Goal: Task Accomplishment & Management: Manage account settings

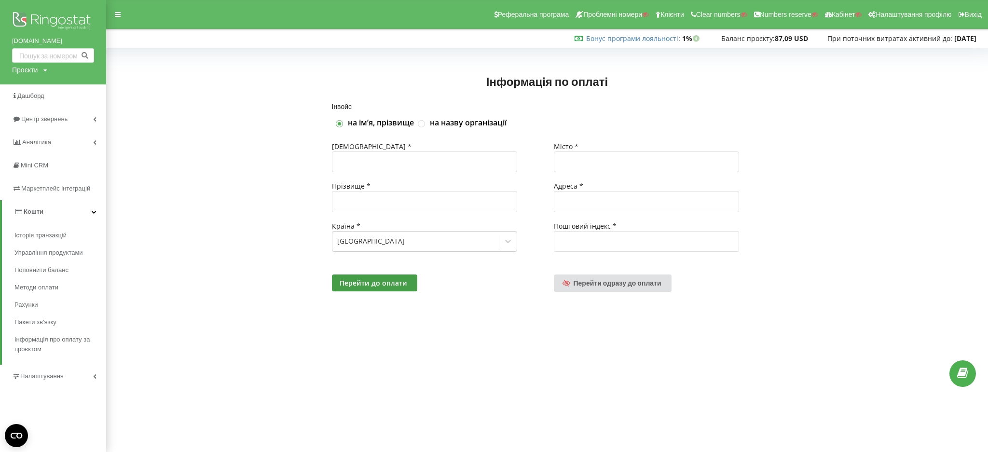
click at [220, 262] on div "Інвойс на імʼя, прізвище на назву організації Імʼя * Прізвище * Країна * Ukrain…" at bounding box center [546, 209] width 861 height 212
click at [21, 73] on div "Проєкти" at bounding box center [25, 70] width 26 height 10
click at [31, 85] on input "text" at bounding box center [42, 90] width 48 height 14
paste input "[DOMAIN_NAME]"
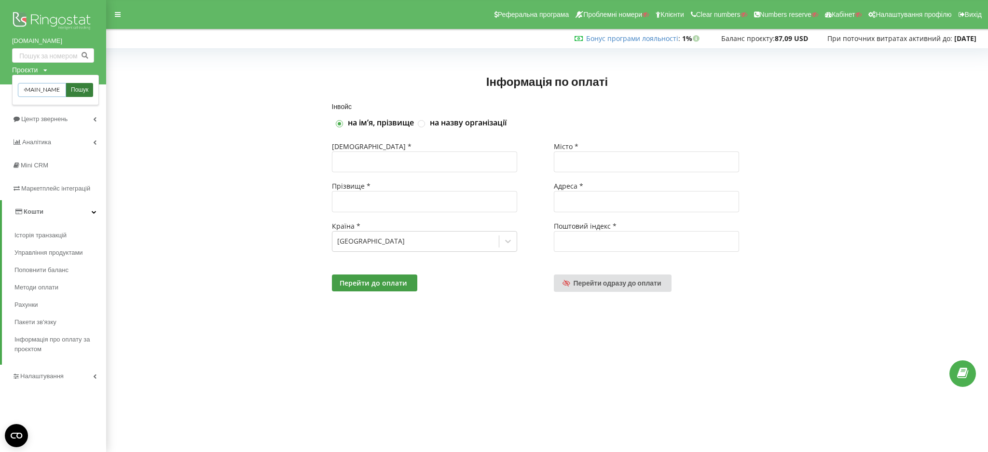
type input "[DOMAIN_NAME]"
click at [71, 88] on span "Пошук" at bounding box center [79, 90] width 17 height 9
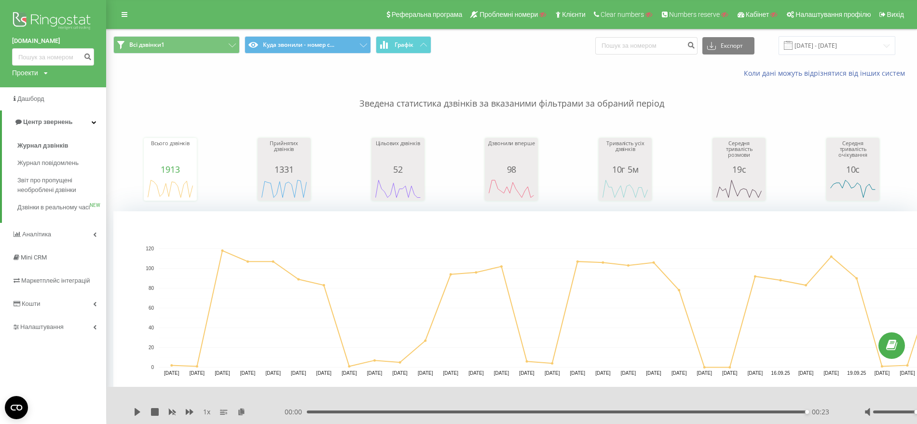
click at [23, 73] on div "Проекти" at bounding box center [25, 73] width 26 height 10
click at [27, 86] on input "text" at bounding box center [39, 88] width 48 height 14
paste input "budegood.com"
type input "budegood.com"
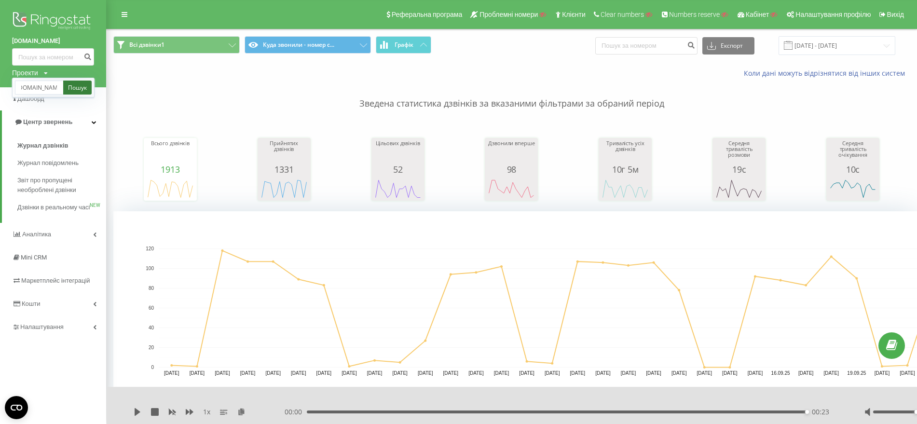
click at [80, 88] on link "Пошук" at bounding box center [77, 88] width 28 height 14
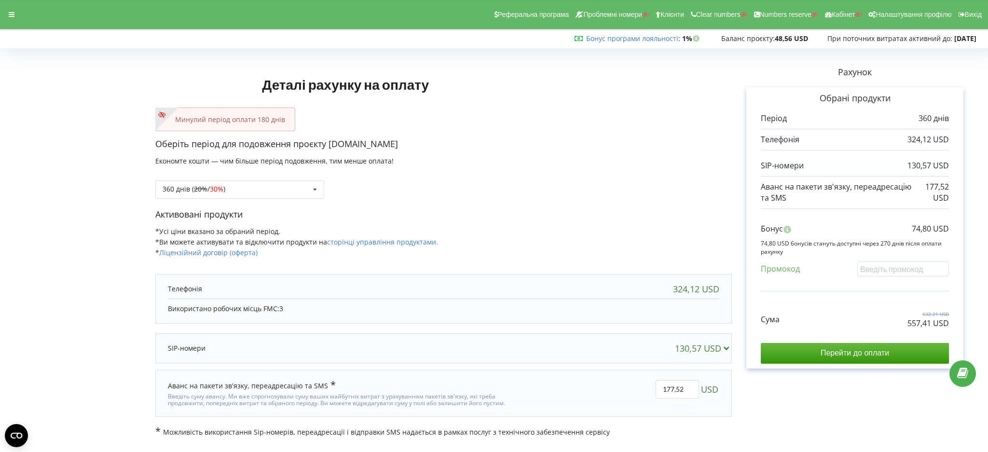
click at [45, 117] on form "Деталі рахунку на оплату Минулий період оплати 180 днів Оберіть період для подо…" at bounding box center [493, 244] width 967 height 385
click at [12, 18] on icon at bounding box center [12, 14] width 6 height 7
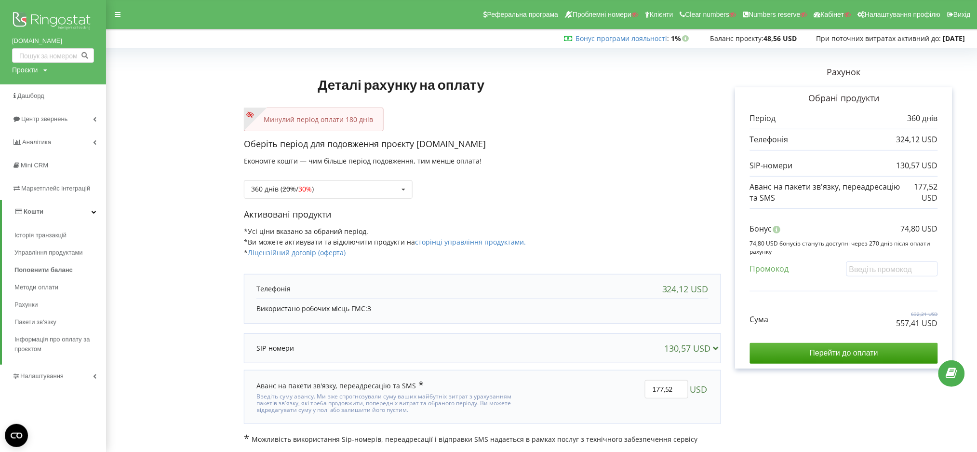
click at [142, 184] on form "Деталі рахунку на оплату Минулий період оплати 180 днів Оберіть період для подо…" at bounding box center [541, 248] width 851 height 392
drag, startPoint x: 28, startPoint y: 40, endPoint x: 55, endPoint y: 37, distance: 26.6
click at [55, 37] on div "budegood.com Проєкти Пошук" at bounding box center [53, 42] width 106 height 84
copy link "budegood.com"
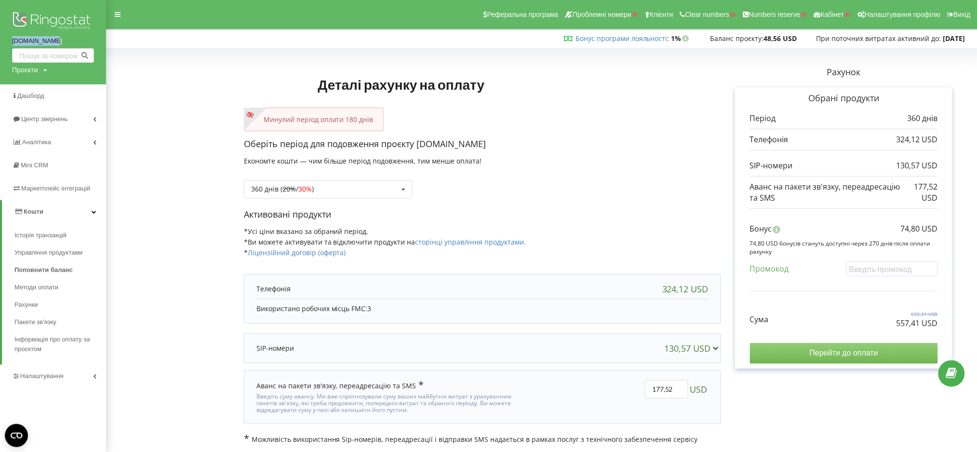
click at [822, 356] on input "Перейти до оплати" at bounding box center [844, 353] width 188 height 20
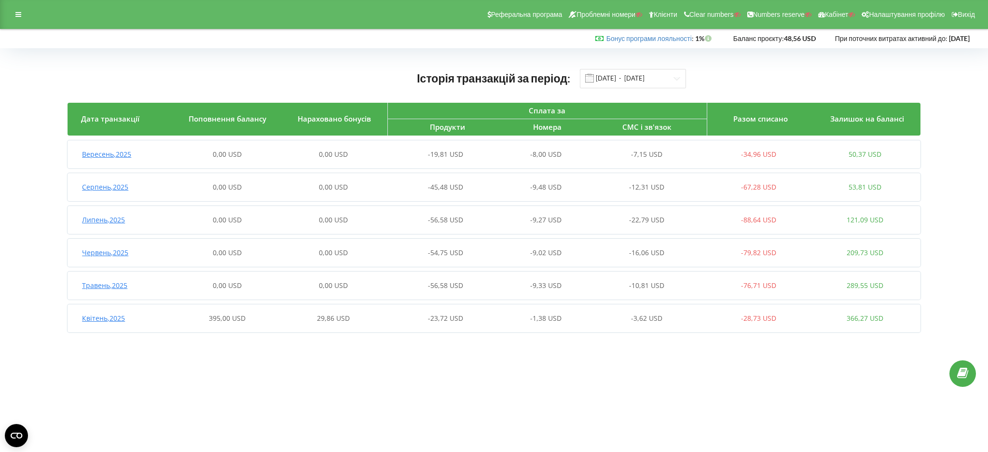
click at [272, 325] on div "Квітень , 2025 395,00 USD 29,86 USD -23,72 USD -1,38 USD -3,62 USD -28,73 USD 3…" at bounding box center [493, 318] width 850 height 23
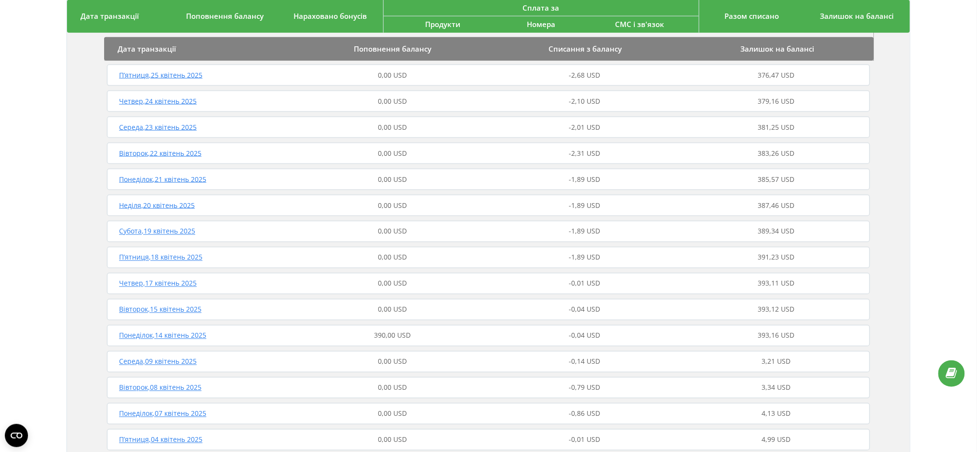
click at [433, 341] on div "Понеділок , 14 квітень 2025 390,00 USD -0,04 USD 393,16 USD" at bounding box center [489, 335] width 768 height 23
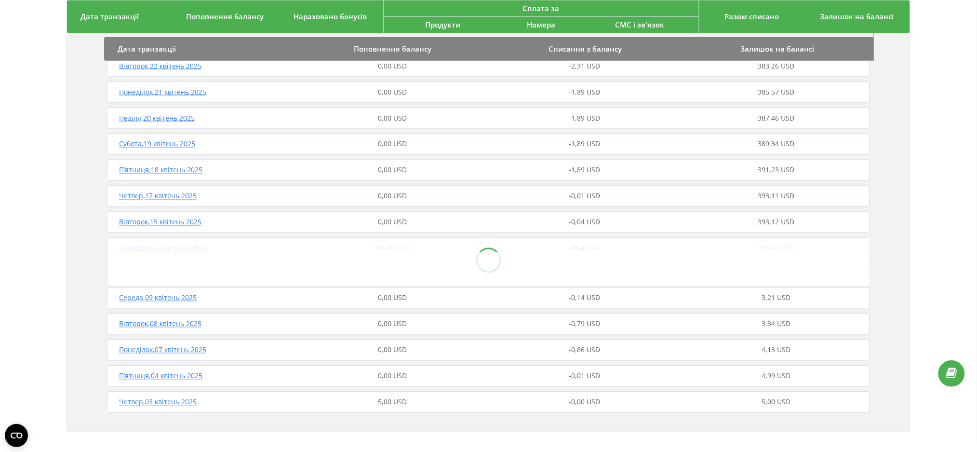
scroll to position [542, 0]
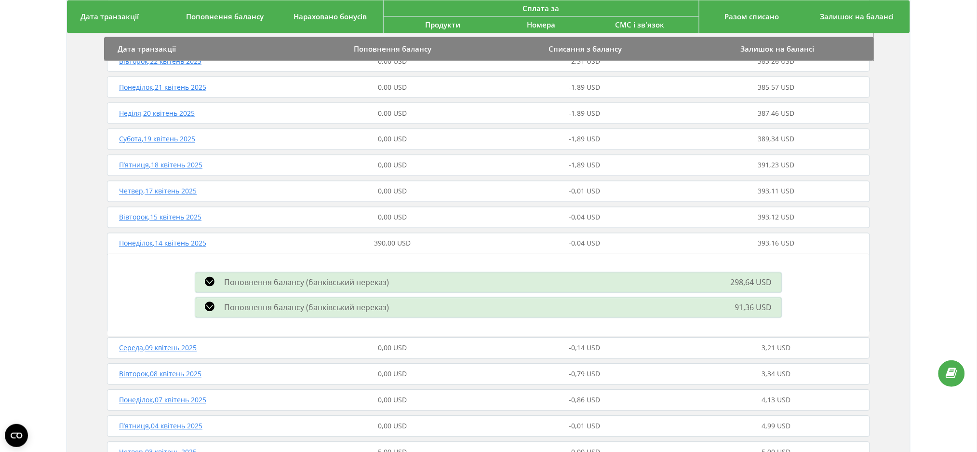
click at [29, 162] on div "Історія транзакцій за період: 01.04.2025 - 23.09.2025 Дата транзакції Поповненн…" at bounding box center [488, 6] width 957 height 980
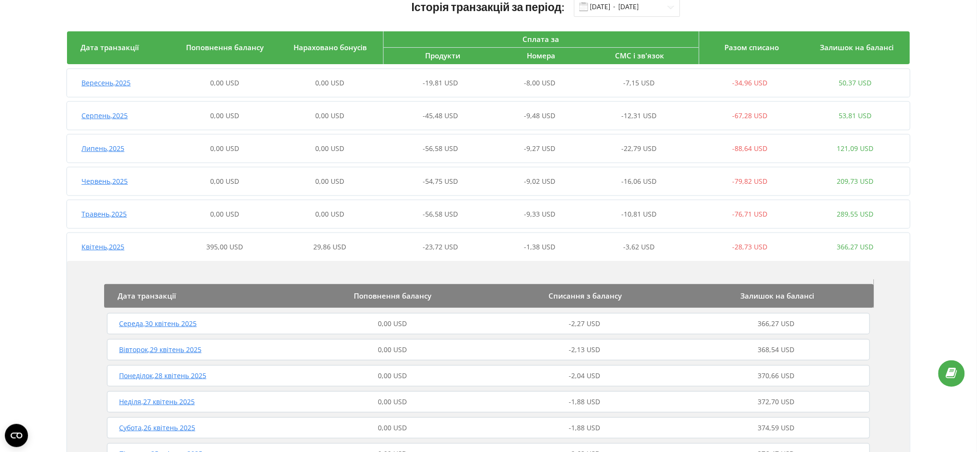
scroll to position [0, 0]
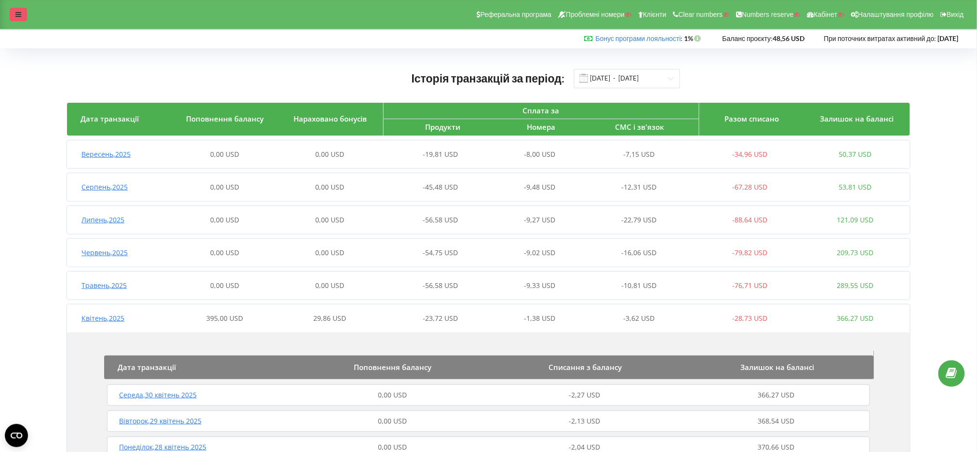
drag, startPoint x: 16, startPoint y: 10, endPoint x: 27, endPoint y: 116, distance: 106.6
click at [16, 11] on div at bounding box center [18, 15] width 17 height 14
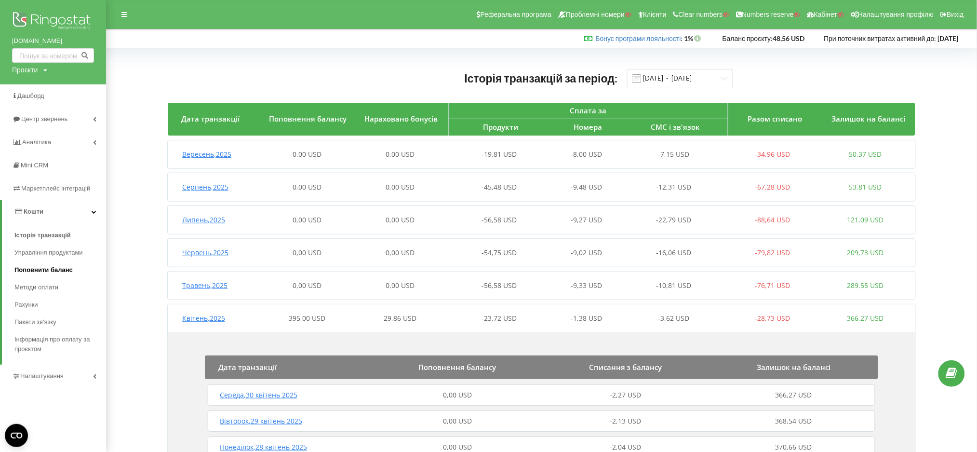
click at [28, 269] on span "Поповнити баланс" at bounding box center [43, 270] width 58 height 10
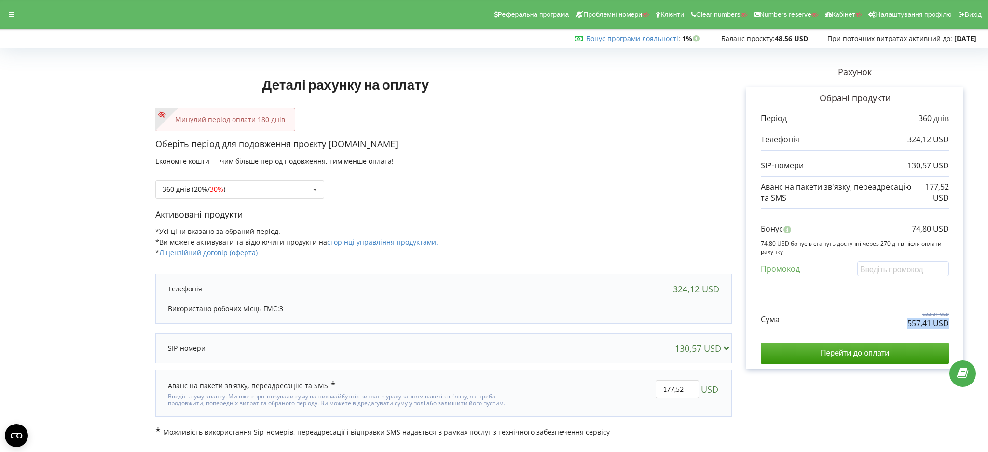
drag, startPoint x: 887, startPoint y: 330, endPoint x: 898, endPoint y: 325, distance: 11.7
click at [898, 325] on div "Сума 632,21 USD 557,41 USD Перейти до оплати" at bounding box center [854, 330] width 188 height 68
copy div "557,41 USD"
drag, startPoint x: 911, startPoint y: 227, endPoint x: 946, endPoint y: 231, distance: 34.5
click at [957, 228] on div "Обрані продукти Період 360 днів 324,12 USD 130,57 USD 177,52 USD" at bounding box center [854, 227] width 217 height 281
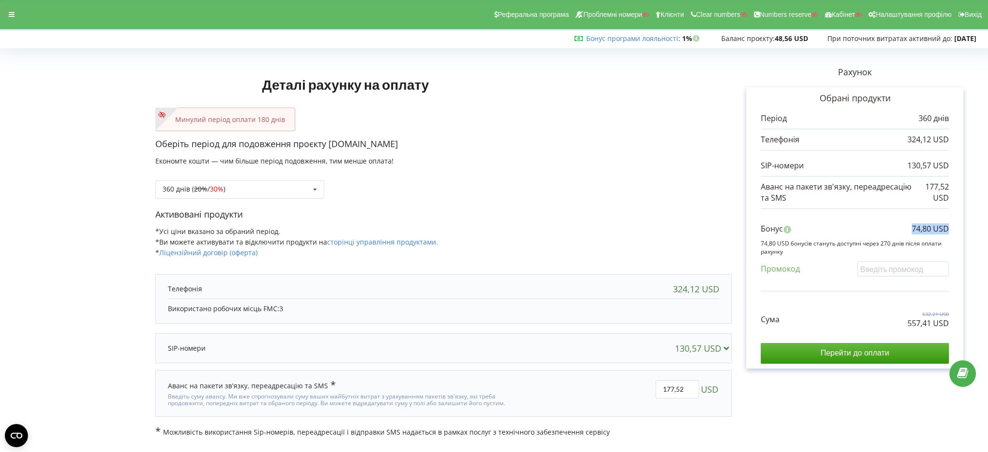
copy p "74,80 USD"
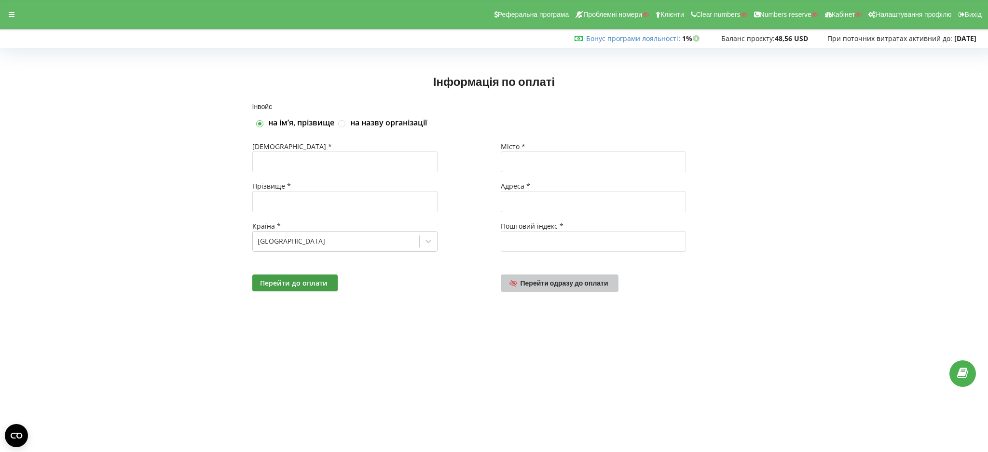
click at [564, 290] on link "Перейти одразу до оплати" at bounding box center [560, 282] width 118 height 17
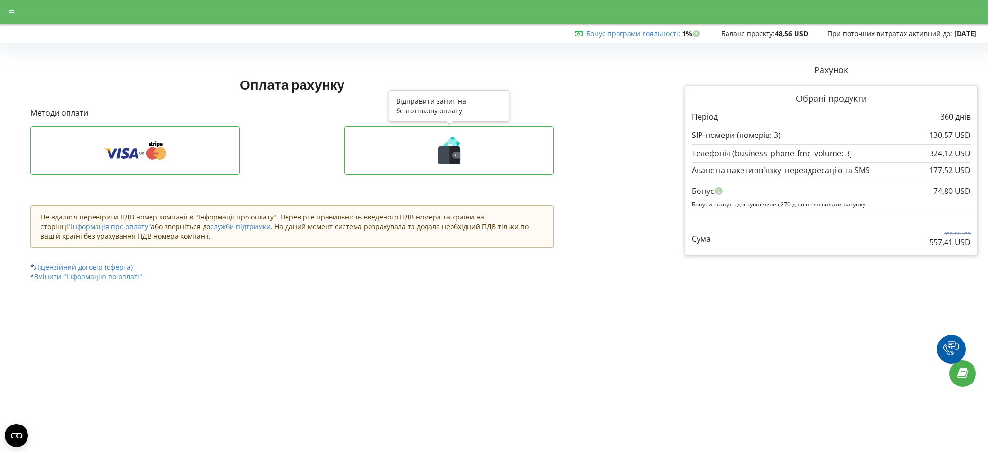
click at [388, 158] on icon at bounding box center [448, 150] width 189 height 28
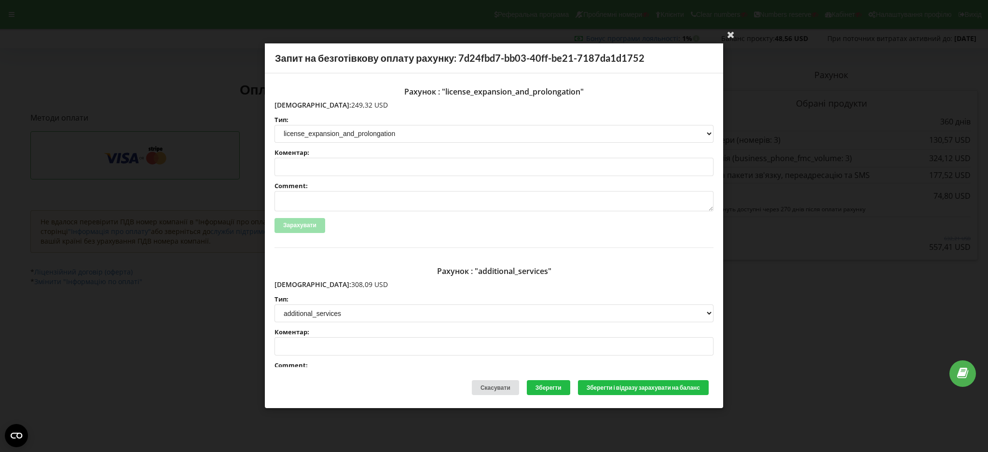
drag, startPoint x: 293, startPoint y: 106, endPoint x: 358, endPoint y: 103, distance: 64.7
click at [358, 103] on p "Сума: 249,32 USD" at bounding box center [493, 105] width 439 height 10
drag, startPoint x: 296, startPoint y: 285, endPoint x: 352, endPoint y: 287, distance: 55.5
click at [352, 287] on p "Сума: 308,09 USD" at bounding box center [493, 285] width 439 height 10
copy p "308,09 USD"
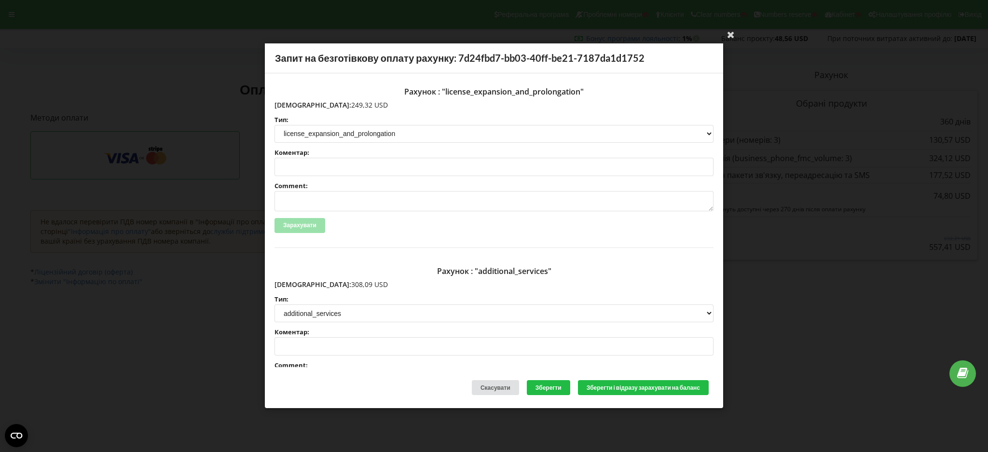
click at [406, 21] on div "Ваша електронна адреса успішно підтверджена Запит на безготівкову оплату рахунк…" at bounding box center [494, 226] width 988 height 452
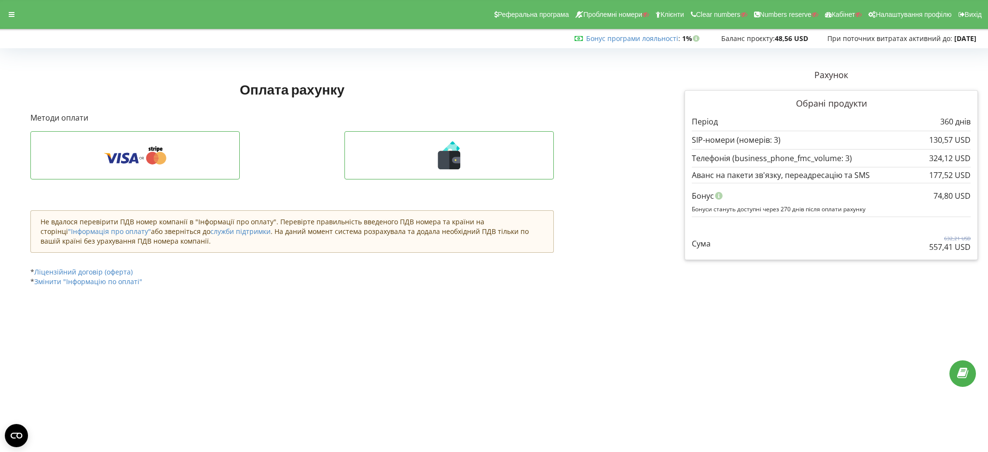
click at [18, 17] on div at bounding box center [11, 15] width 17 height 14
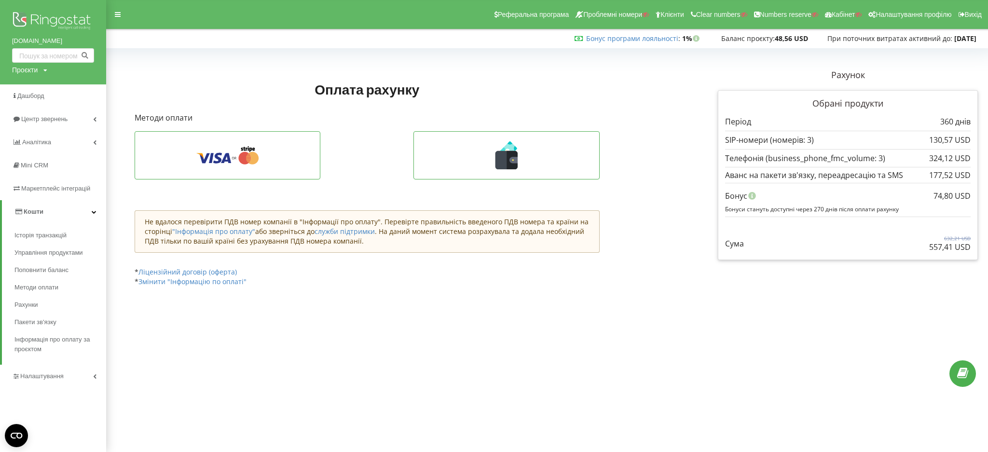
click at [19, 71] on div "Проєкти" at bounding box center [25, 70] width 26 height 10
click at [24, 82] on div "Пошук" at bounding box center [55, 90] width 87 height 30
click at [36, 92] on input "text" at bounding box center [42, 90] width 48 height 14
paste input "superlikar.com.ua"
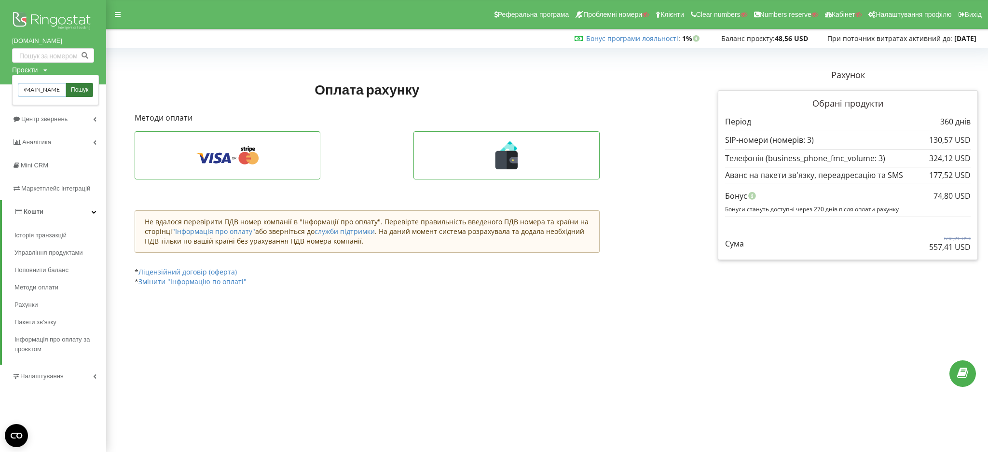
type input "superlikar.com.ua"
click at [71, 92] on span "Пошук" at bounding box center [79, 90] width 17 height 9
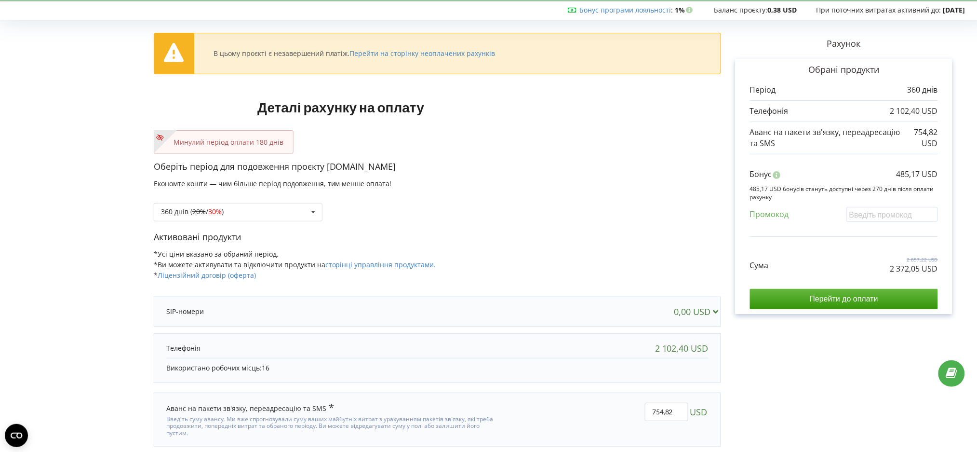
scroll to position [52, 0]
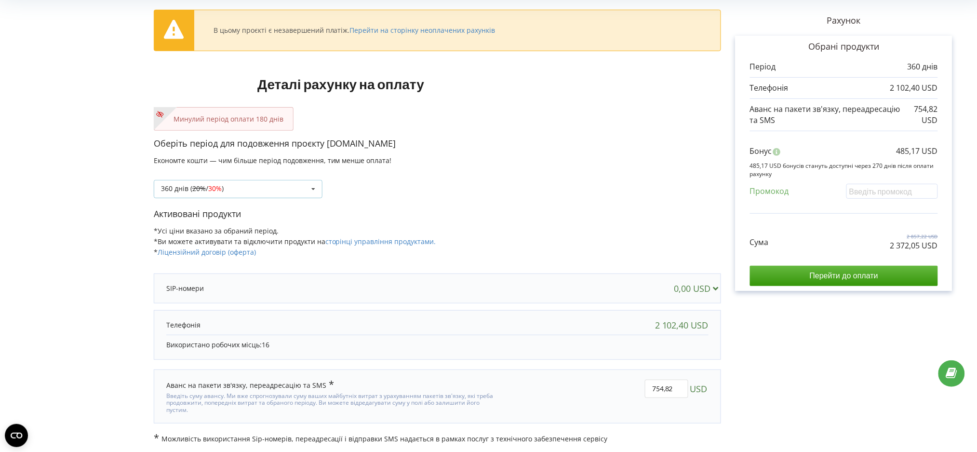
click at [261, 184] on div "360 днів ( 20% / 30% ) Поповнити баланс без подовження 20%" at bounding box center [238, 189] width 169 height 18
click at [85, 141] on form "В цьому проєкті є незавершений платіж. Перейти на сторінку неоплачених рахунків…" at bounding box center [488, 222] width 957 height 444
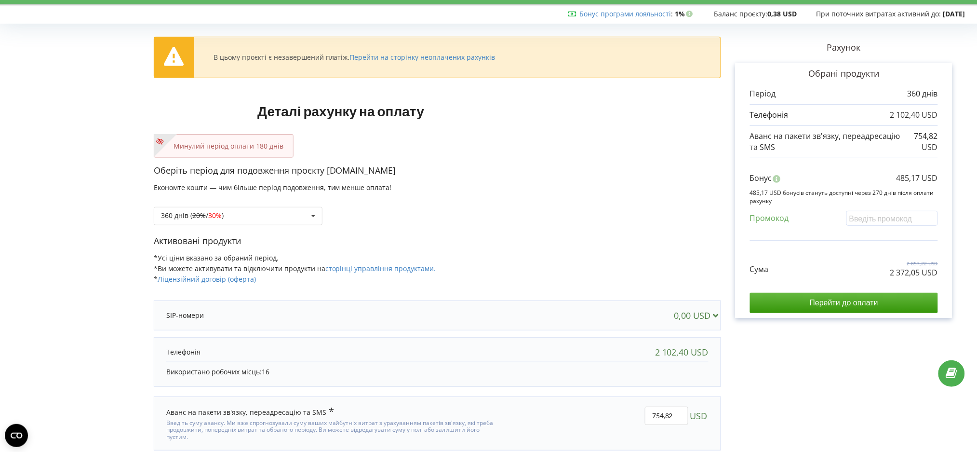
scroll to position [0, 0]
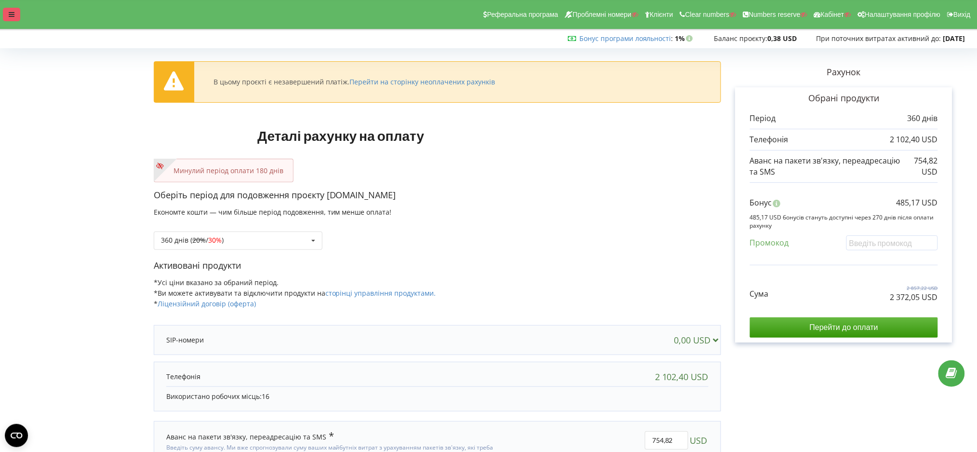
click at [15, 13] on div at bounding box center [11, 15] width 17 height 14
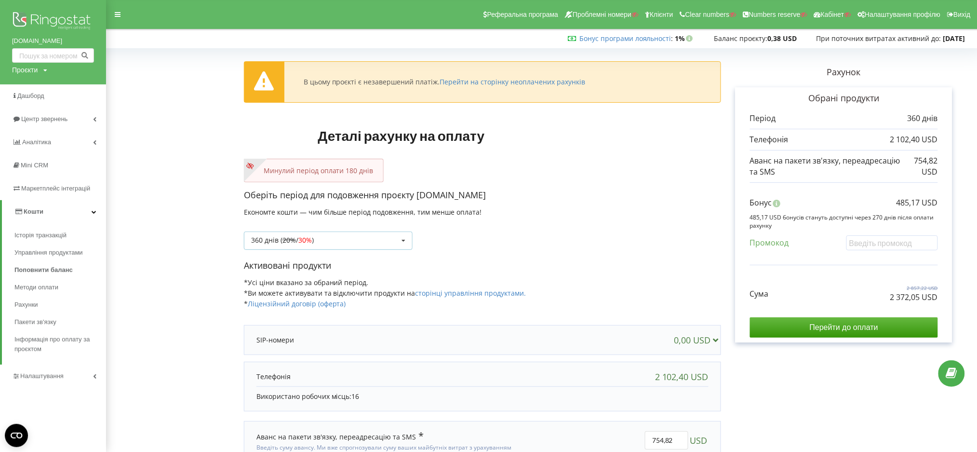
click at [325, 239] on div "360 днів ( 20% / 30% ) Поповнити баланс без подовження 20%" at bounding box center [328, 240] width 169 height 18
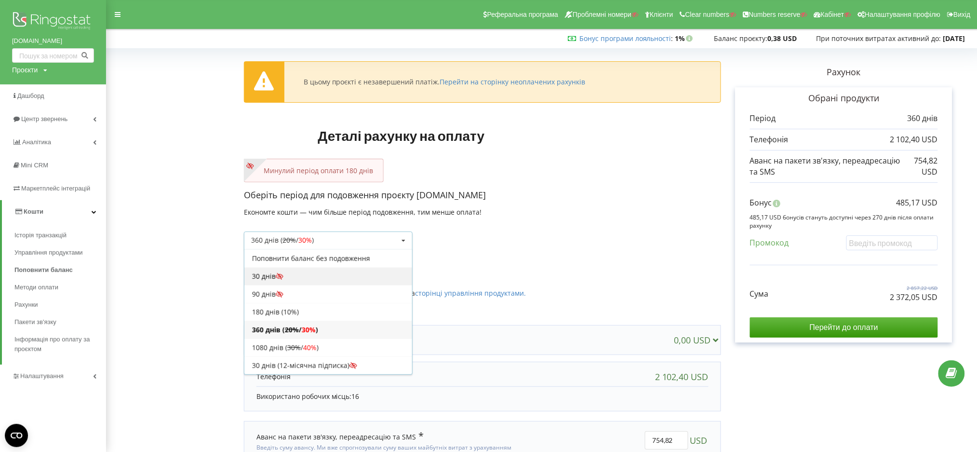
click at [305, 273] on div "30 днів" at bounding box center [328, 276] width 168 height 18
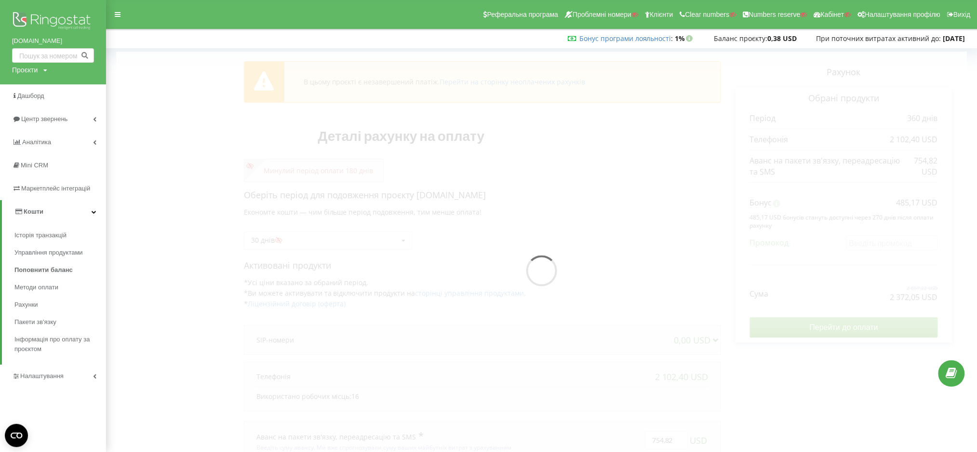
click at [307, 239] on div at bounding box center [541, 274] width 851 height 444
click at [307, 238] on div at bounding box center [541, 274] width 851 height 444
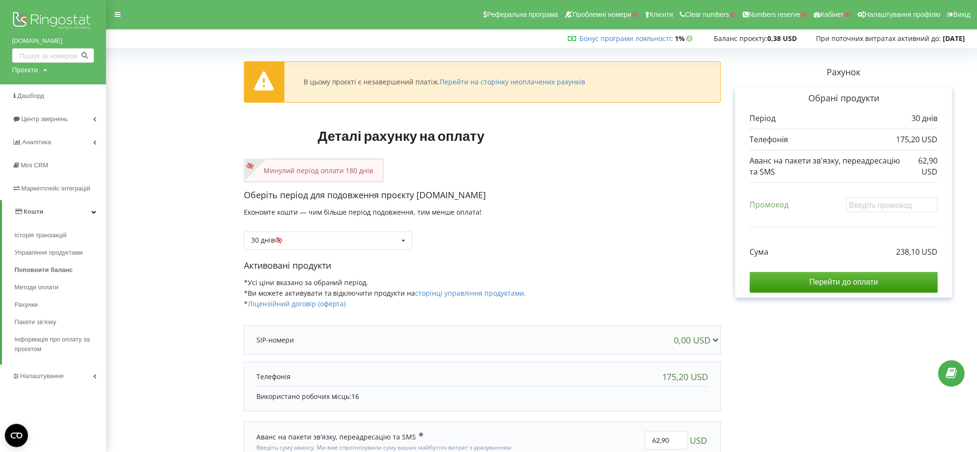
click at [322, 241] on div "В цьому проєкті є незавершений платіж. Перейти на сторінку неоплачених рахунків…" at bounding box center [541, 274] width 851 height 444
drag, startPoint x: 285, startPoint y: 243, endPoint x: 284, endPoint y: 275, distance: 32.8
click at [285, 245] on div "30 днів Поповнити баланс без подовження 20% / 30%" at bounding box center [328, 240] width 169 height 18
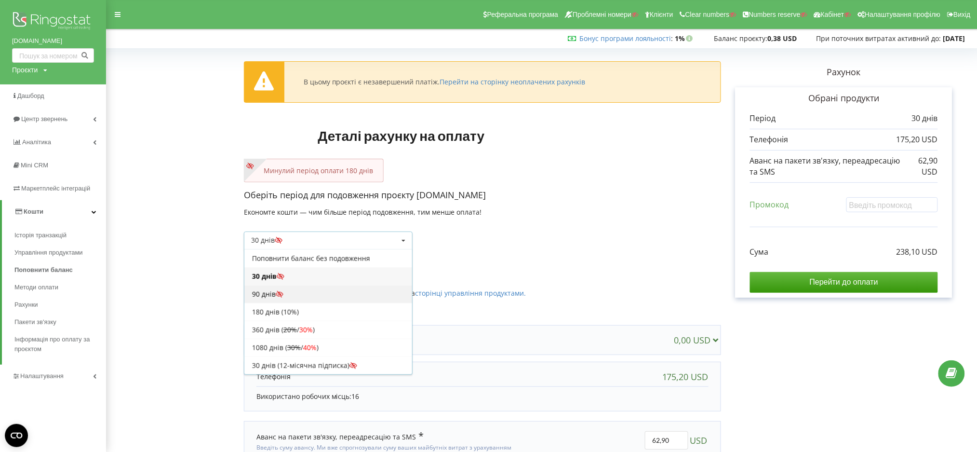
click at [282, 293] on icon at bounding box center [280, 294] width 8 height 7
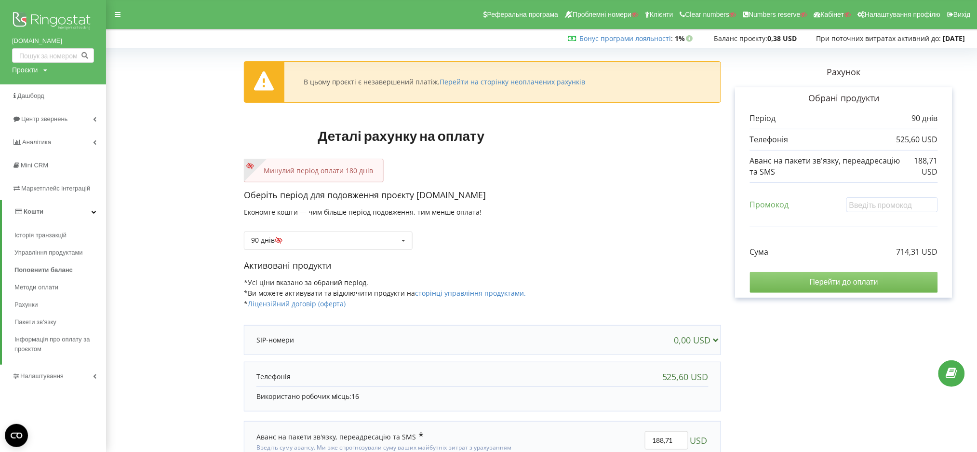
click at [845, 276] on input "Перейти до оплати" at bounding box center [844, 282] width 188 height 20
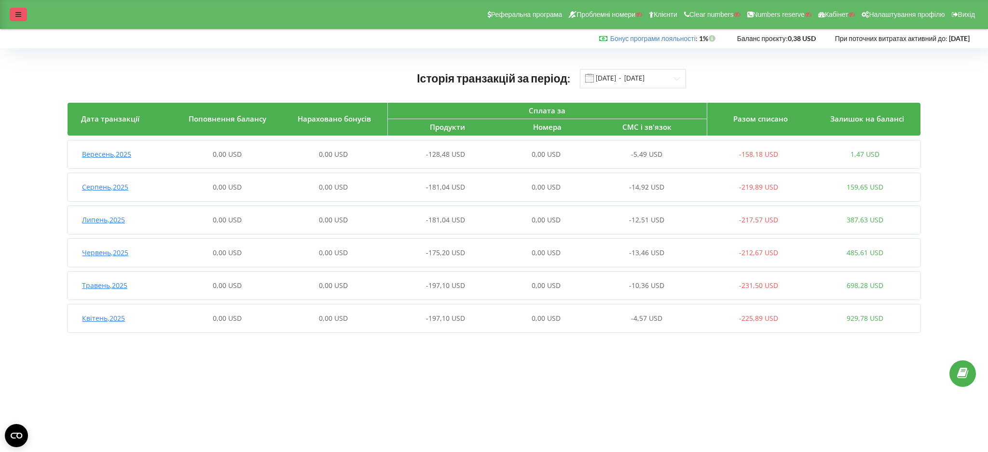
click at [10, 12] on div at bounding box center [18, 15] width 17 height 14
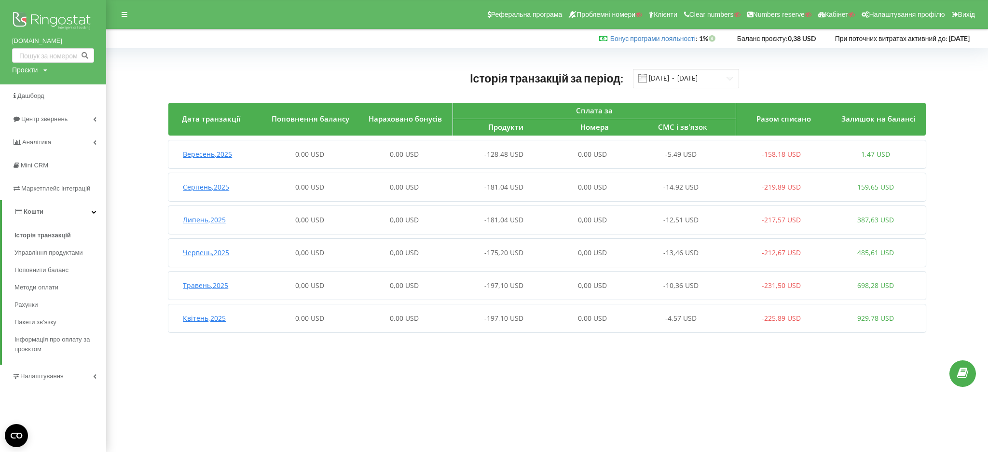
click at [679, 363] on body "Реферальна програма Проблемні номери Клієнти Clear numbers Numbers reserve Кабі…" at bounding box center [494, 226] width 988 height 452
drag, startPoint x: 11, startPoint y: 38, endPoint x: 70, endPoint y: 41, distance: 59.4
click at [70, 41] on div "superlikar.com.ua Проєкти Пошук" at bounding box center [53, 42] width 106 height 84
copy link "[DOMAIN_NAME]"
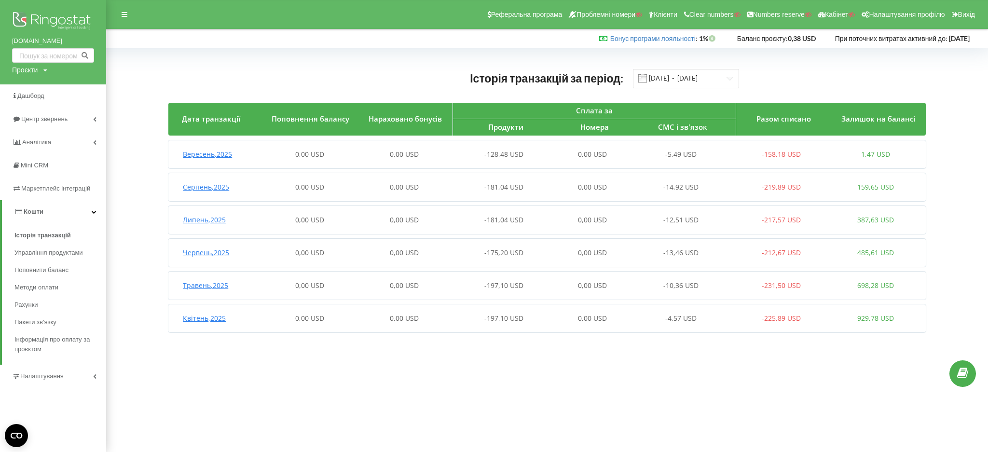
copy link "[DOMAIN_NAME]"
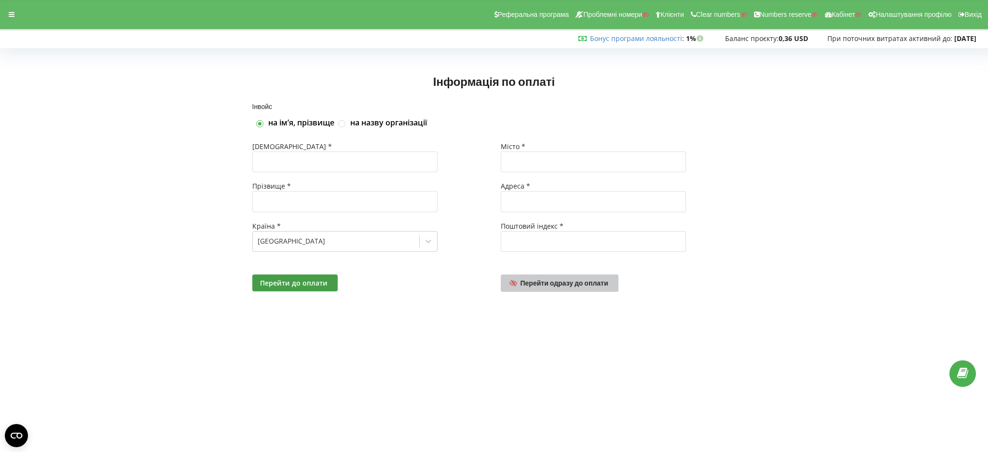
click at [537, 283] on span "Перейти одразу до оплати" at bounding box center [564, 283] width 88 height 8
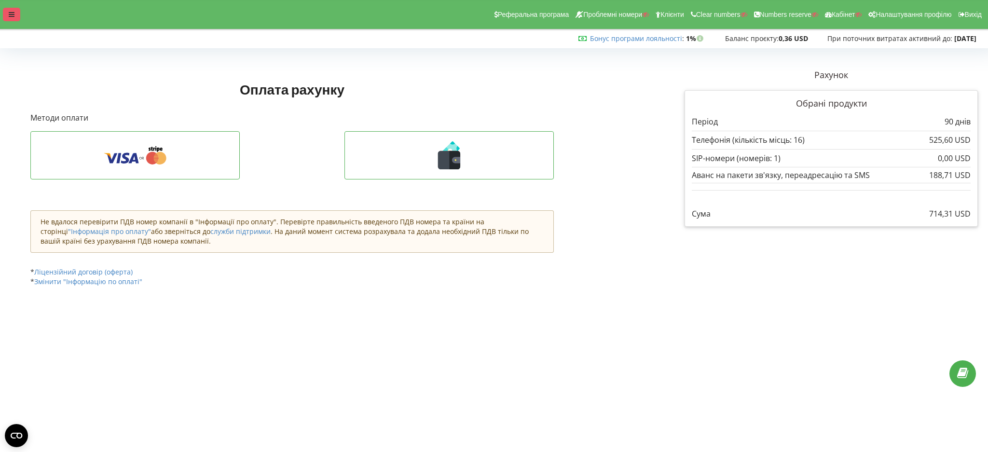
click at [6, 14] on div at bounding box center [11, 15] width 17 height 14
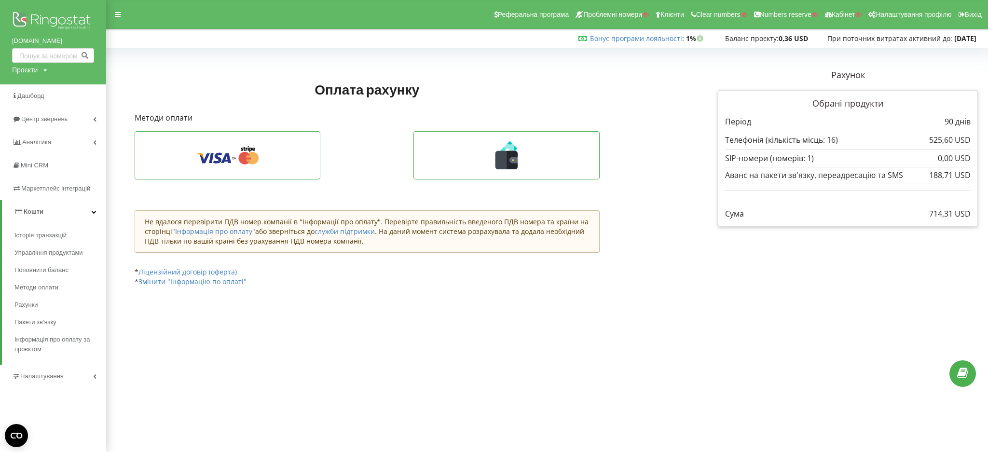
drag, startPoint x: 923, startPoint y: 216, endPoint x: 979, endPoint y: 212, distance: 55.6
click at [979, 212] on div "Рахунок Обрані продукти Період 90 днів 525,60 USD" at bounding box center [847, 147] width 273 height 171
copy p "714,31 USD"
click at [27, 68] on div "Проєкти" at bounding box center [25, 70] width 26 height 10
click at [32, 89] on input "text" at bounding box center [42, 90] width 48 height 14
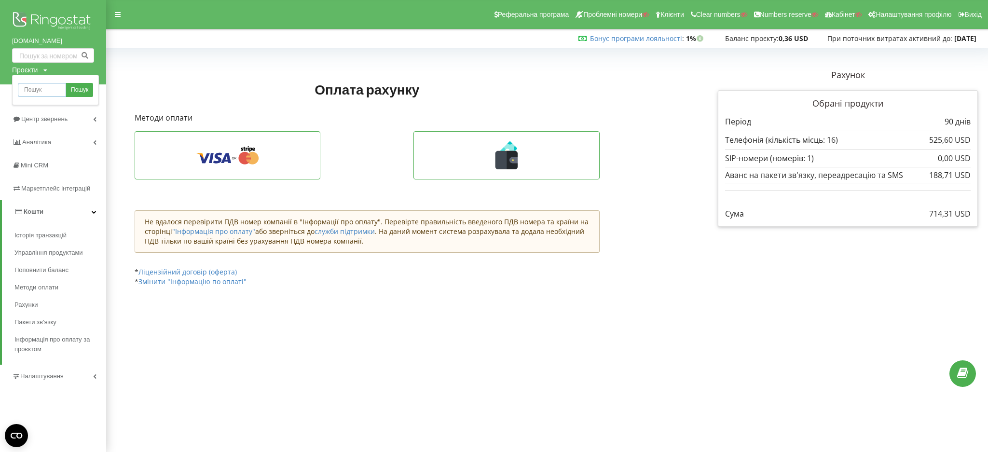
paste input "[DOMAIN_NAME]"
type input "[DOMAIN_NAME]"
click at [77, 90] on span "Пошук" at bounding box center [79, 90] width 17 height 9
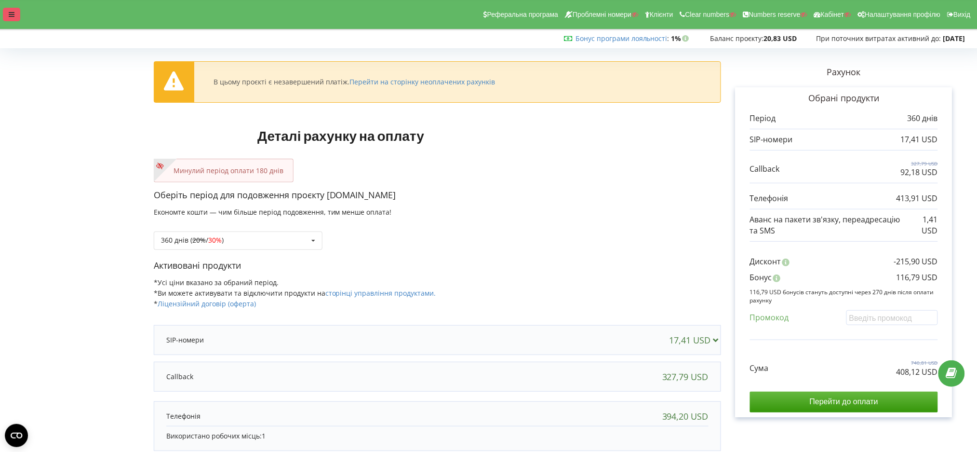
click at [15, 11] on div at bounding box center [11, 15] width 17 height 14
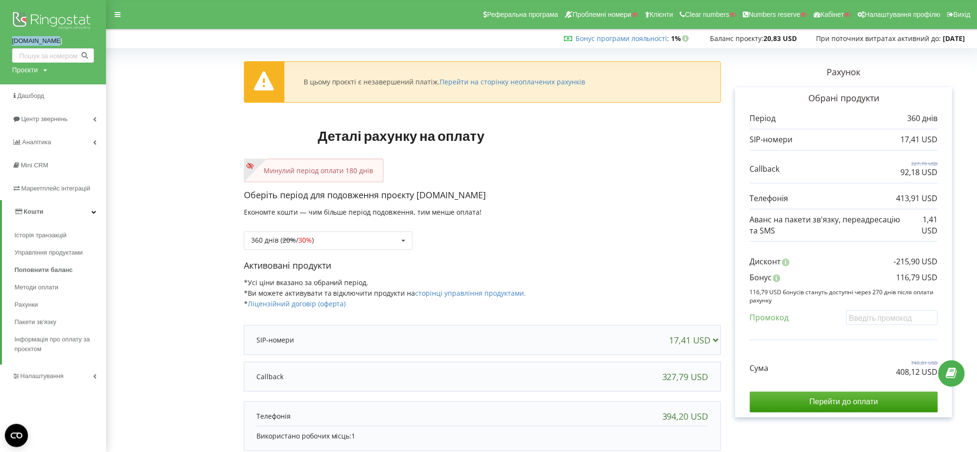
drag, startPoint x: 8, startPoint y: 38, endPoint x: 55, endPoint y: 43, distance: 47.5
click at [55, 43] on div "[DOMAIN_NAME] Проєкти Пошук" at bounding box center [53, 42] width 106 height 84
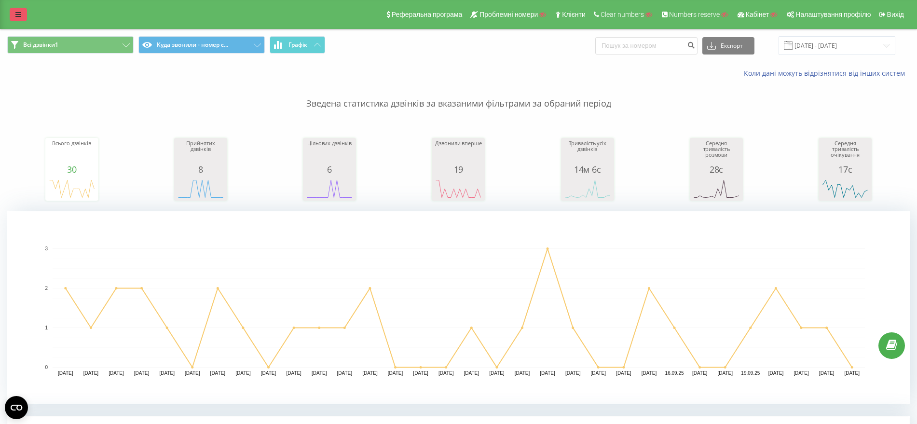
click at [19, 14] on icon at bounding box center [18, 14] width 6 height 7
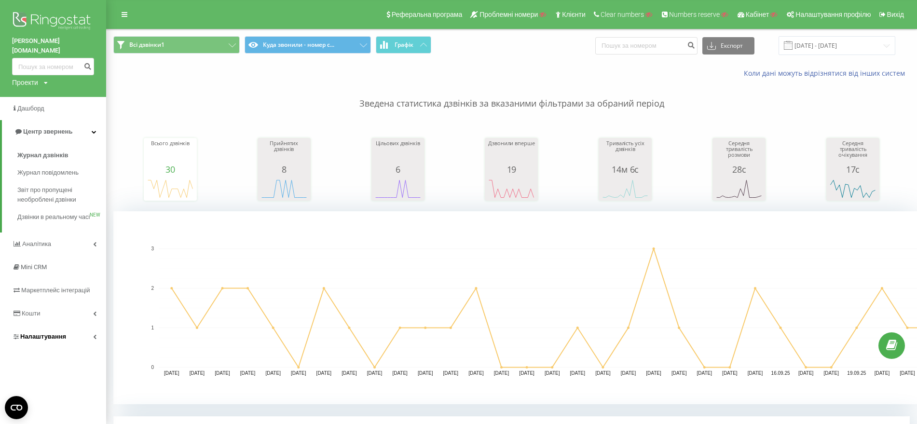
click at [84, 334] on link "Налаштування" at bounding box center [53, 336] width 106 height 23
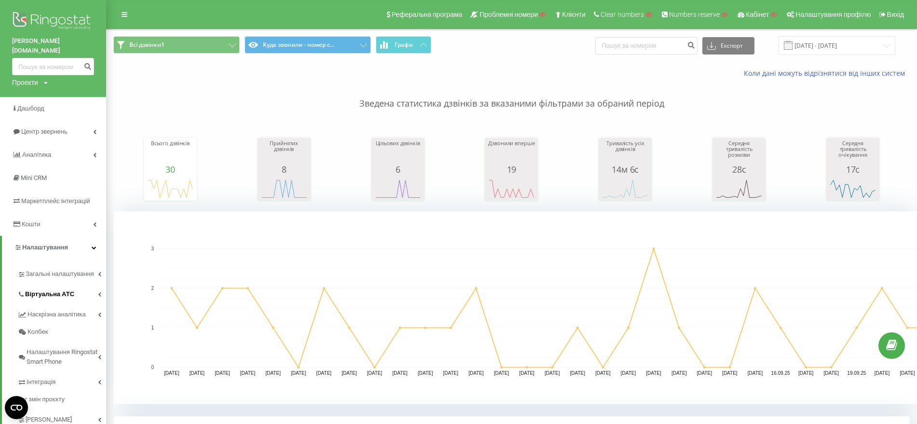
click at [57, 289] on span "Віртуальна АТС" at bounding box center [49, 294] width 49 height 10
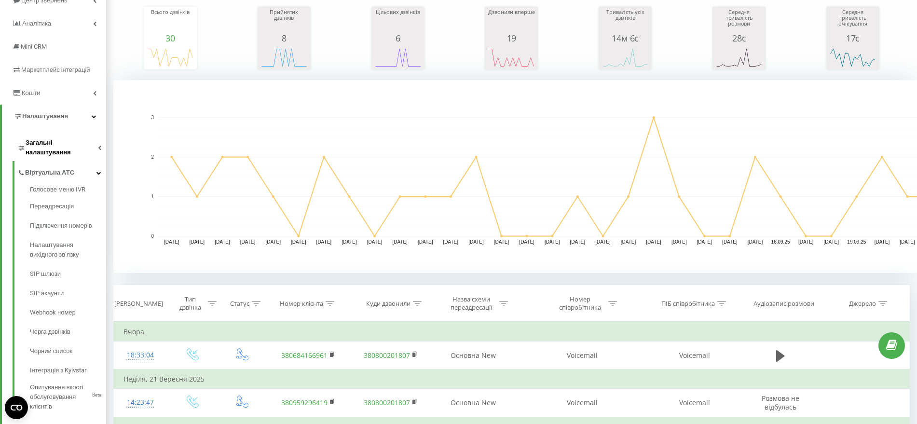
scroll to position [121, 0]
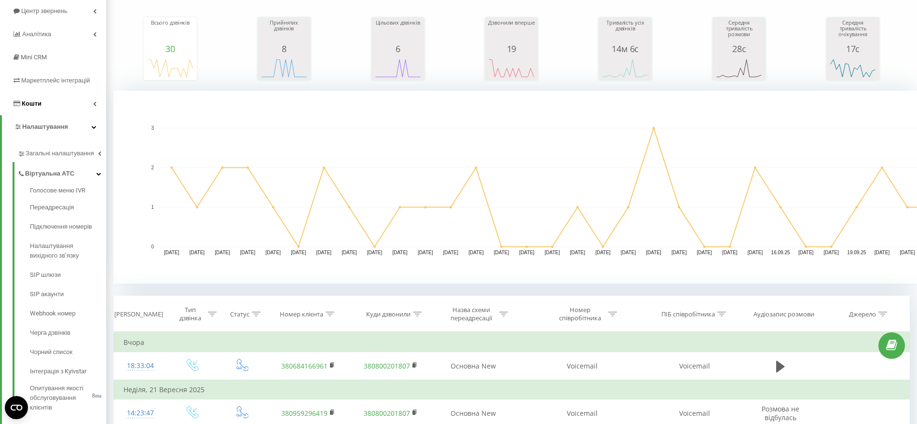
click at [43, 92] on link "Кошти" at bounding box center [53, 103] width 106 height 23
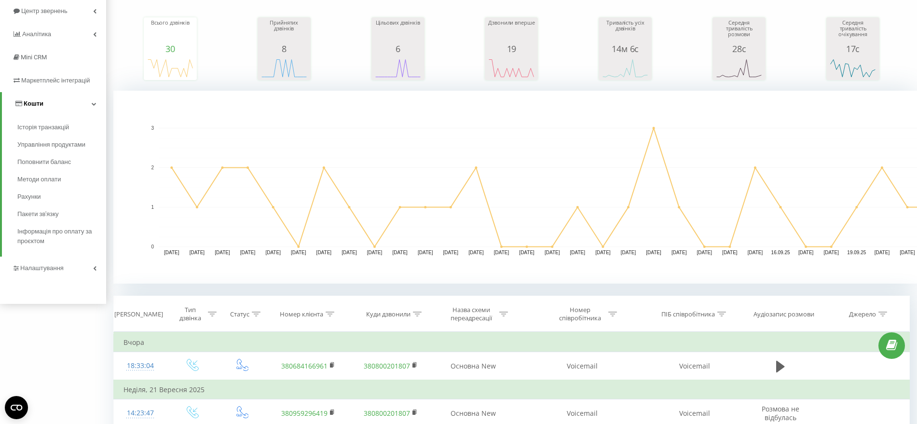
click at [27, 100] on span "Кошти" at bounding box center [34, 103] width 20 height 7
click at [27, 100] on span "Кошти" at bounding box center [32, 103] width 20 height 7
click at [34, 175] on span "Методи оплати" at bounding box center [40, 180] width 47 height 10
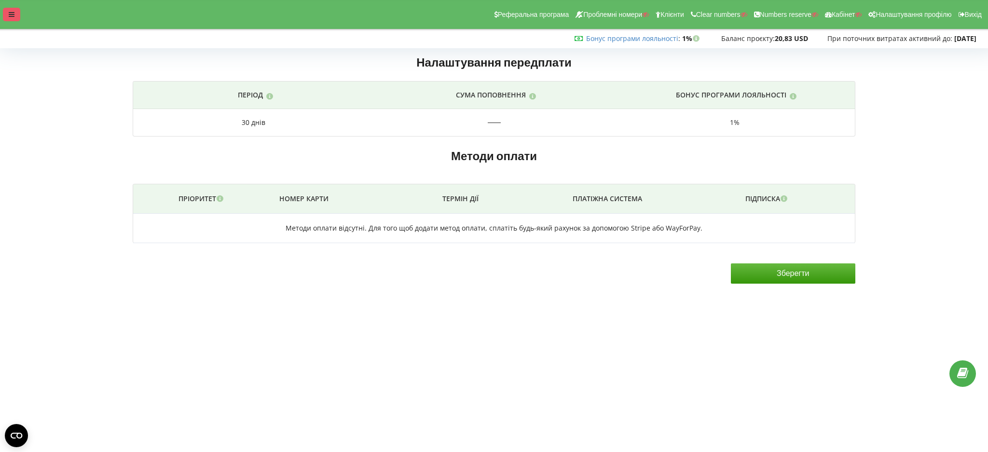
click at [6, 15] on div at bounding box center [11, 15] width 17 height 14
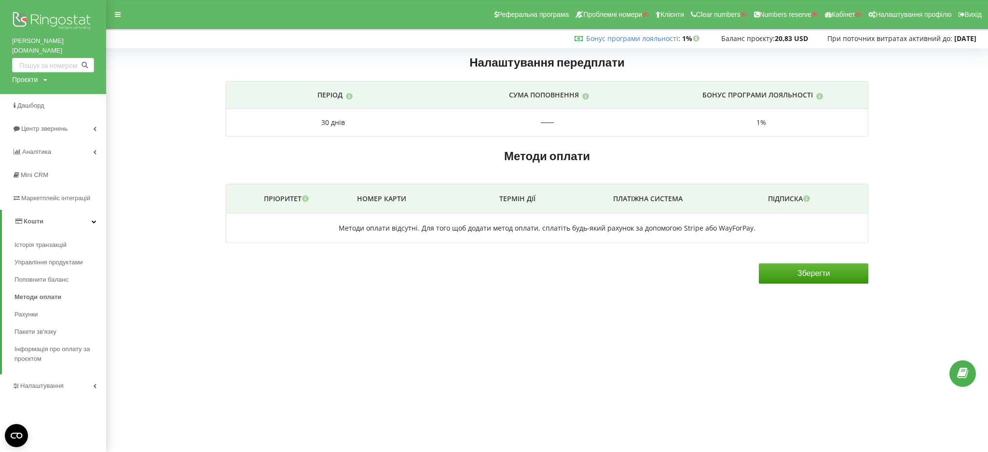
click at [19, 64] on div "rozum.com.ua Проєкти Пошук" at bounding box center [53, 47] width 106 height 94
click at [20, 75] on div "Проєкти" at bounding box center [25, 80] width 26 height 10
click at [22, 93] on input "text" at bounding box center [42, 100] width 48 height 14
paste input "newtea.ua"
type input "newtea.ua"
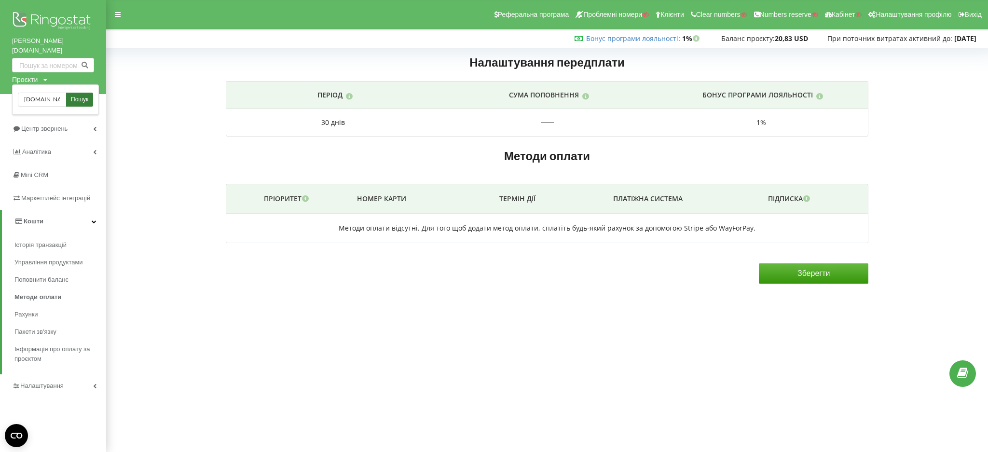
click at [87, 95] on span "Пошук" at bounding box center [79, 99] width 17 height 9
click at [80, 95] on span "Пошук" at bounding box center [79, 99] width 17 height 9
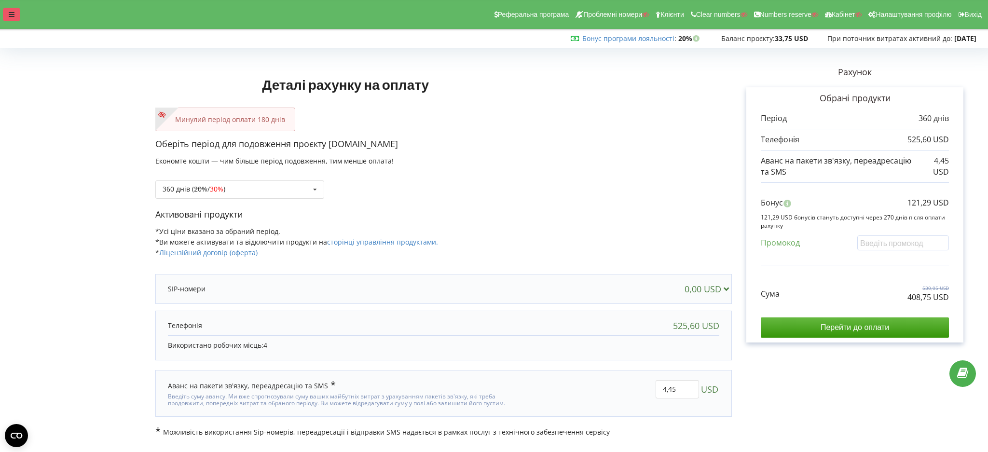
click at [9, 15] on icon at bounding box center [12, 14] width 6 height 7
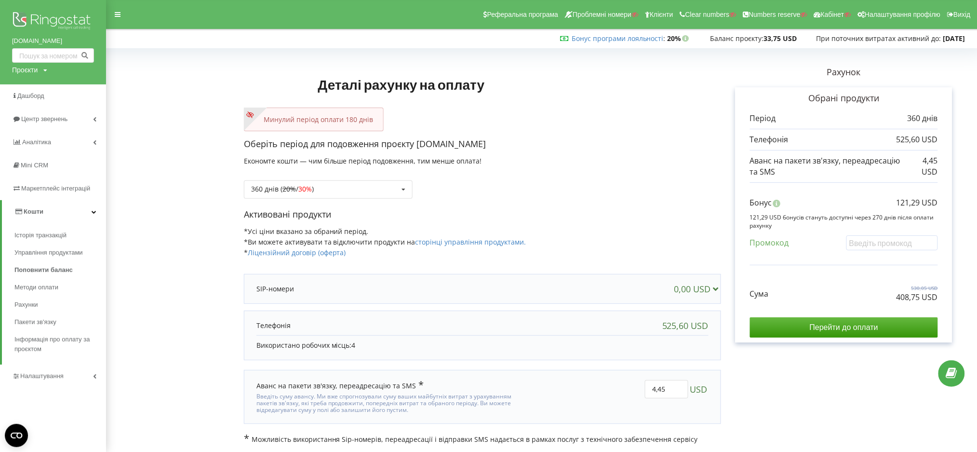
click at [125, 200] on form "Деталі рахунку на оплату Минулий період оплати 180 днів Оберіть період для подо…" at bounding box center [541, 248] width 851 height 392
drag, startPoint x: 890, startPoint y: 298, endPoint x: 940, endPoint y: 298, distance: 50.1
click at [940, 298] on div "Обрані продукти Період 360 днів 525,60 USD 4,45 USD Сума" at bounding box center [844, 214] width 217 height 255
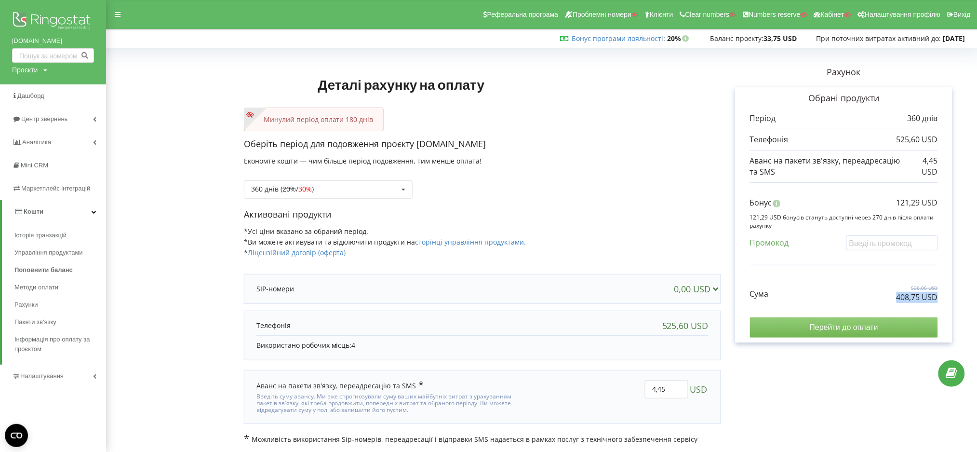
copy p "408,75 USD"
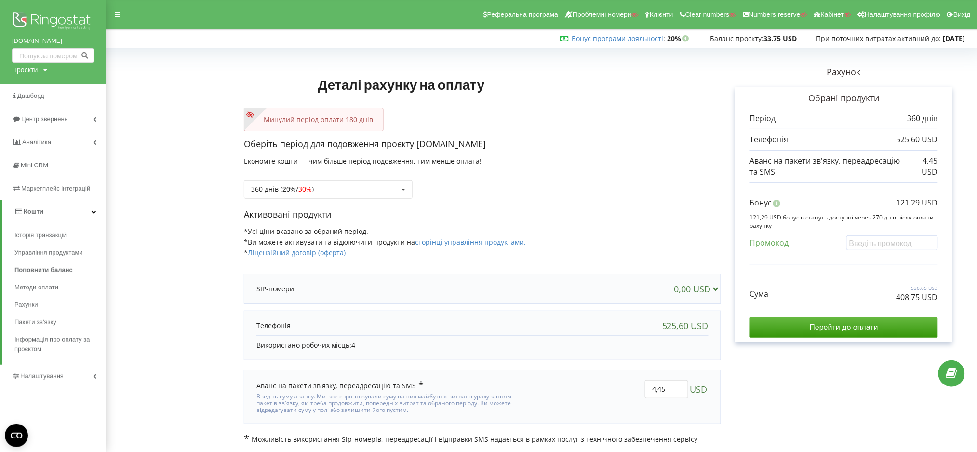
click at [903, 204] on p "121,29 USD" at bounding box center [917, 202] width 41 height 11
drag, startPoint x: 896, startPoint y: 201, endPoint x: 951, endPoint y: 204, distance: 54.6
click at [951, 204] on div "Обрані продукти Період 360 днів 525,60 USD 4,45 USD Сума" at bounding box center [844, 214] width 217 height 255
copy p "121,29 USD"
click at [116, 205] on form "Деталі рахунку на оплату Минулий період оплати 180 днів Оберіть період для подо…" at bounding box center [541, 248] width 851 height 392
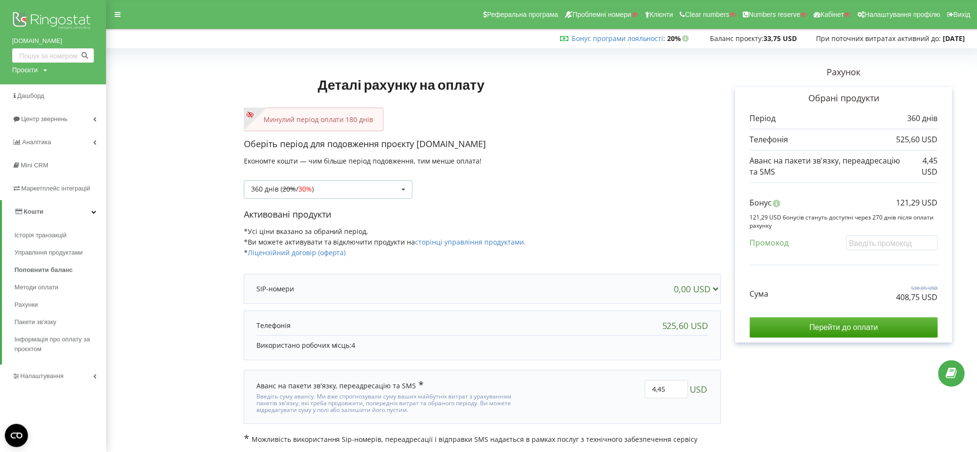
click at [328, 186] on div "360 днів ( 20% / 30% ) Поповнити баланс без подовження 20%" at bounding box center [328, 189] width 169 height 18
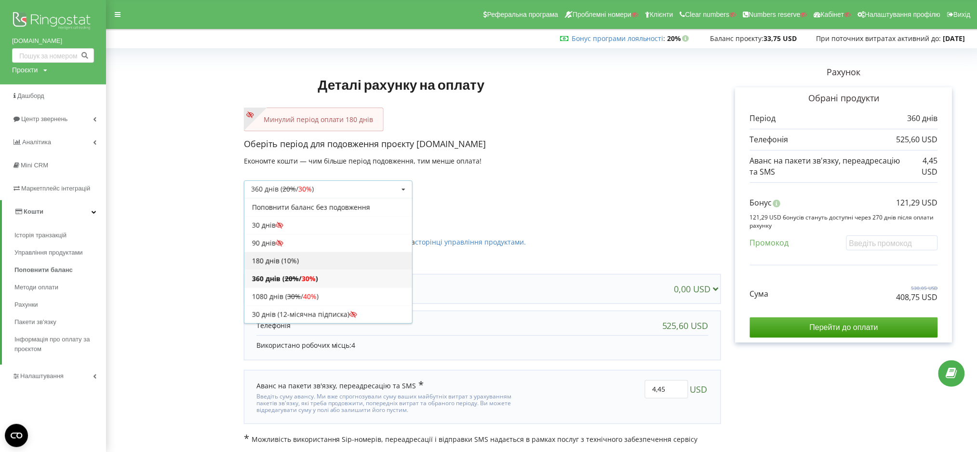
click at [288, 259] on div "180 днів (10%)" at bounding box center [328, 261] width 168 height 18
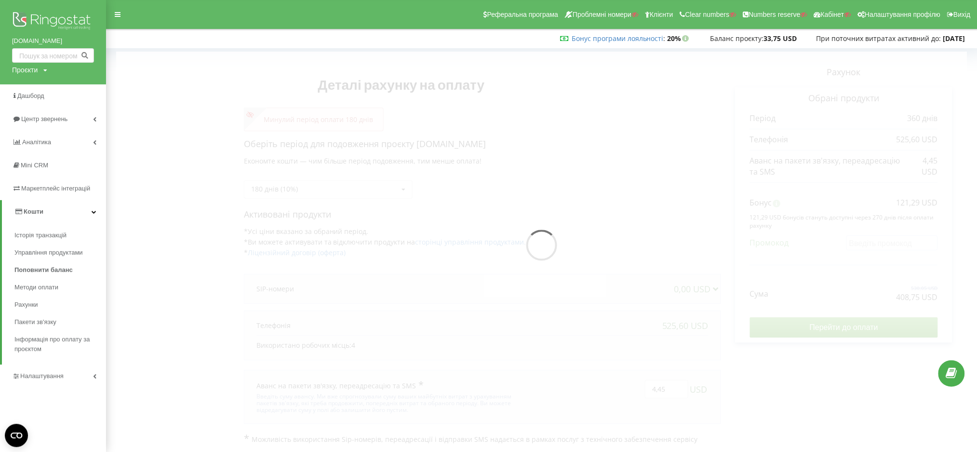
scroll to position [0, 0]
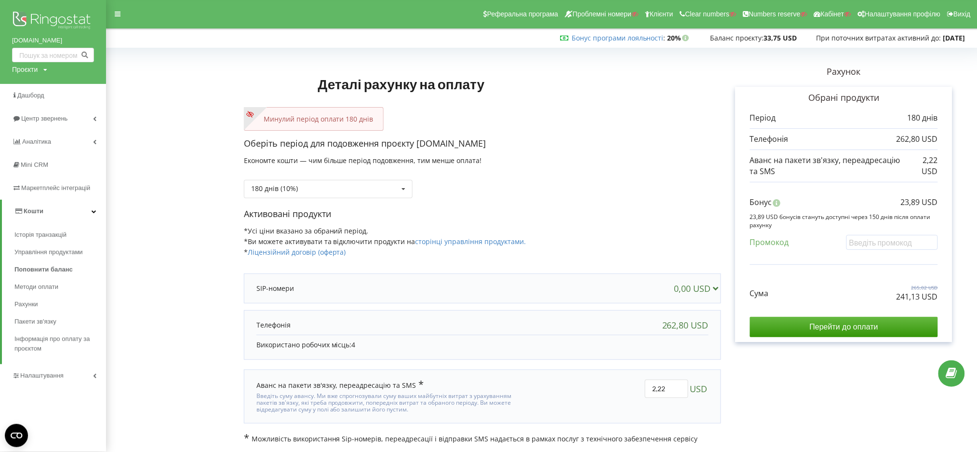
drag, startPoint x: 893, startPoint y: 295, endPoint x: 942, endPoint y: 296, distance: 49.2
click at [949, 296] on div "Деталі рахунку на оплату Минулий період оплати 180 днів Оберіть період для подо…" at bounding box center [541, 247] width 851 height 392
drag, startPoint x: 939, startPoint y: 296, endPoint x: 889, endPoint y: 297, distance: 50.6
click at [889, 297] on div "Обрані продукти Період 180 днів 262,80 USD 2,22 USD Сума" at bounding box center [844, 214] width 217 height 255
copy p "241,13 USD"
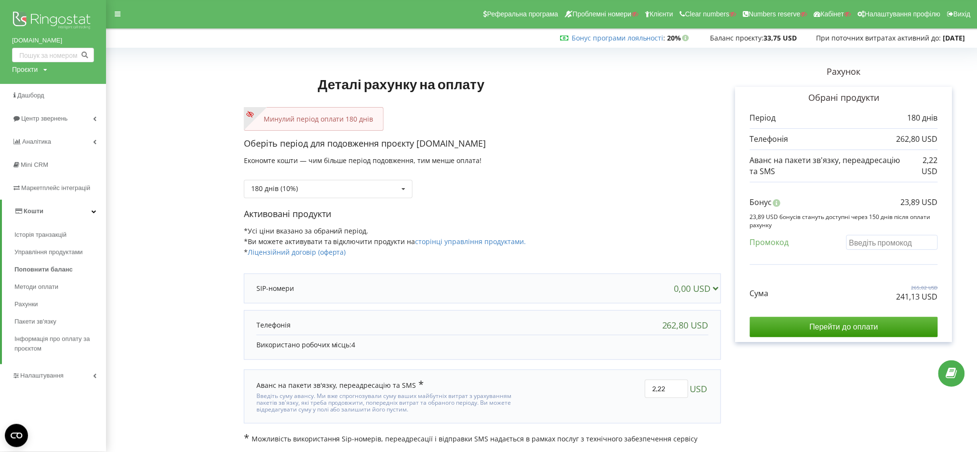
click at [873, 245] on input "text" at bounding box center [893, 242] width 92 height 15
paste input "EKLH-TLWT"
type input "EKLH-TLWT"
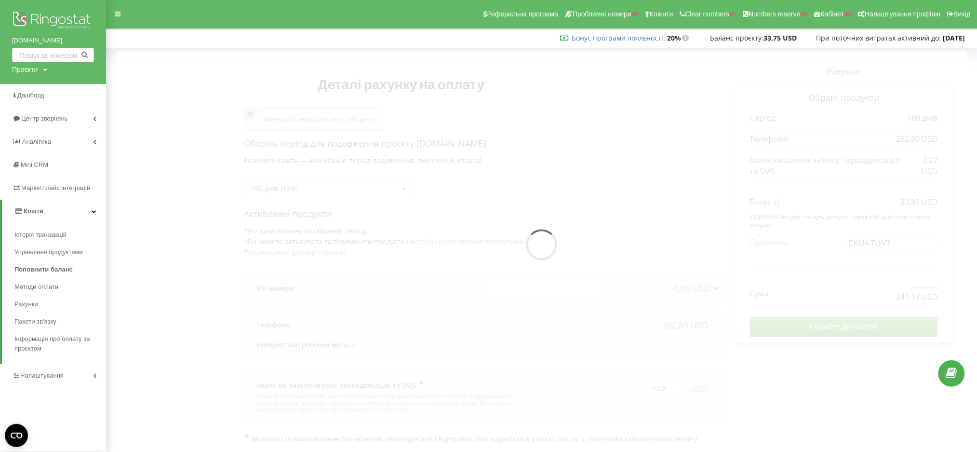
click at [851, 267] on div "Деталі рахунку на оплату Минулий період оплати 180 днів Оберіть період для подо…" at bounding box center [541, 247] width 851 height 392
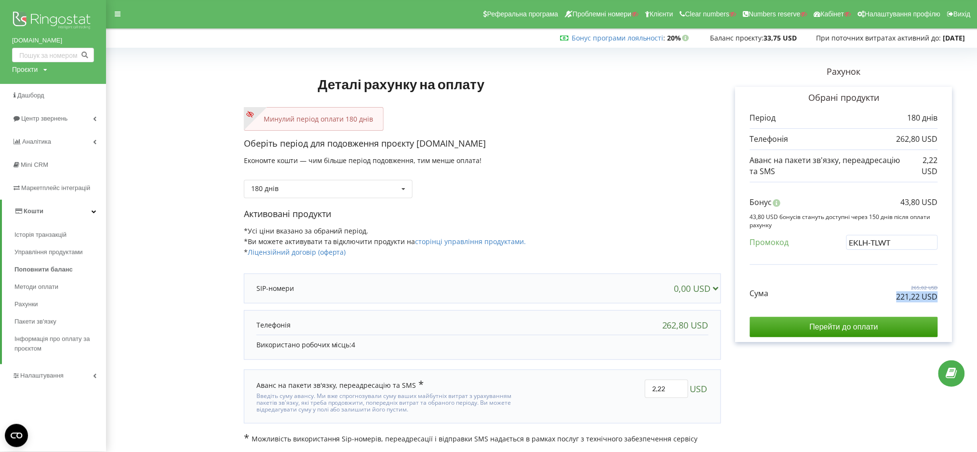
drag, startPoint x: 891, startPoint y: 294, endPoint x: 947, endPoint y: 298, distance: 55.6
click at [947, 298] on div "Обрані продукти Період 180 днів 262,80 USD 2,22 USD Сума" at bounding box center [844, 214] width 217 height 255
copy p "221,22 USD"
drag, startPoint x: 897, startPoint y: 198, endPoint x: 939, endPoint y: 201, distance: 42.0
click at [939, 201] on div "Обрані продукти Період 180 днів 262,80 USD 2,22 USD Сума" at bounding box center [844, 214] width 217 height 255
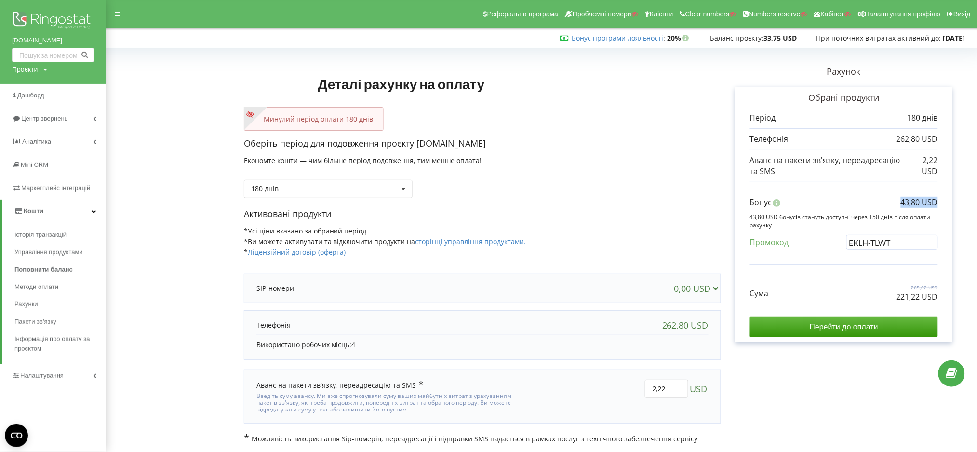
copy p "43,80 USD"
click at [26, 70] on div "Проєкти" at bounding box center [25, 70] width 26 height 10
click at [36, 95] on input "text" at bounding box center [42, 89] width 48 height 14
paste input "[DOMAIN_NAME]"
type input "[DOMAIN_NAME]"
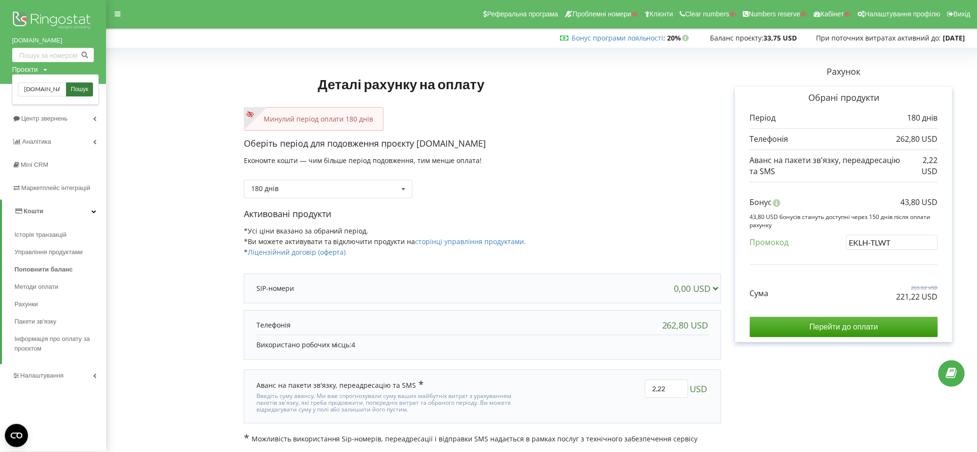
click at [75, 88] on span "Пошук" at bounding box center [79, 89] width 17 height 9
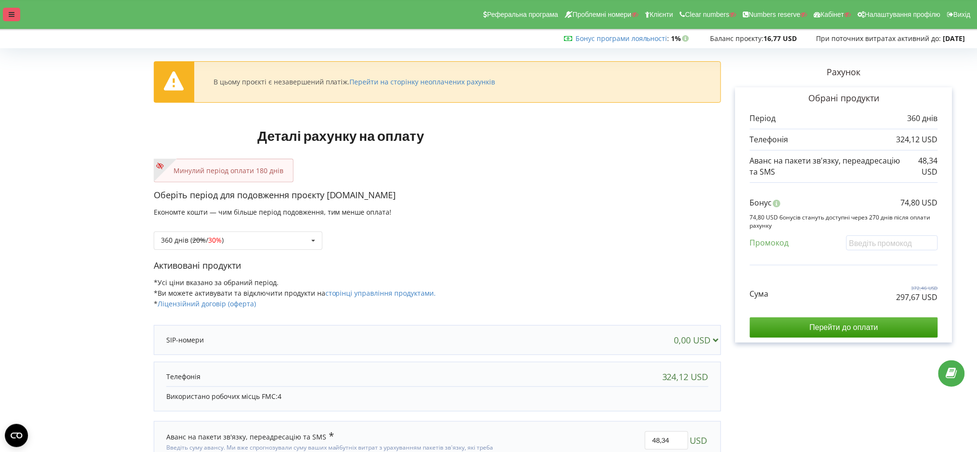
click at [7, 11] on div at bounding box center [11, 15] width 17 height 14
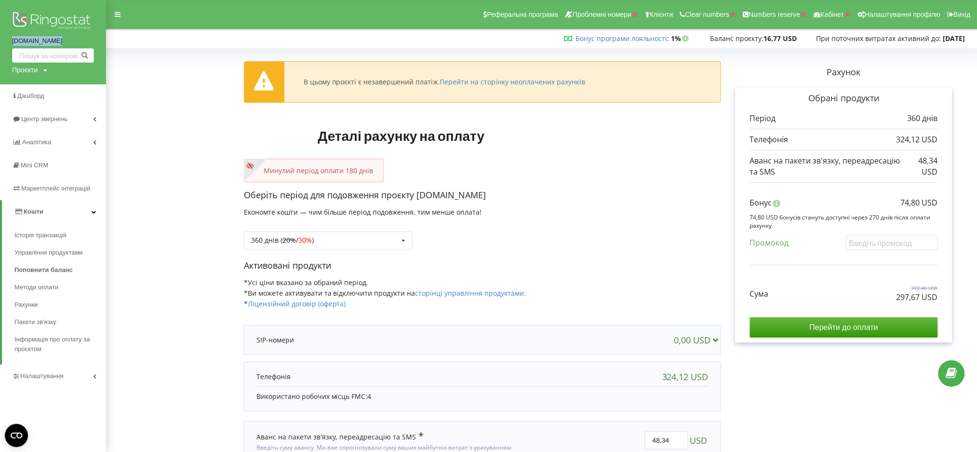
drag, startPoint x: 9, startPoint y: 41, endPoint x: 56, endPoint y: 40, distance: 47.8
click at [56, 40] on div "[DOMAIN_NAME] Проєкти Пошук" at bounding box center [53, 42] width 106 height 84
copy link "[DOMAIN_NAME]"
click at [31, 69] on div "Проєкти" at bounding box center [25, 70] width 26 height 10
click at [37, 91] on input "text" at bounding box center [42, 90] width 48 height 14
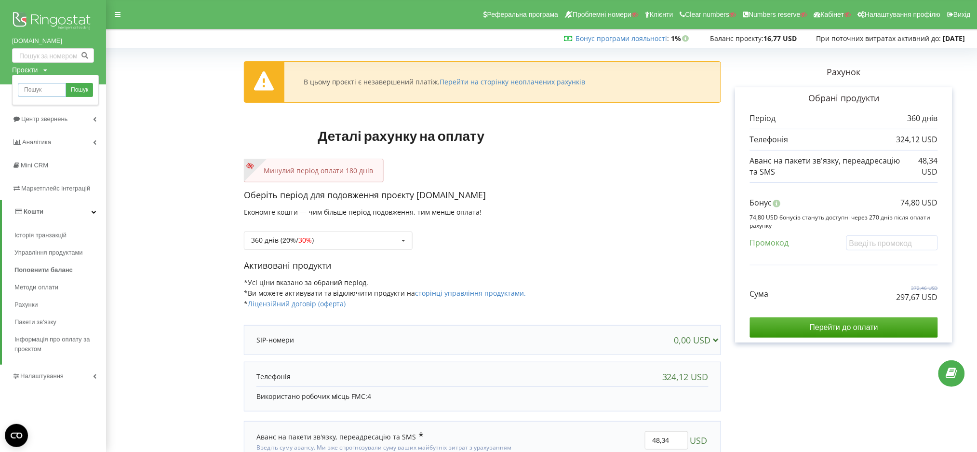
paste input "[DOMAIN_NAME]"
type input "[DOMAIN_NAME]"
click at [75, 89] on span "Пошук" at bounding box center [79, 90] width 17 height 9
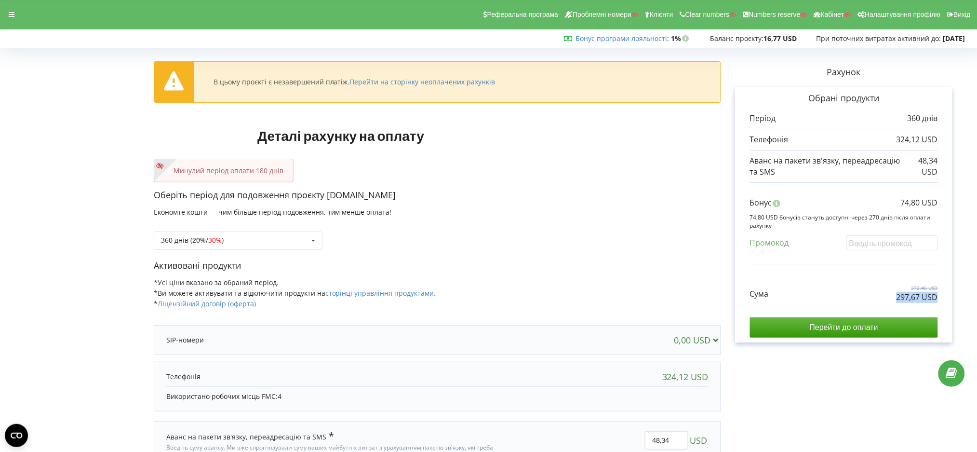
drag, startPoint x: 885, startPoint y: 300, endPoint x: 951, endPoint y: 298, distance: 66.1
click at [951, 298] on div "Обрані продукти Період 360 днів 324,12 USD 48,34 USD" at bounding box center [844, 214] width 217 height 255
copy p "297,67 USD"
drag, startPoint x: 898, startPoint y: 202, endPoint x: 950, endPoint y: 201, distance: 52.1
click at [950, 201] on div "Обрані продукти Період 360 днів 324,12 USD 48,34 USD" at bounding box center [844, 214] width 217 height 255
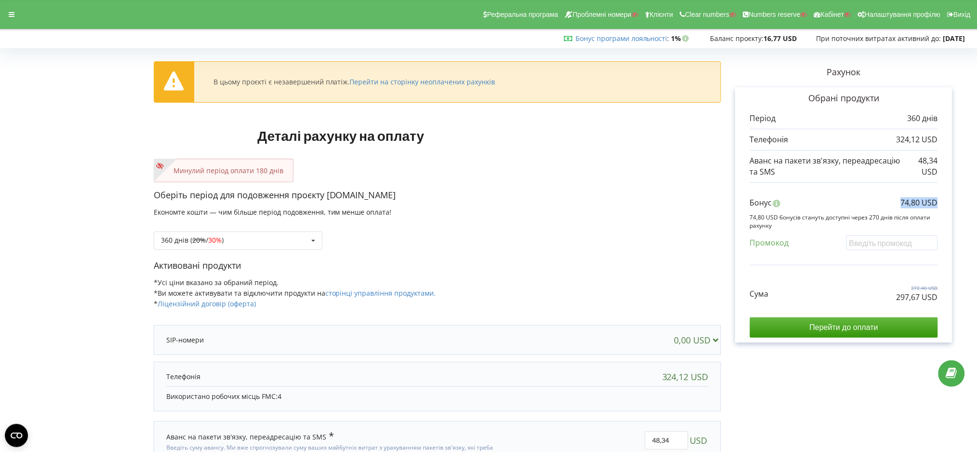
copy p "74,80 USD"
click at [884, 239] on input "text" at bounding box center [893, 242] width 92 height 15
drag, startPoint x: 204, startPoint y: 240, endPoint x: 202, endPoint y: 252, distance: 12.3
click at [204, 240] on s "20%" at bounding box center [199, 239] width 14 height 9
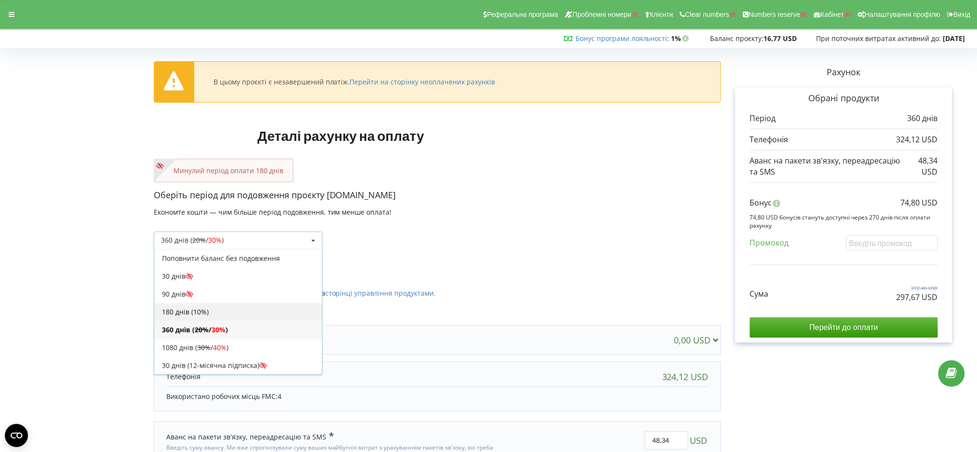
click at [202, 311] on div "180 днів (10%)" at bounding box center [238, 312] width 168 height 18
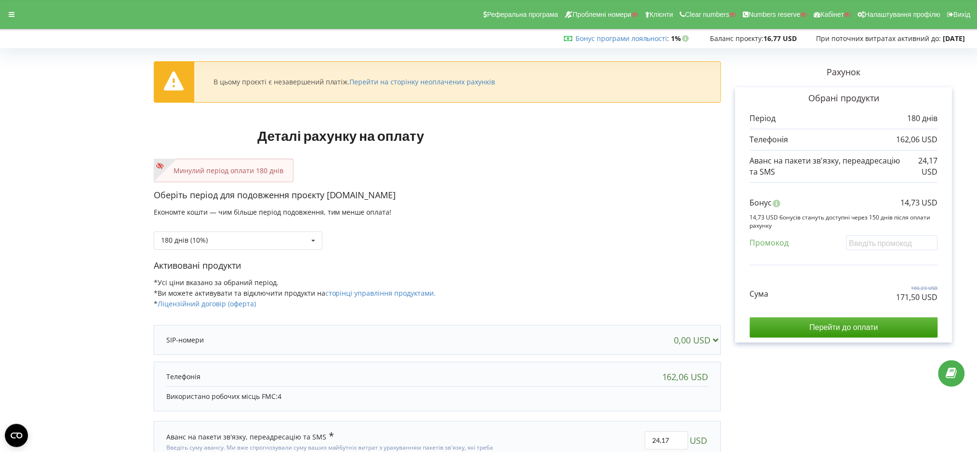
click at [855, 398] on div "Рахунок Обрані продукти Період 180 днів 162,06 USD 24,17 USD Бонус" at bounding box center [844, 274] width 246 height 444
click at [876, 250] on input "text" at bounding box center [893, 242] width 92 height 15
paste input "EKLH-TLWT"
type input "EKLH-TLWT"
click at [840, 274] on div "В цьому проєкті є незавершений платіж. Перейти на сторінку неоплачених рахунків…" at bounding box center [488, 274] width 957 height 444
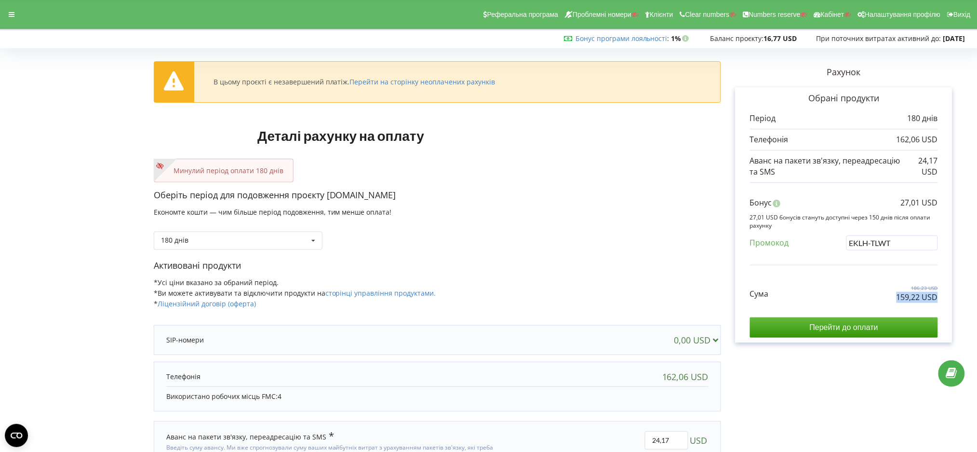
drag, startPoint x: 891, startPoint y: 304, endPoint x: 891, endPoint y: 296, distance: 8.2
click at [891, 296] on div "Сума 186,23 USD 159,22 USD Перейти до оплати" at bounding box center [844, 304] width 188 height 68
copy div "159,22 USD"
drag, startPoint x: 901, startPoint y: 203, endPoint x: 927, endPoint y: 206, distance: 25.8
click at [938, 200] on div "Бонус 27,01 USD" at bounding box center [844, 205] width 188 height 16
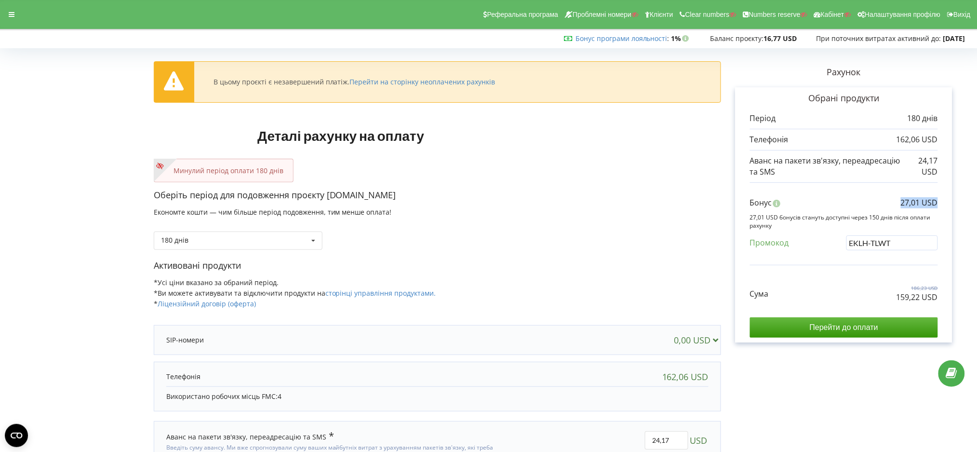
copy p "27,01 USD"
click at [14, 19] on div at bounding box center [11, 15] width 17 height 14
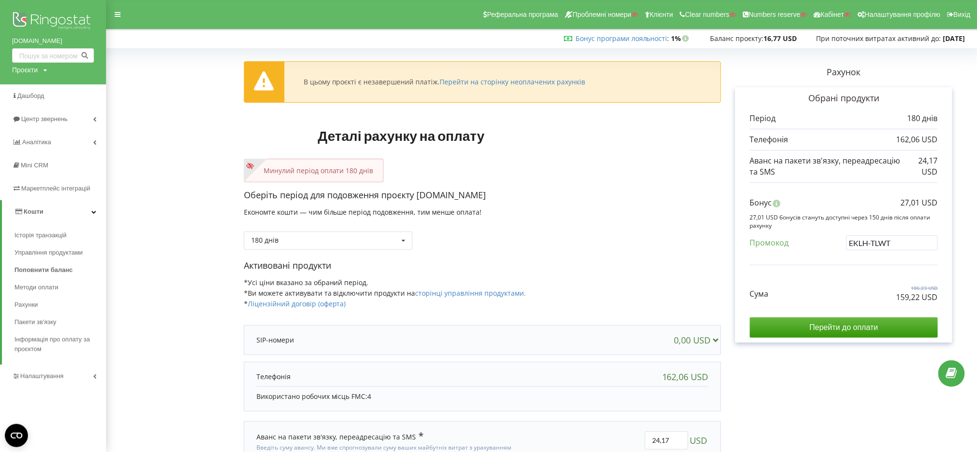
click at [27, 67] on div "Проєкти" at bounding box center [25, 70] width 26 height 10
click at [29, 85] on input "text" at bounding box center [42, 90] width 48 height 14
paste input "[DOMAIN_NAME]"
type input "[DOMAIN_NAME]"
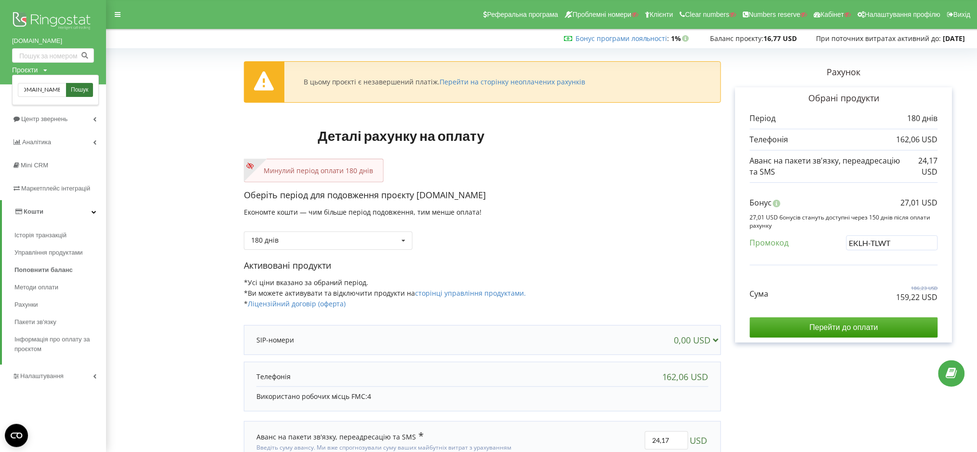
scroll to position [0, 0]
click at [81, 84] on link "Пошук" at bounding box center [79, 90] width 27 height 14
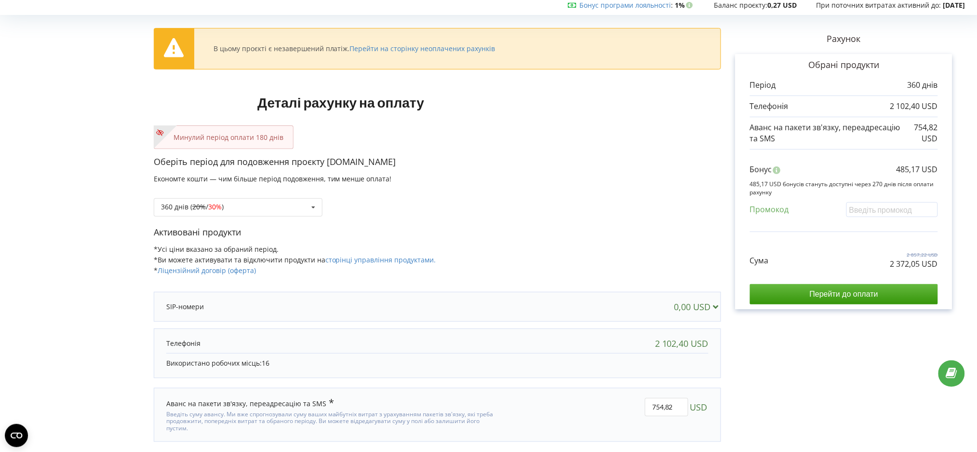
scroll to position [52, 0]
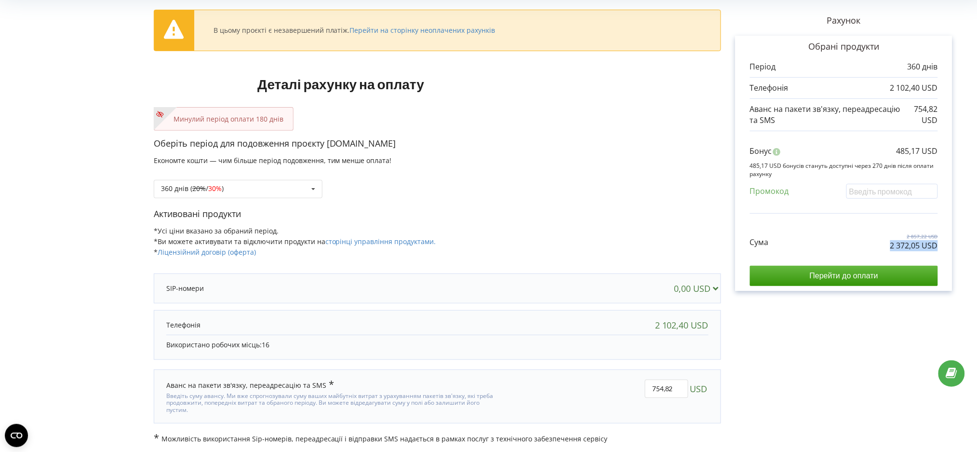
drag, startPoint x: 881, startPoint y: 247, endPoint x: 944, endPoint y: 250, distance: 62.8
click at [944, 250] on div "Обрані продукти Період 360 днів 2 102,40 USD 754,82 USD" at bounding box center [844, 163] width 217 height 255
copy p "2 372,05 USD"
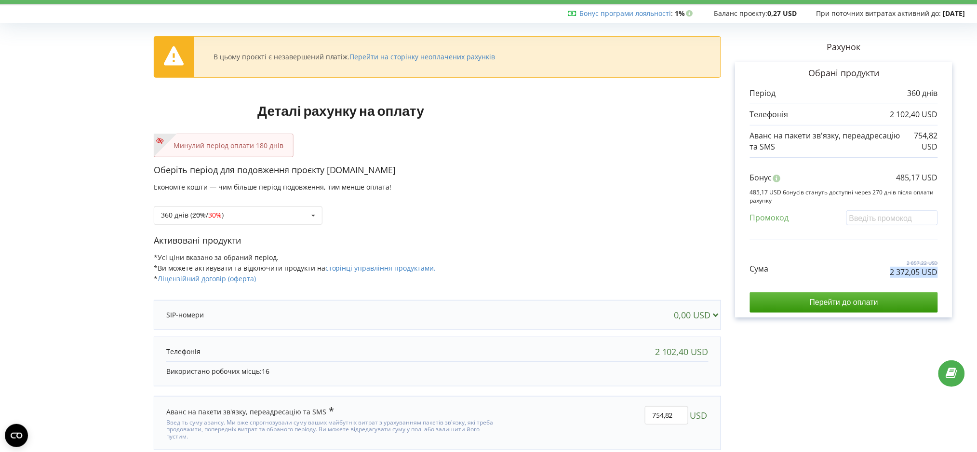
scroll to position [0, 0]
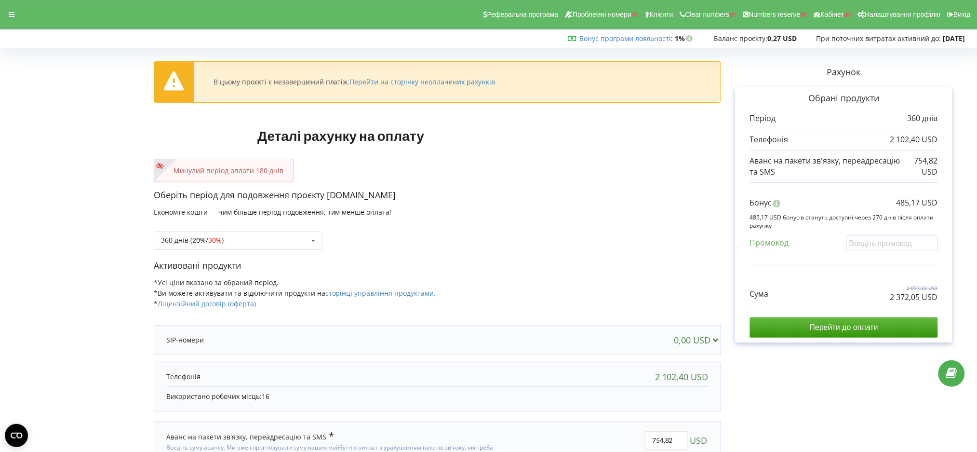
click at [0, 303] on div "В цьому проєкті є незавершений платіж. Перейти на сторінку неоплачених рахунків…" at bounding box center [488, 273] width 977 height 464
drag, startPoint x: 898, startPoint y: 204, endPoint x: 944, endPoint y: 204, distance: 46.3
click at [944, 204] on div "Обрані продукти Період 360 днів 2 102,40 USD 754,82 USD" at bounding box center [844, 214] width 217 height 255
copy p "485,17 USD"
drag, startPoint x: 35, startPoint y: 149, endPoint x: 68, endPoint y: 137, distance: 34.9
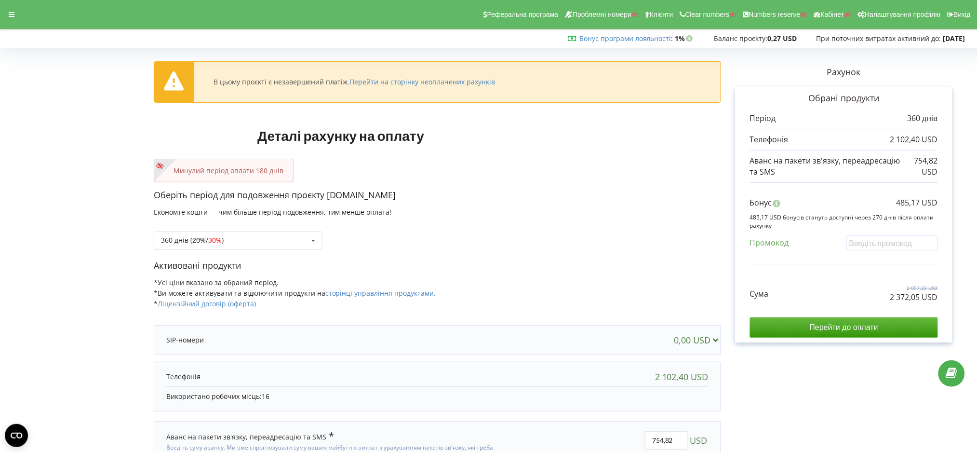
click at [40, 149] on form "В цьому проєкті є незавершений платіж. Перейти на сторінку неоплачених рахунків…" at bounding box center [488, 274] width 957 height 444
drag, startPoint x: 274, startPoint y: 227, endPoint x: 268, endPoint y: 232, distance: 7.8
click at [272, 227] on div "360 днів ( 20% / 30% ) Поповнити баланс без подовження 20% / 30% 30% / 40%" at bounding box center [438, 233] width 568 height 33
click at [265, 236] on div "360 днів ( 20% / 30% ) Поповнити баланс без подовження 20%" at bounding box center [238, 240] width 169 height 18
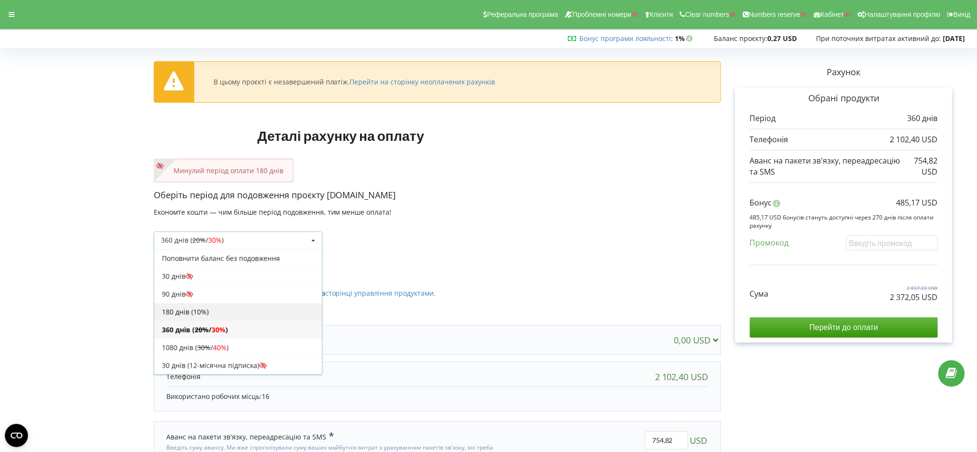
click at [211, 311] on div "180 днів (10%)" at bounding box center [238, 312] width 168 height 18
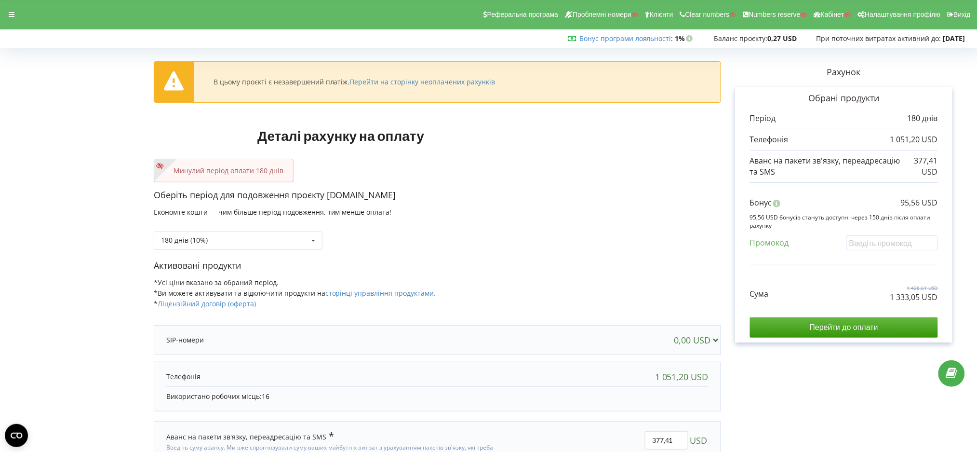
click at [102, 180] on form "В цьому проєкті є незавершений платіж. Перейти на сторінку неоплачених рахунків…" at bounding box center [488, 274] width 957 height 444
click at [874, 242] on input "text" at bounding box center [893, 242] width 92 height 15
paste input "EKLH-TLWT"
type input "EKLH-TLWT"
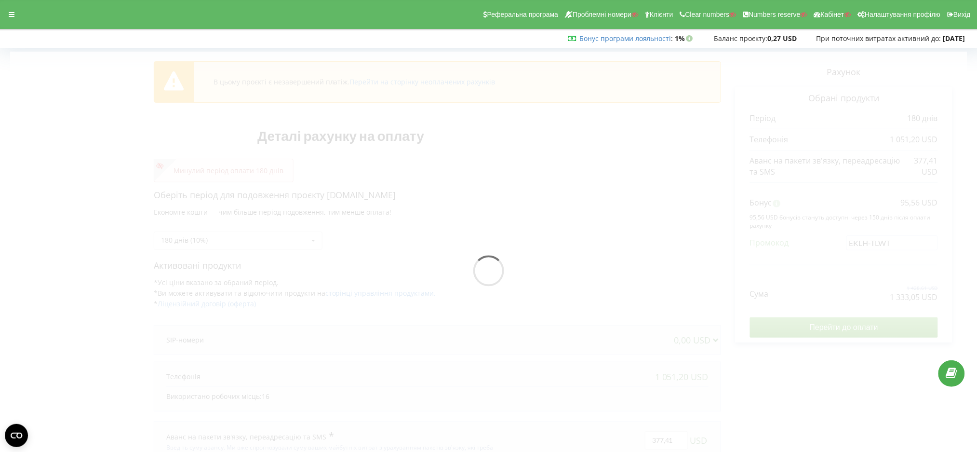
click at [850, 263] on div "В цьому проєкті є незавершений платіж. Перейти на сторінку неоплачених рахунків…" at bounding box center [488, 274] width 957 height 444
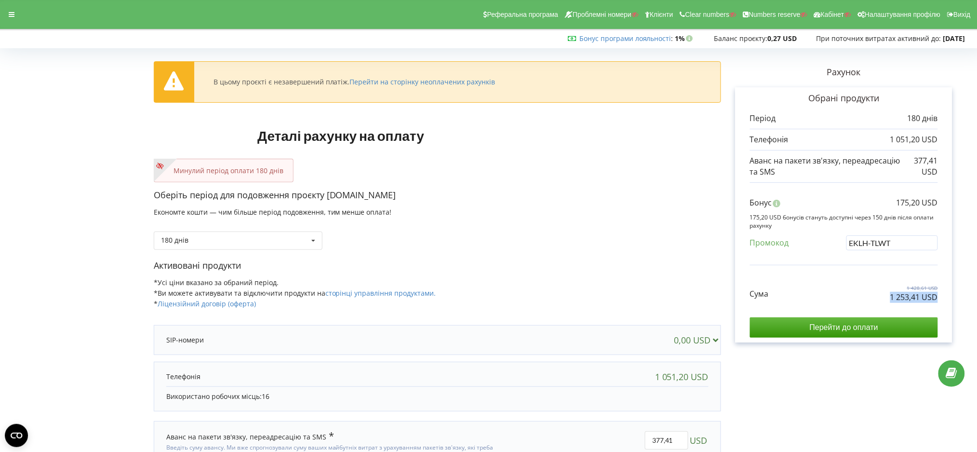
drag, startPoint x: 875, startPoint y: 297, endPoint x: 952, endPoint y: 300, distance: 77.7
click at [952, 300] on div "Обрані продукти Період 180 днів 1 051,20 USD 377,41 USD" at bounding box center [844, 214] width 217 height 255
copy p "1 253,41 USD"
drag, startPoint x: 890, startPoint y: 204, endPoint x: 938, endPoint y: 205, distance: 48.7
click at [938, 205] on div "Бонус 175,20 USD" at bounding box center [844, 205] width 188 height 16
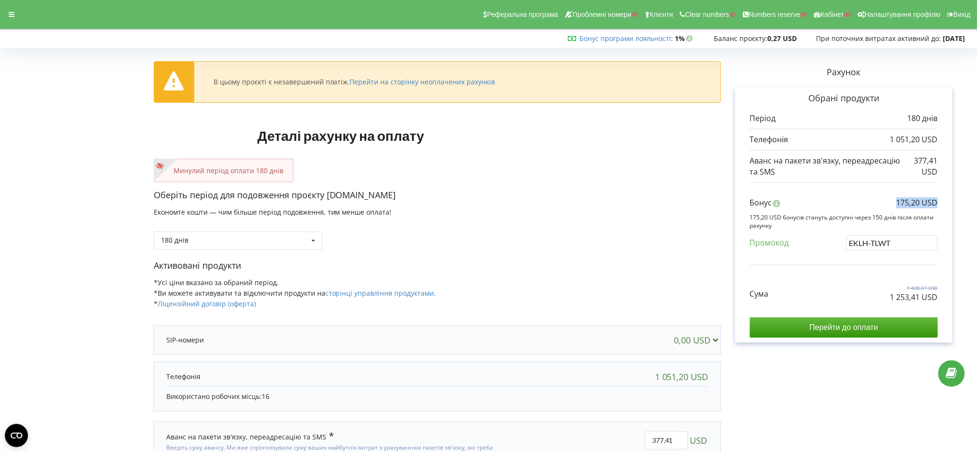
copy p "175,20 USD"
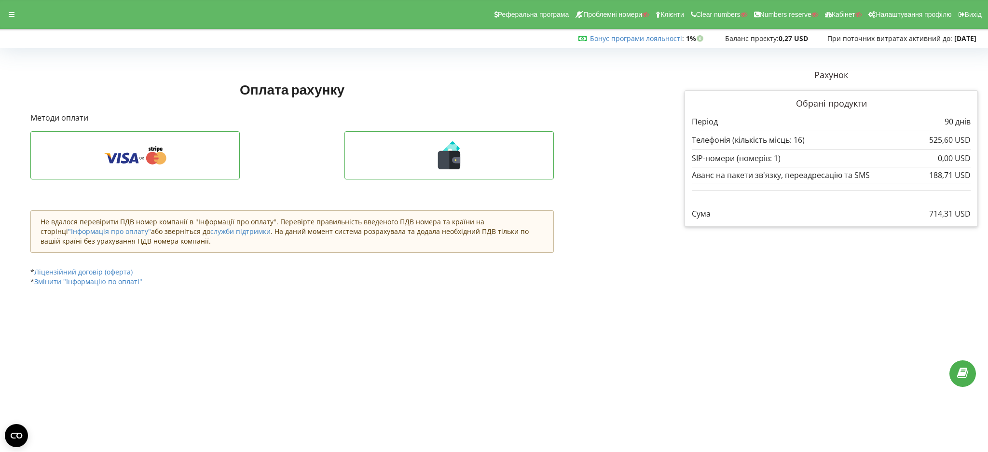
drag, startPoint x: 926, startPoint y: 217, endPoint x: 896, endPoint y: 296, distance: 84.5
click at [972, 216] on div "Обрані продукти Період 90 днів 525,60 USD 0,00 USD" at bounding box center [830, 158] width 293 height 136
copy p "714,31 USD"
click at [794, 236] on div "Рахунок Обрані продукти Період 90 днів 525,60 USD" at bounding box center [830, 182] width 307 height 241
drag, startPoint x: 968, startPoint y: 208, endPoint x: 963, endPoint y: 235, distance: 27.5
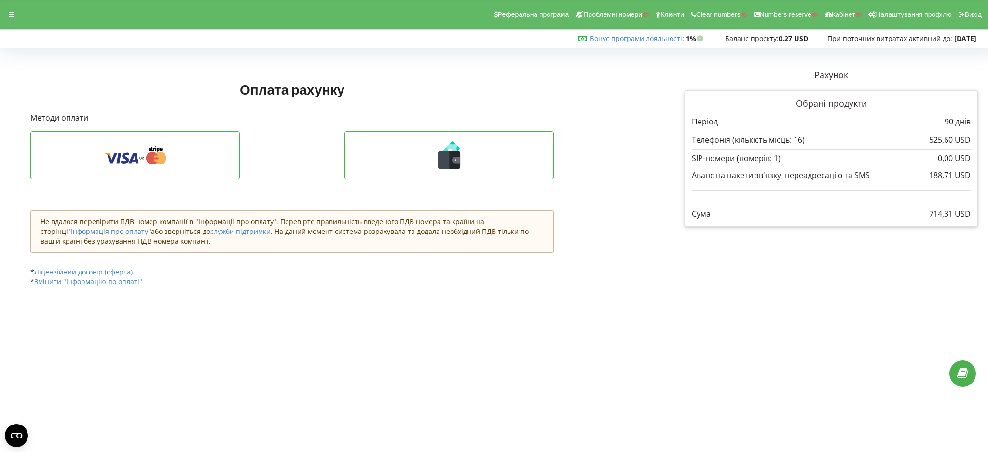
click at [955, 212] on p "714,31 USD" at bounding box center [949, 213] width 41 height 11
copy p "USD"
click at [920, 321] on body "Реферальна програма Проблемні номери Клієнти Clear numbers Numbers reserve Кабі…" at bounding box center [494, 226] width 988 height 452
click at [761, 220] on div "Обрані продукти Період 90 днів 525,60 USD 0,00 USD" at bounding box center [830, 158] width 293 height 136
click at [4, 5] on div "Реферальна програма Проблемні номери Клієнти Clear numbers Numbers reserve Кабі…" at bounding box center [493, 14] width 1001 height 29
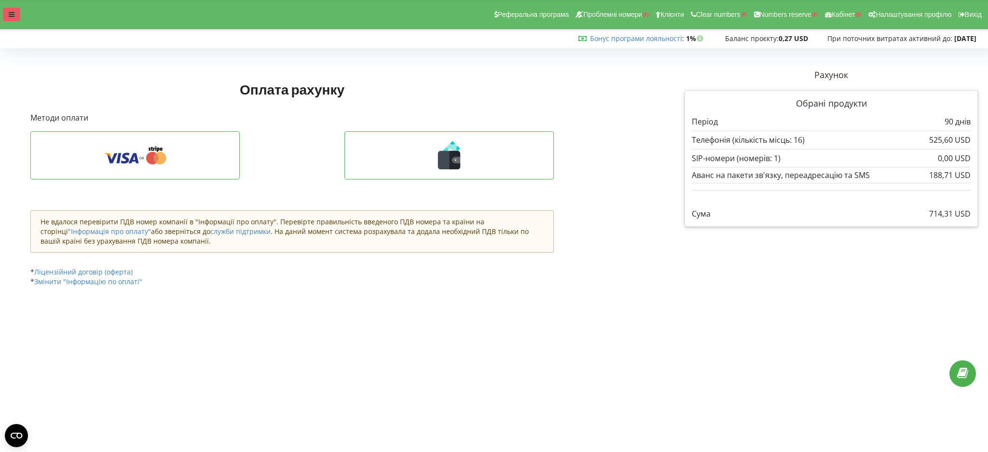
click at [2, 10] on div "Реферальна програма Проблемні номери Клієнти Clear numbers Numbers reserve Кабі…" at bounding box center [493, 14] width 1001 height 29
click at [5, 12] on div at bounding box center [11, 15] width 17 height 14
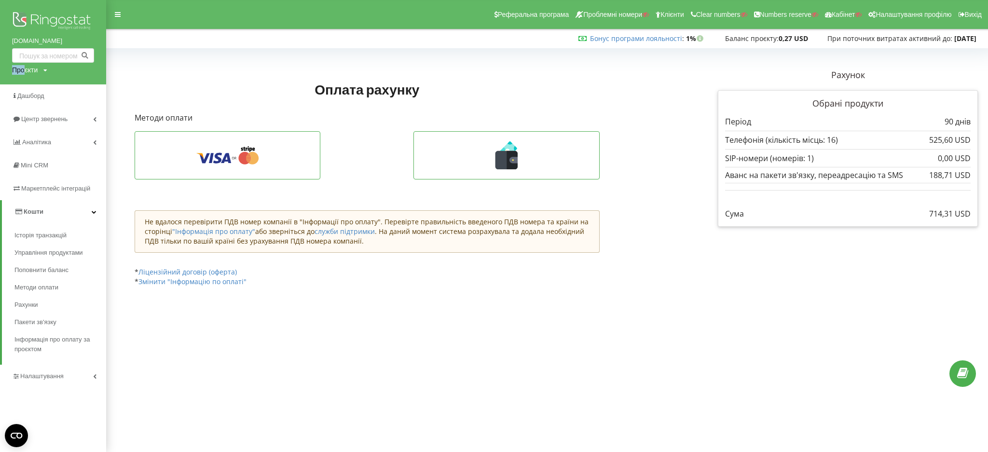
click at [25, 66] on div "superlikar.com.ua Проєкти Пошук" at bounding box center [53, 42] width 106 height 84
click at [25, 70] on div "Проєкти" at bounding box center [25, 70] width 26 height 10
drag, startPoint x: 27, startPoint y: 92, endPoint x: 33, endPoint y: 89, distance: 7.2
click at [27, 92] on input "text" at bounding box center [42, 90] width 48 height 14
type input "budegood.com"
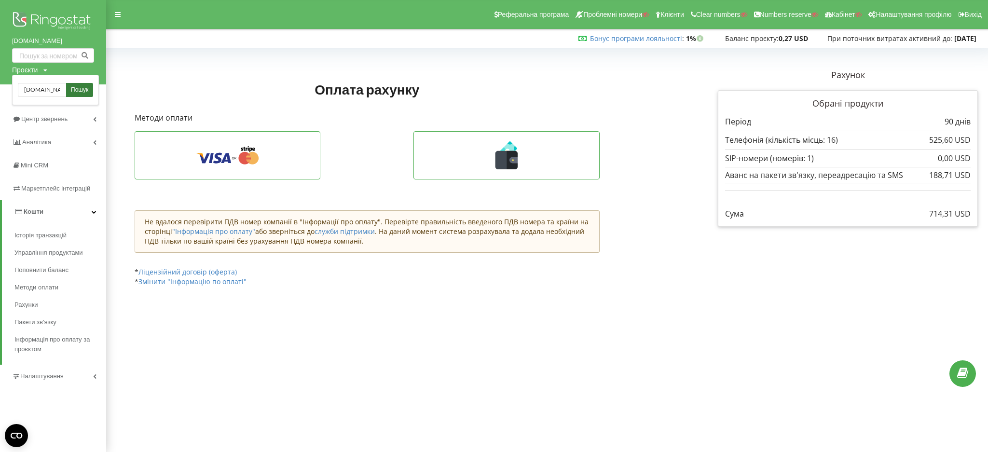
click at [74, 89] on span "Пошук" at bounding box center [79, 90] width 17 height 9
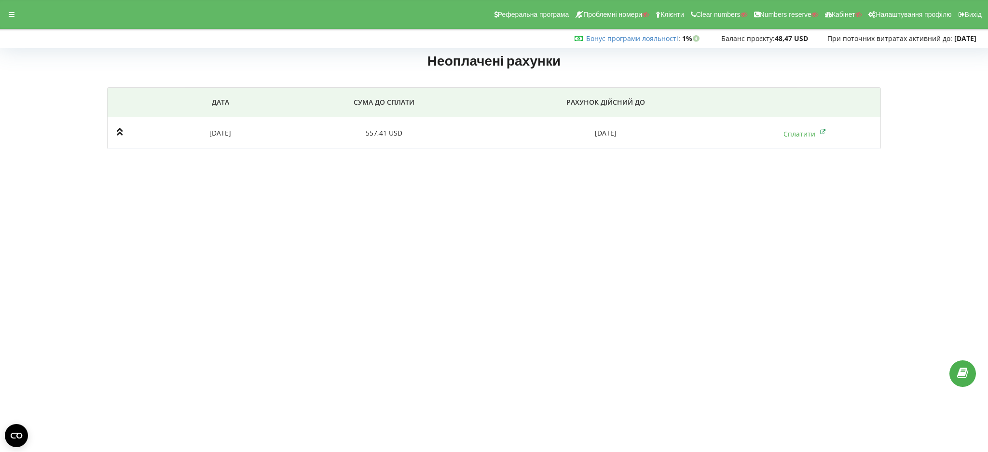
click at [0, 266] on body "Реферальна програма Проблемні номери Клієнти Clear numbers Numbers reserve Кабі…" at bounding box center [494, 226] width 988 height 452
click at [6, 14] on div at bounding box center [11, 15] width 17 height 14
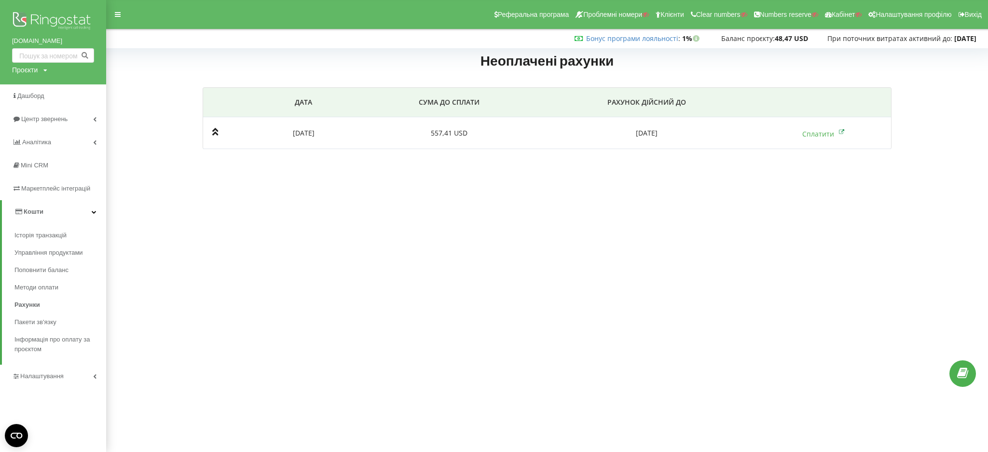
click at [20, 69] on div "Проєкти" at bounding box center [25, 70] width 26 height 10
drag, startPoint x: 28, startPoint y: 90, endPoint x: 33, endPoint y: 94, distance: 5.9
click at [28, 91] on input "text" at bounding box center [42, 90] width 48 height 14
type input "и"
type input "buno.com.ua"
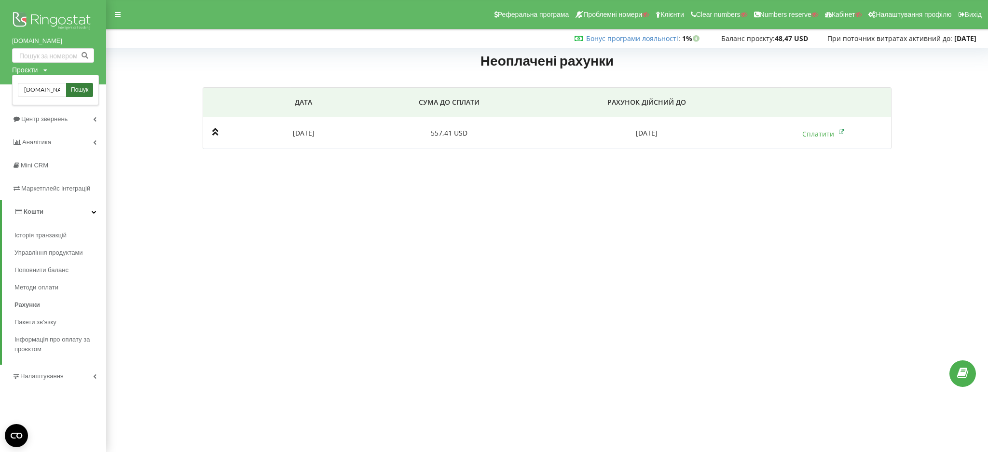
click at [84, 92] on span "Пошук" at bounding box center [79, 90] width 17 height 9
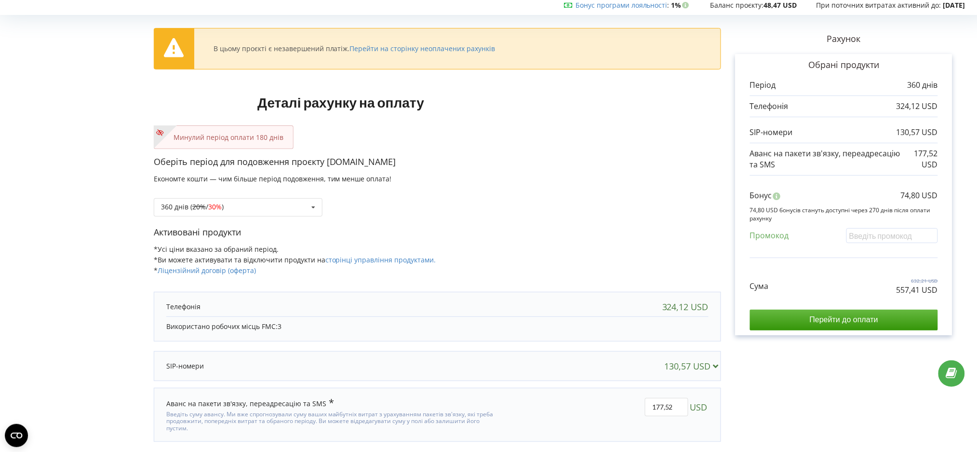
scroll to position [52, 0]
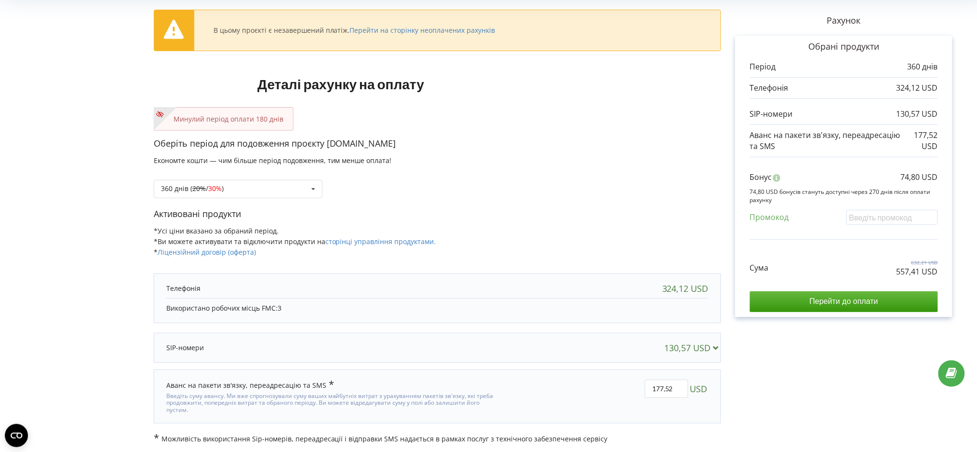
click at [75, 119] on form "В цьому проєкті є незавершений платіж. Перейти на сторінку неоплачених рахунків…" at bounding box center [488, 222] width 957 height 444
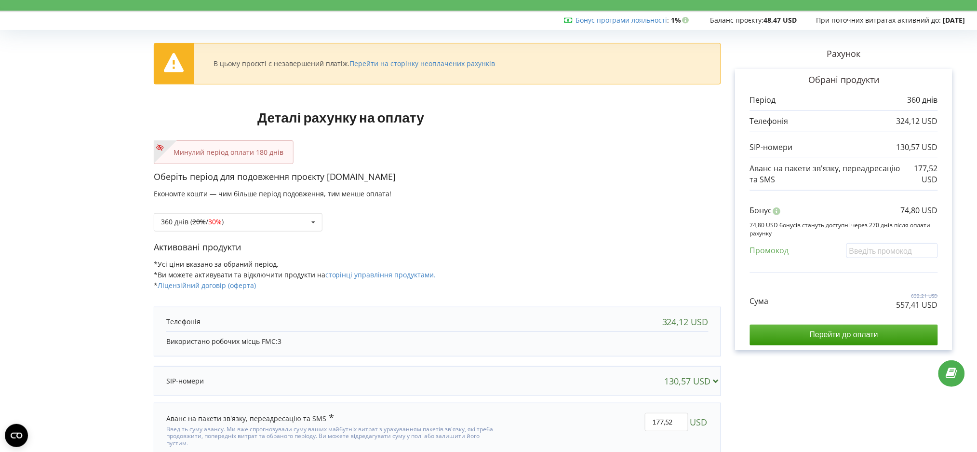
scroll to position [0, 0]
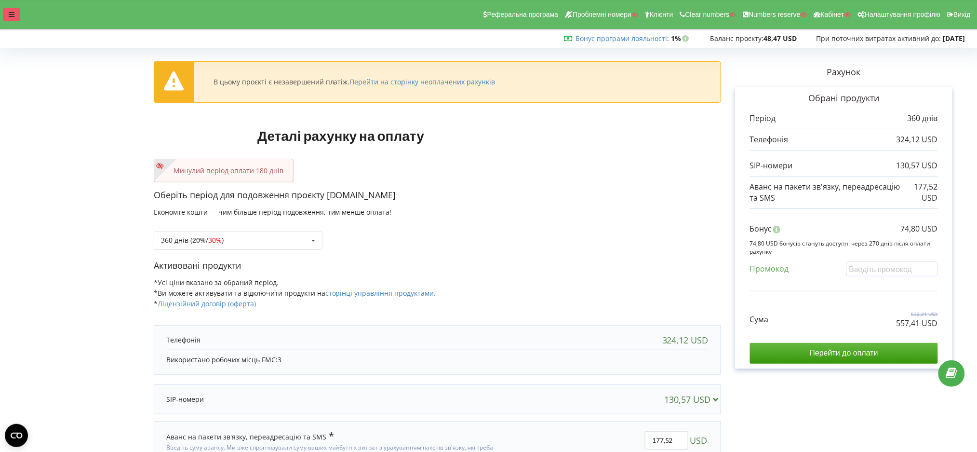
click at [14, 14] on icon at bounding box center [12, 14] width 6 height 7
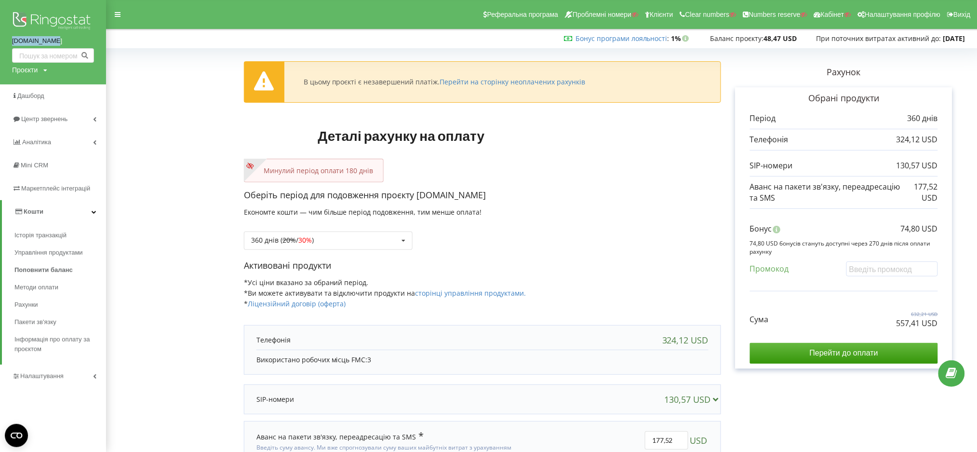
drag, startPoint x: 4, startPoint y: 41, endPoint x: 57, endPoint y: 40, distance: 53.1
click at [57, 40] on div "budegood.com Проєкти Пошук" at bounding box center [53, 42] width 106 height 84
copy link "[DOMAIN_NAME]"
click at [514, 79] on link "Перейти на сторінку неоплачених рахунків" at bounding box center [513, 81] width 146 height 9
drag, startPoint x: 925, startPoint y: 324, endPoint x: 946, endPoint y: 322, distance: 20.8
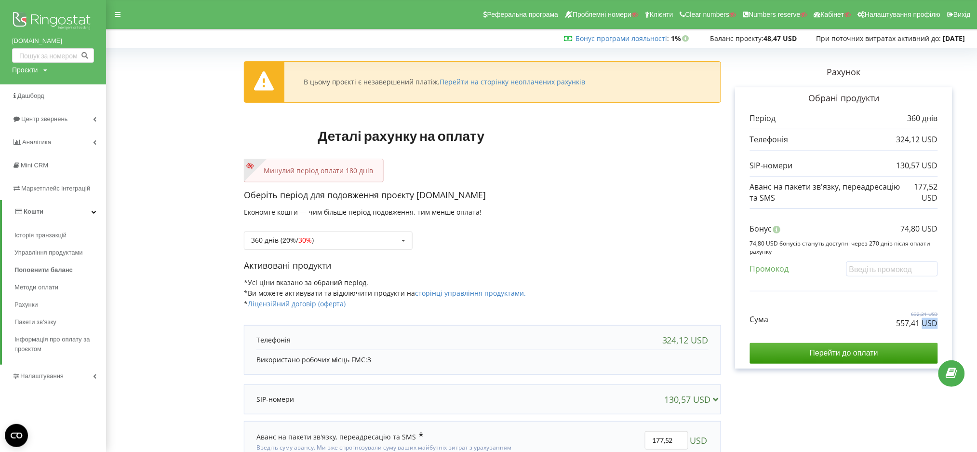
click at [946, 322] on div "Обрані продукти Період 360 днів 324,12 USD 130,57 USD 177,52 USD" at bounding box center [844, 227] width 217 height 281
copy p "USD"
drag, startPoint x: 813, startPoint y: 407, endPoint x: 807, endPoint y: 409, distance: 6.7
click at [812, 407] on div "Рахунок Обрані продукти Період 360 днів 324,12 USD 130,57 USD 177,52 USD Бонус …" at bounding box center [844, 274] width 246 height 444
click at [21, 236] on span "Історія транзакцій" at bounding box center [42, 235] width 56 height 10
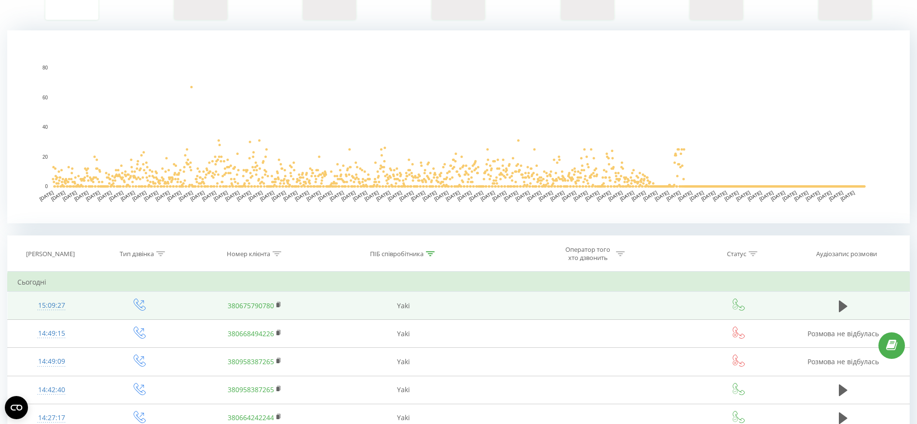
scroll to position [365, 0]
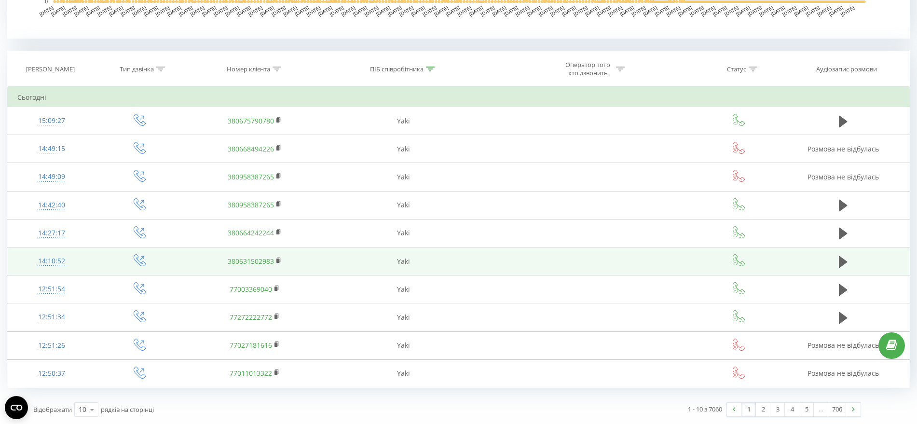
click at [41, 261] on div "14:10:52" at bounding box center [51, 261] width 68 height 19
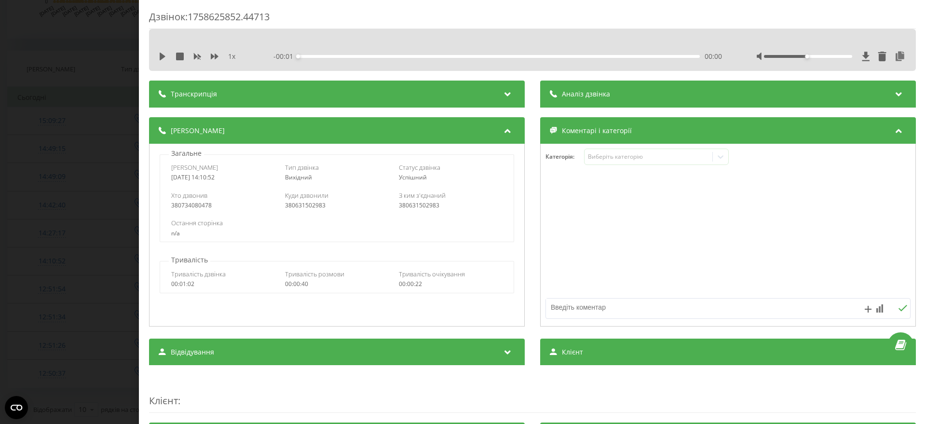
click at [209, 93] on span "Транскрипція" at bounding box center [194, 94] width 46 height 10
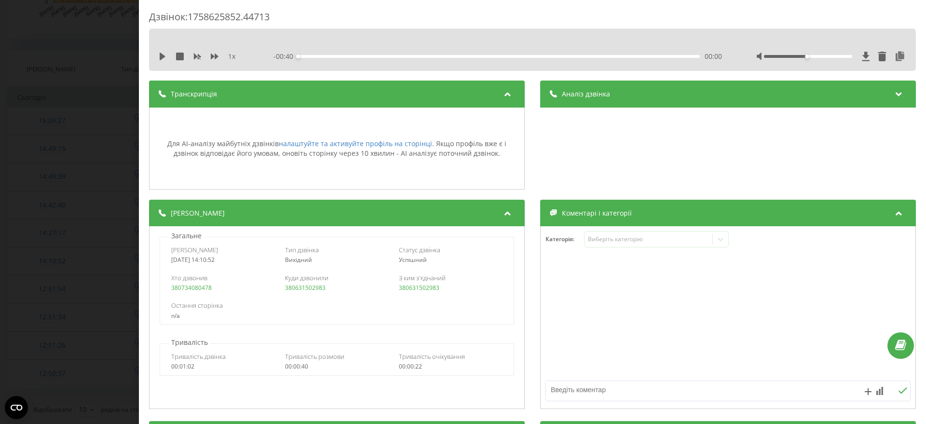
click at [615, 101] on div "Аналіз дзвінка" at bounding box center [728, 94] width 376 height 27
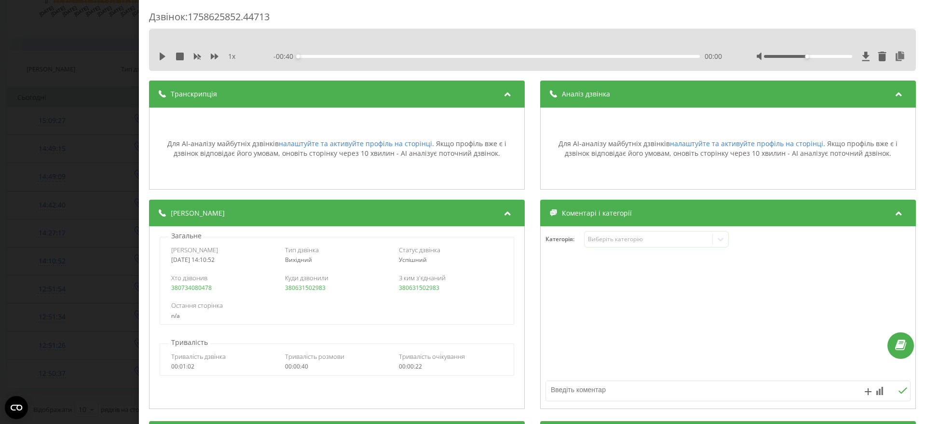
click at [577, 103] on div "Аналіз дзвінка" at bounding box center [728, 94] width 376 height 27
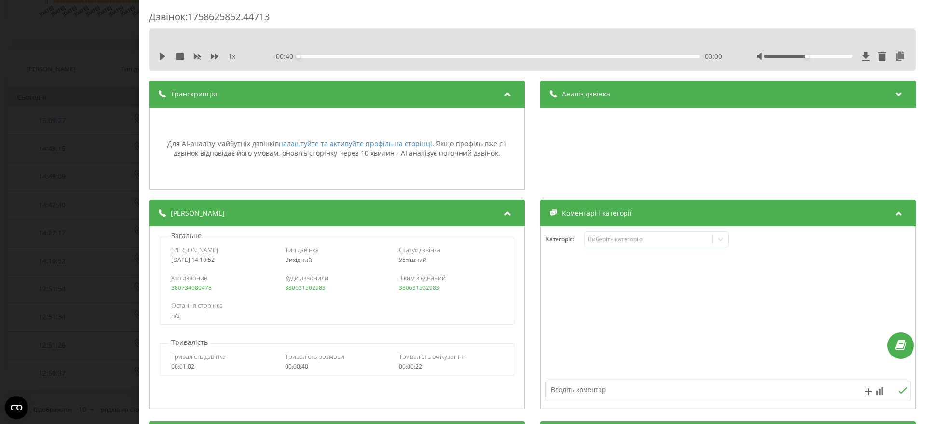
drag, startPoint x: 343, startPoint y: 83, endPoint x: 324, endPoint y: 96, distance: 23.5
click at [342, 83] on div "Транскрипція" at bounding box center [337, 94] width 376 height 27
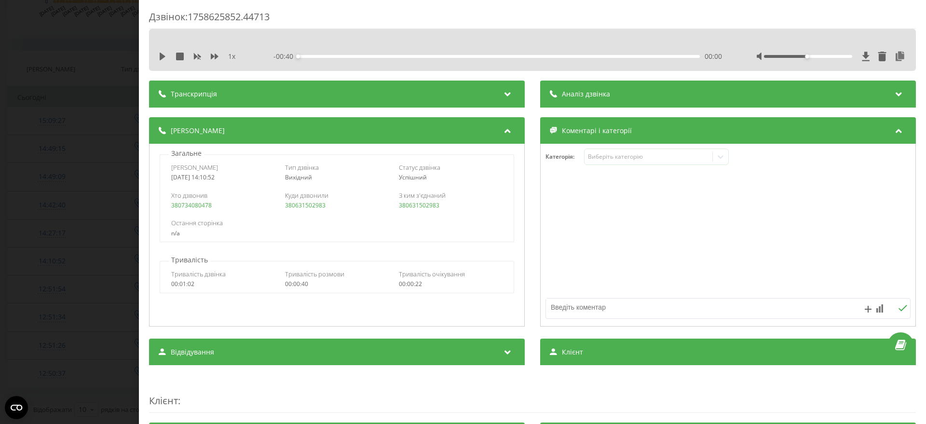
click at [0, 123] on div "Дзвінок : 1758625852.44713 1 x - 00:40 00:00 00:00 Транскрипція Для AI-аналізу …" at bounding box center [463, 212] width 926 height 424
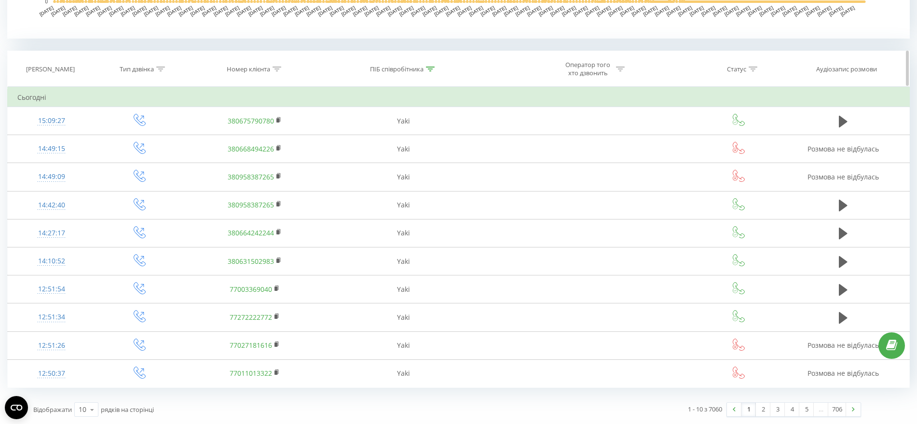
click at [277, 68] on icon at bounding box center [276, 69] width 9 height 5
click at [258, 144] on input "text" at bounding box center [255, 138] width 85 height 17
paste input "380631502983"
type input "380631502983"
click at [285, 156] on span "OK" at bounding box center [275, 156] width 27 height 15
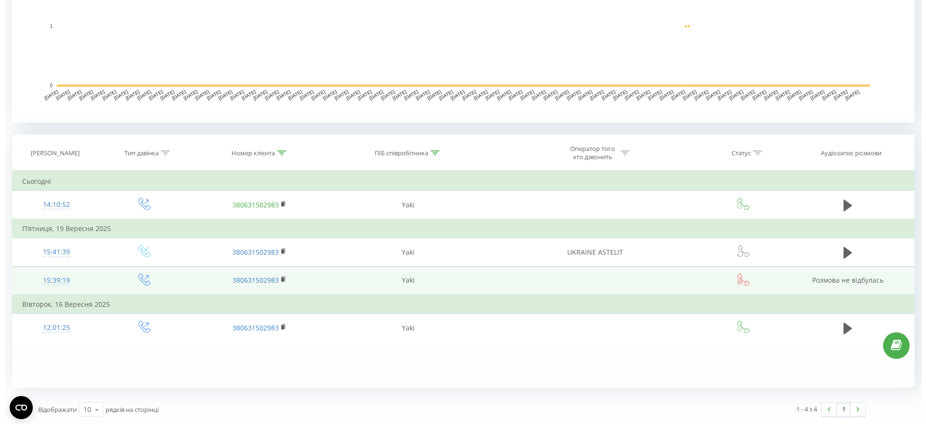
scroll to position [282, 0]
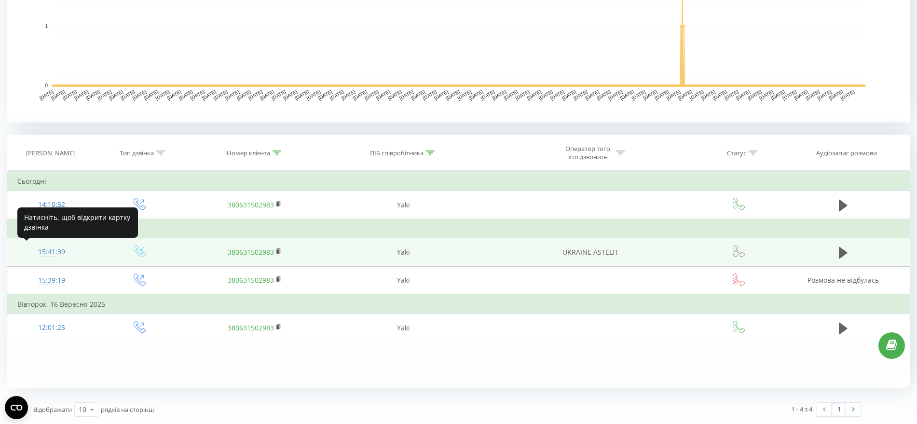
click at [41, 249] on div "15:41:39" at bounding box center [51, 252] width 68 height 19
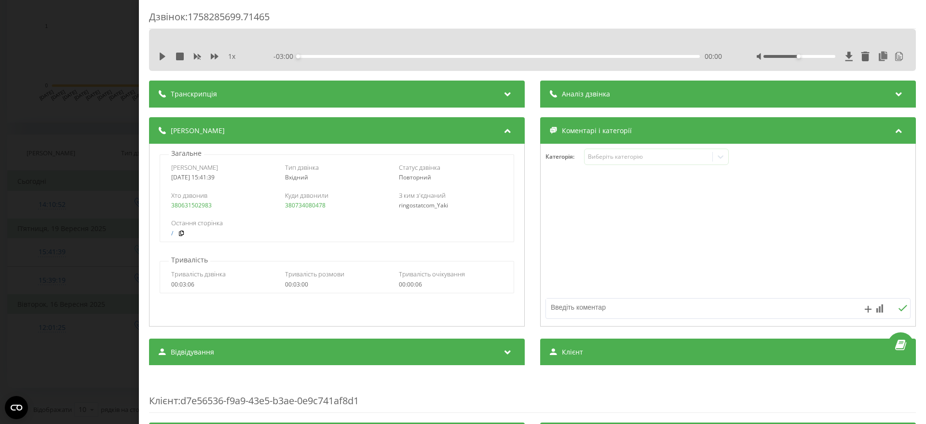
click at [211, 94] on span "Транскрипція" at bounding box center [194, 94] width 46 height 10
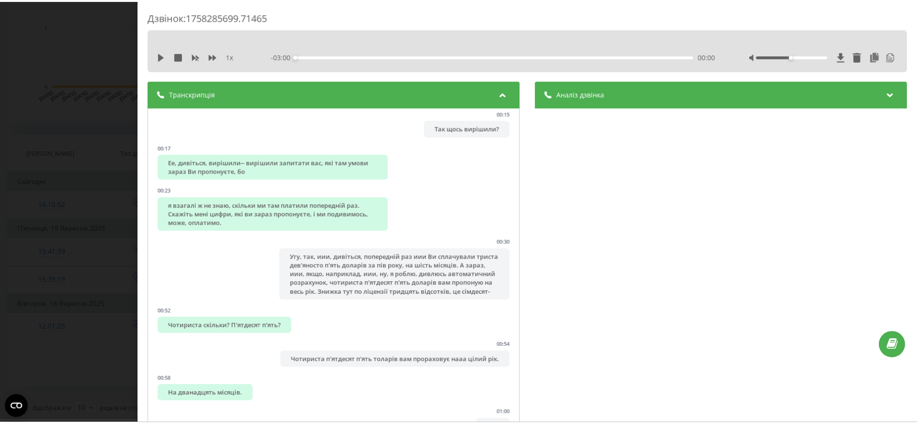
scroll to position [181, 0]
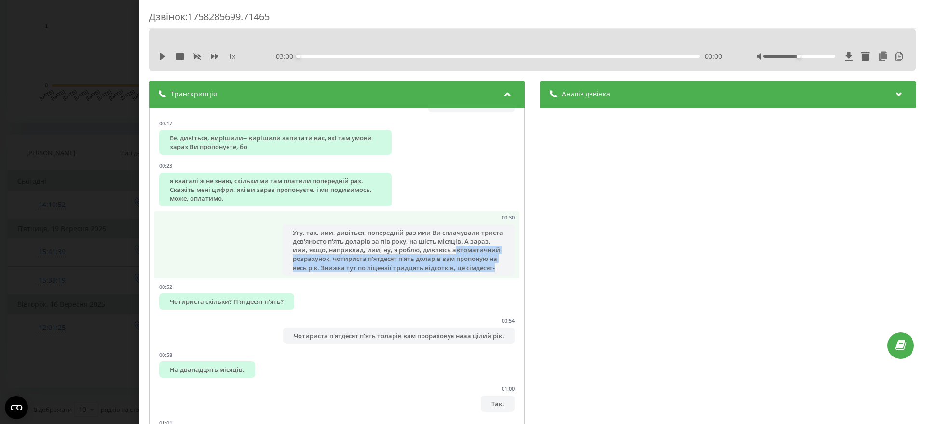
drag, startPoint x: 290, startPoint y: 261, endPoint x: 376, endPoint y: 277, distance: 87.4
click at [376, 276] on div "Угу, так, иии, дивіться, попередній раз иии Ви сплачували триста дев'яносто п'я…" at bounding box center [398, 250] width 232 height 52
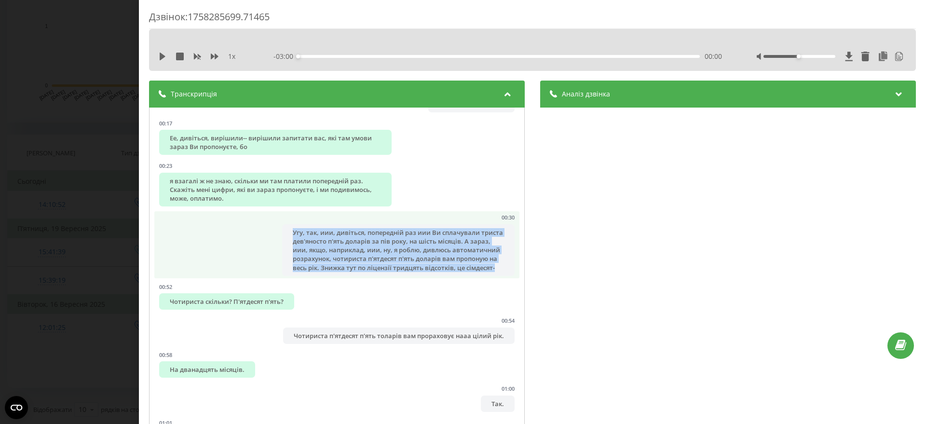
drag, startPoint x: 323, startPoint y: 243, endPoint x: 388, endPoint y: 284, distance: 77.1
click at [388, 276] on div "Угу, так, иии, дивіться, попередній раз иии Ви сплачували триста дев'яносто п'я…" at bounding box center [398, 250] width 232 height 52
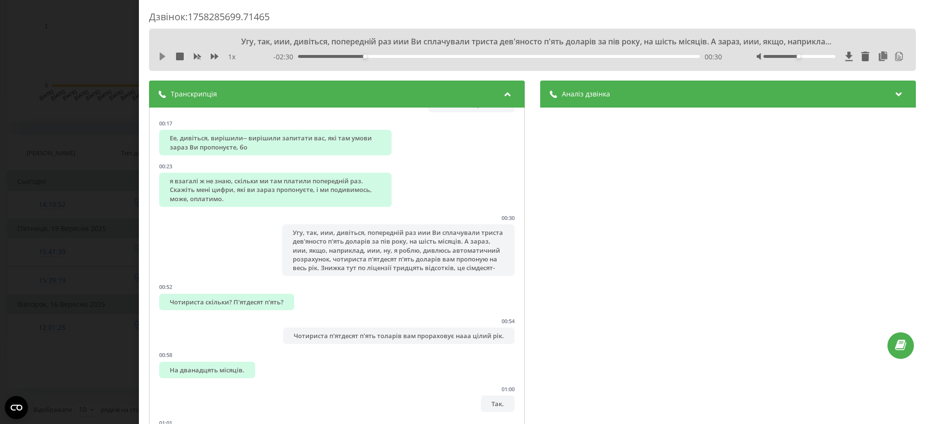
click at [161, 60] on icon at bounding box center [163, 57] width 6 height 8
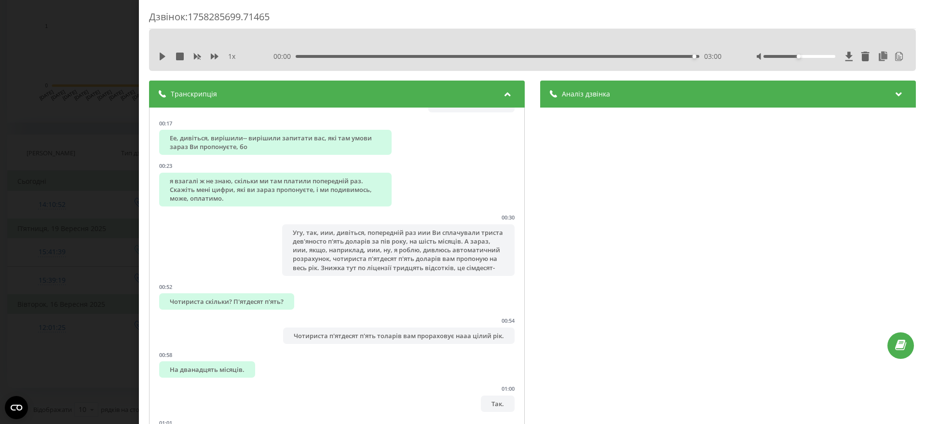
click at [78, 125] on div "Дзвінок : 1758285699.71465 1 x 00:00 03:00 03:00 Транскрипція 00:02 Добрий день…" at bounding box center [463, 212] width 926 height 424
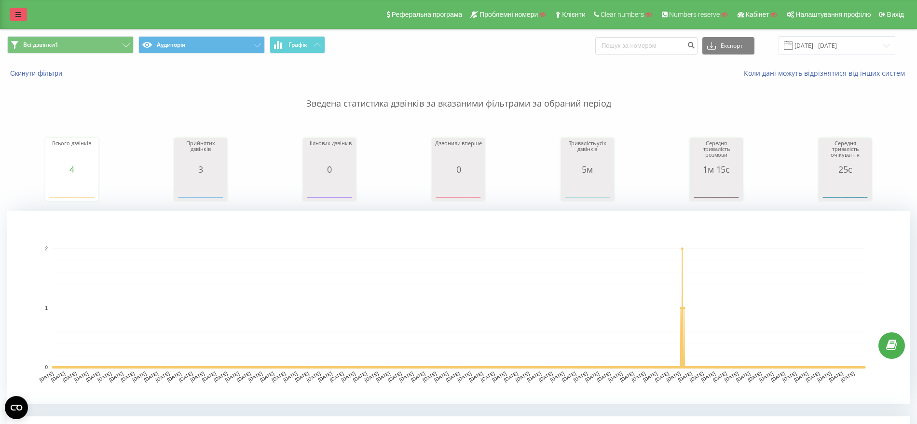
click at [17, 15] on icon at bounding box center [18, 14] width 6 height 7
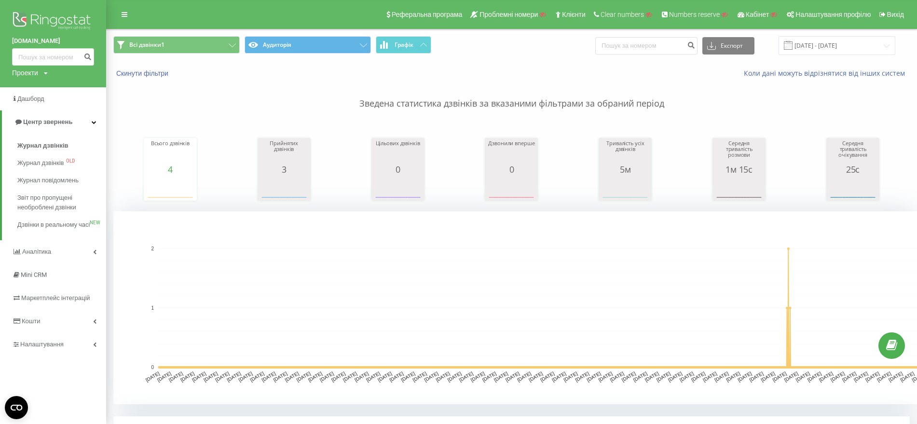
click at [18, 75] on div "Проекти" at bounding box center [25, 73] width 26 height 10
click at [29, 99] on span "Дашборд" at bounding box center [31, 98] width 28 height 7
drag, startPoint x: 27, startPoint y: 70, endPoint x: 30, endPoint y: 81, distance: 10.7
click at [27, 71] on div "Проекти" at bounding box center [25, 73] width 26 height 10
click at [29, 87] on input "text" at bounding box center [39, 88] width 48 height 14
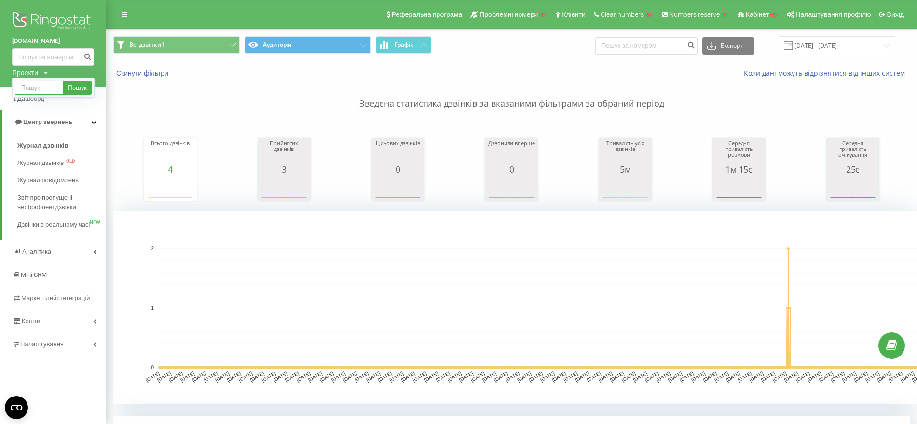
paste input "[DOMAIN_NAME]"
type input "macroglobal.in.ua"
click at [71, 89] on link "Пошук" at bounding box center [77, 88] width 28 height 14
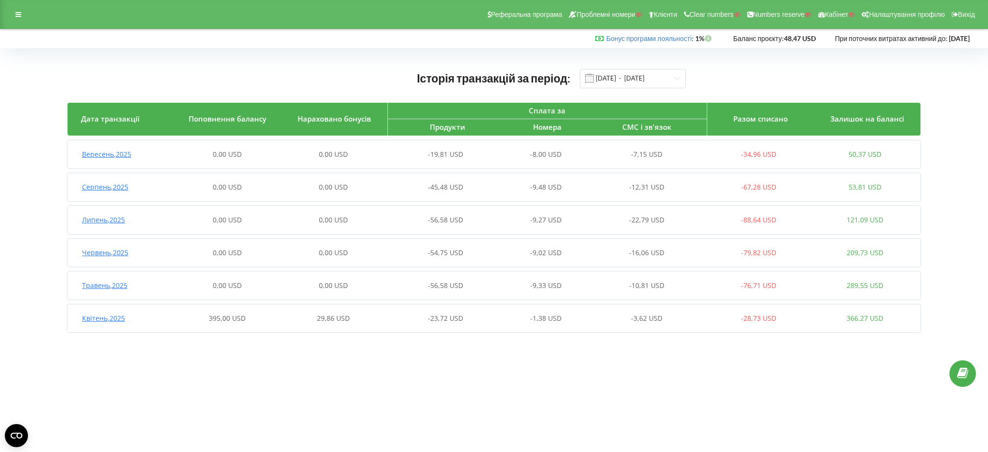
click at [606, 154] on div "-7,15 USD" at bounding box center [652, 154] width 106 height 10
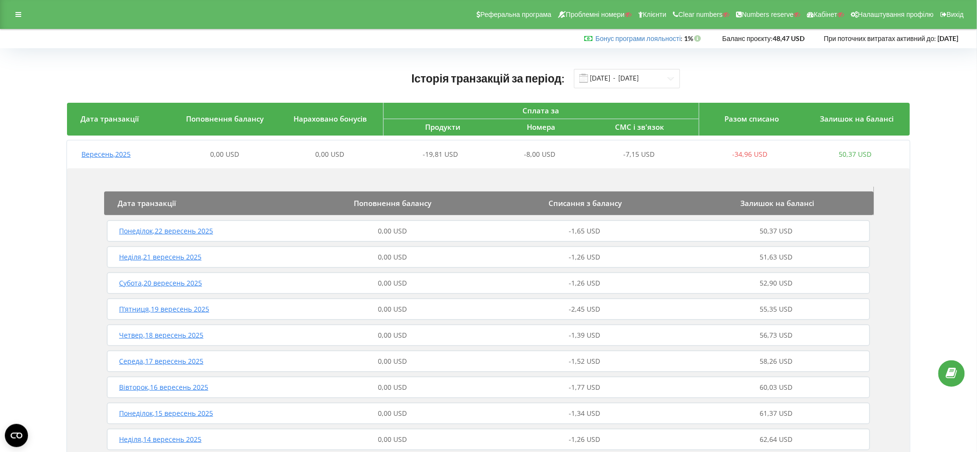
drag, startPoint x: 0, startPoint y: 176, endPoint x: 3, endPoint y: 171, distance: 6.5
drag, startPoint x: 16, startPoint y: 15, endPoint x: 21, endPoint y: 55, distance: 40.3
click at [14, 14] on div at bounding box center [18, 15] width 17 height 14
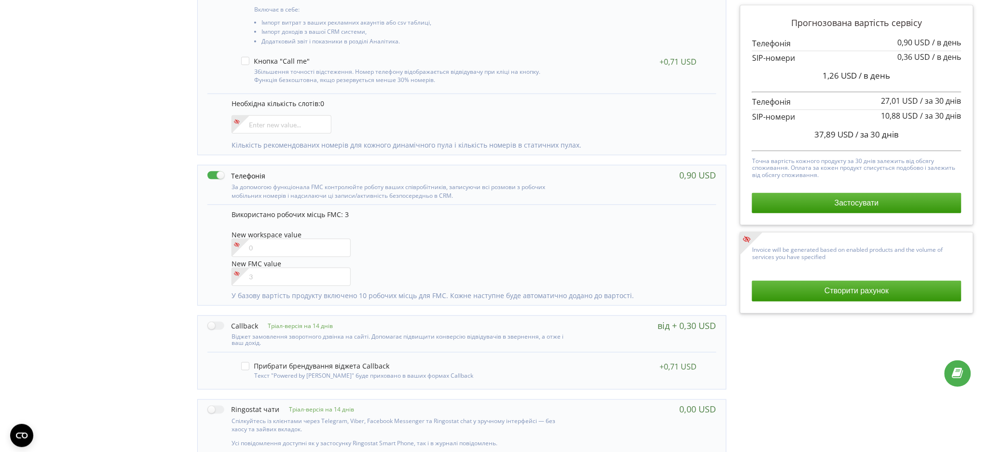
scroll to position [319, 0]
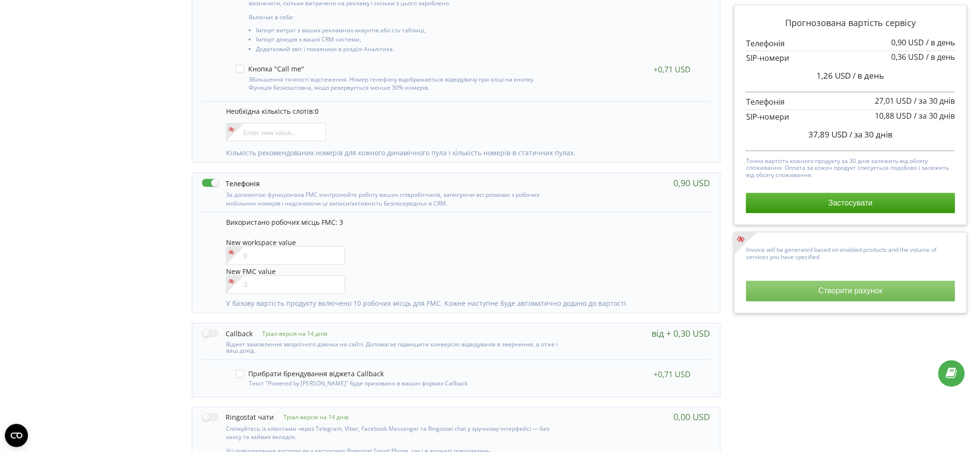
click at [853, 301] on button "Створити рахунок" at bounding box center [850, 291] width 209 height 20
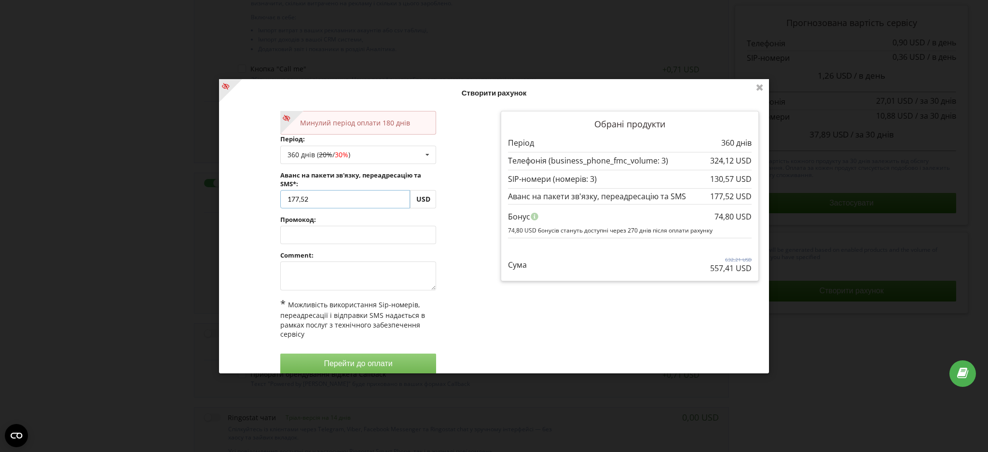
drag, startPoint x: 314, startPoint y: 195, endPoint x: 237, endPoint y: 196, distance: 76.7
click at [237, 196] on div "Минулий період оплати 180 днів Період: 360 днів ( 20% / 30% ) Поповнити баланс …" at bounding box center [357, 242] width 271 height 276
type input "77"
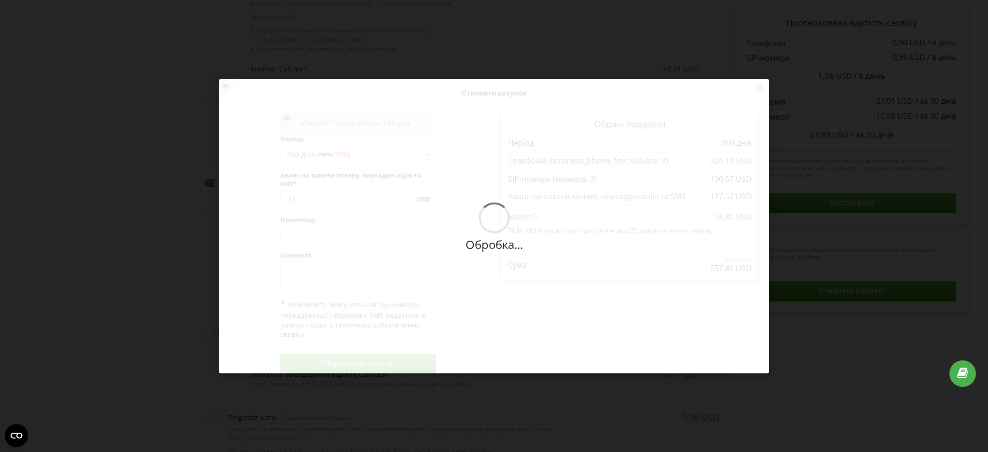
click at [237, 198] on div "Обробка... Створити рахунок Минулий період оплати 180 днів Період: 360 днів ( 2…" at bounding box center [494, 226] width 550 height 294
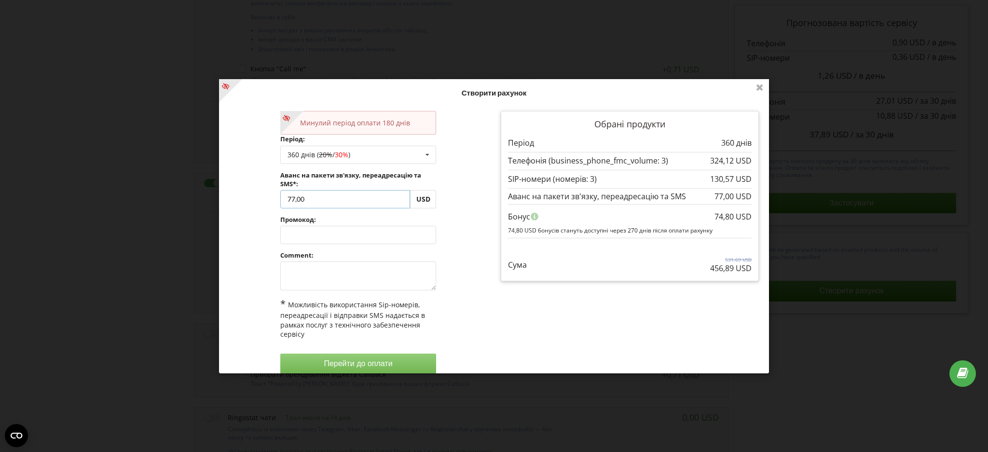
drag, startPoint x: 299, startPoint y: 199, endPoint x: 228, endPoint y: 199, distance: 70.9
click at [228, 199] on div "Минулий період оплати 180 днів Період: 360 днів ( 20% / 30% ) Поповнити баланс …" at bounding box center [357, 242] width 271 height 276
paste input "text"
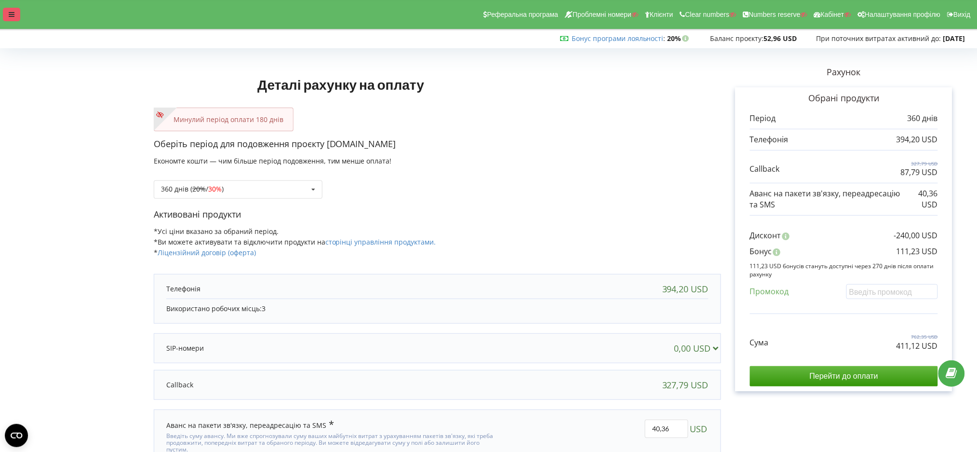
click at [16, 12] on div at bounding box center [11, 15] width 17 height 14
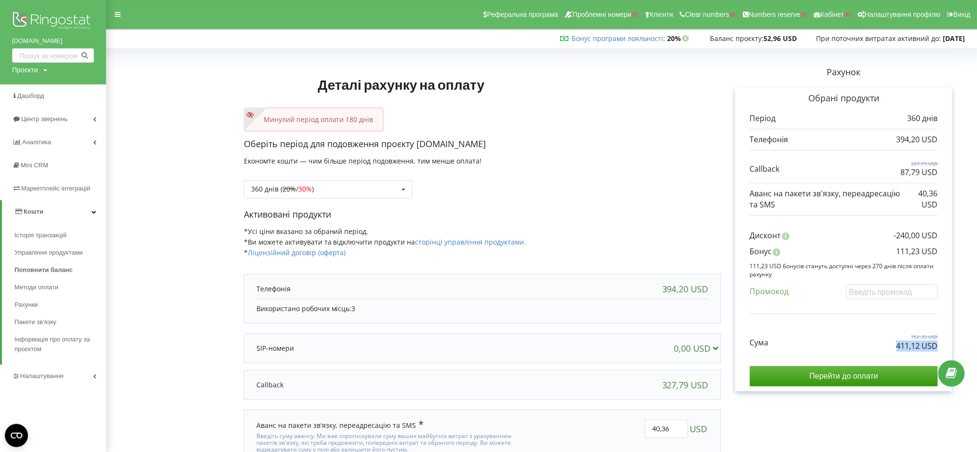
drag, startPoint x: 888, startPoint y: 346, endPoint x: 963, endPoint y: 346, distance: 74.7
click at [963, 346] on div "Рахунок Обрані продукти Період 360 днів 394,20 USD 327,79 USD 87,79 USD 40,36 U…" at bounding box center [844, 268] width 246 height 432
copy p "411,12 USD"
drag, startPoint x: 9, startPoint y: 42, endPoint x: 58, endPoint y: 40, distance: 49.2
click at [58, 40] on div "[DOMAIN_NAME] Проєкти Пошук" at bounding box center [53, 42] width 106 height 84
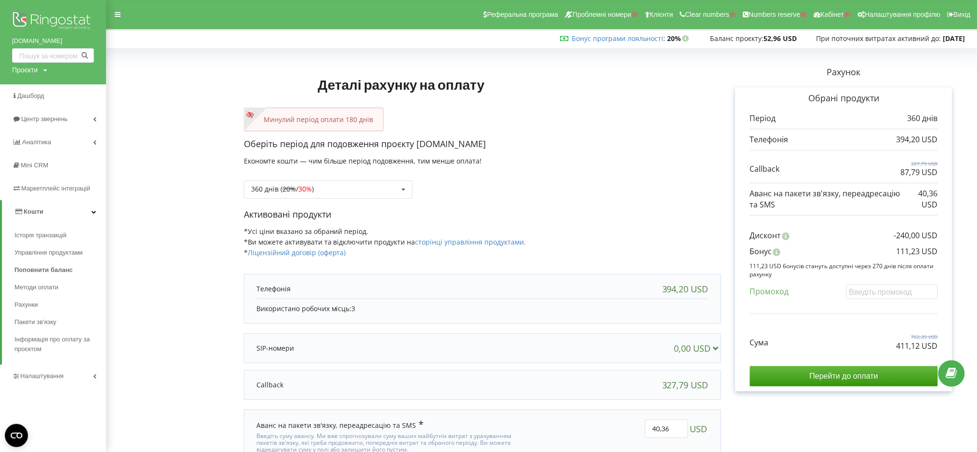
drag, startPoint x: 52, startPoint y: 38, endPoint x: 129, endPoint y: 33, distance: 76.8
click at [129, 33] on div "Бонус програми лояльності : Бонус : 20% Баланс проєкту:" at bounding box center [486, 38] width 986 height 19
drag, startPoint x: 9, startPoint y: 44, endPoint x: 71, endPoint y: 42, distance: 62.7
click at [71, 42] on div "[DOMAIN_NAME] Проєкти Пошук" at bounding box center [53, 42] width 106 height 84
copy link "[DOMAIN_NAME]"
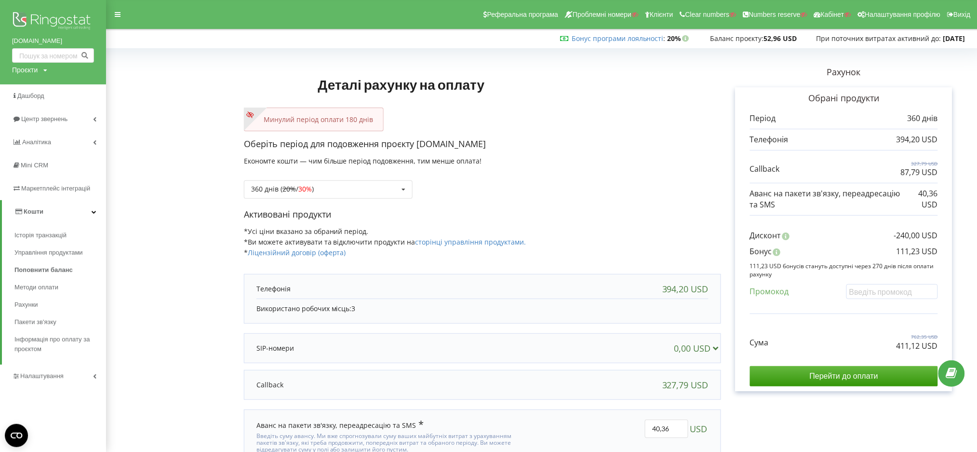
copy link "[DOMAIN_NAME]"
click at [53, 182] on link "Маркетплейс інтеграцій" at bounding box center [53, 188] width 106 height 23
click at [53, 364] on link "Налаштування" at bounding box center [53, 352] width 106 height 23
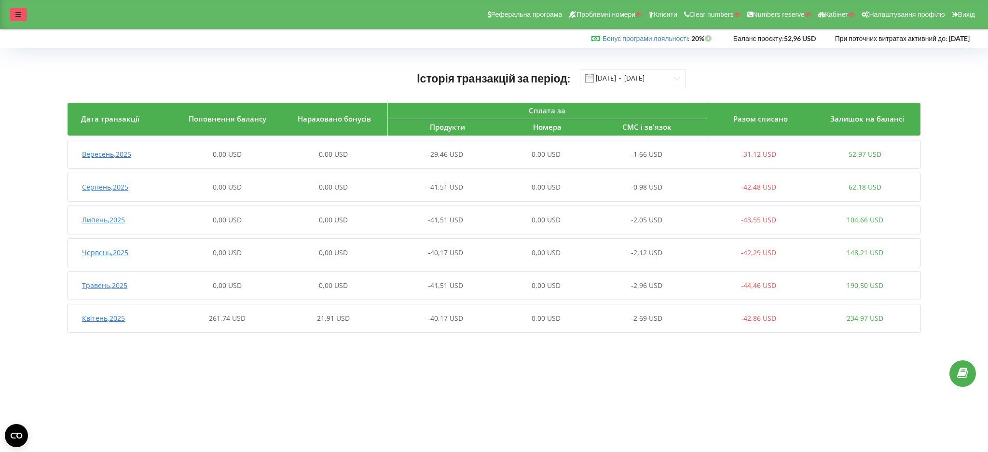
click at [16, 20] on div at bounding box center [18, 15] width 17 height 14
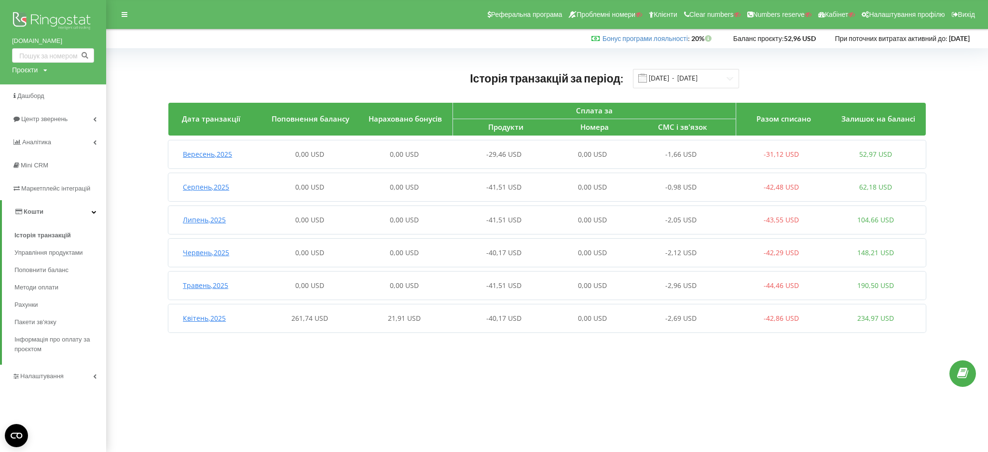
click at [292, 322] on span "261,74 USD" at bounding box center [309, 317] width 37 height 9
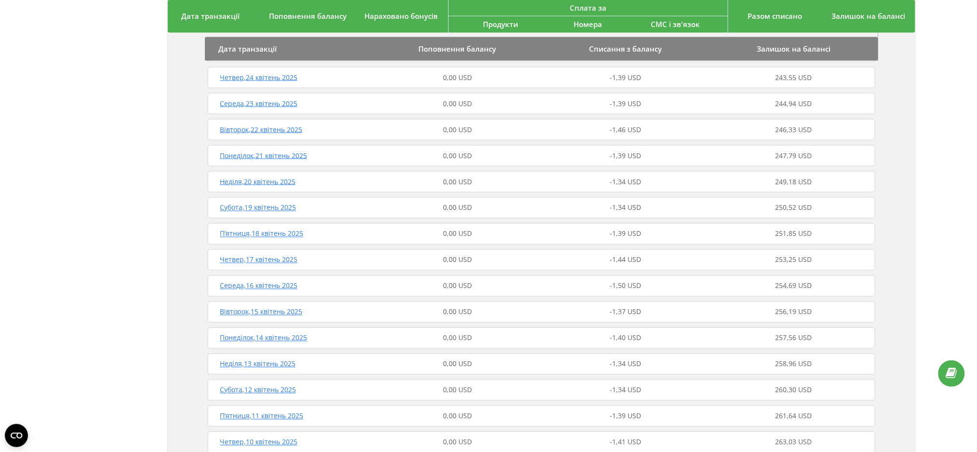
scroll to position [514, 0]
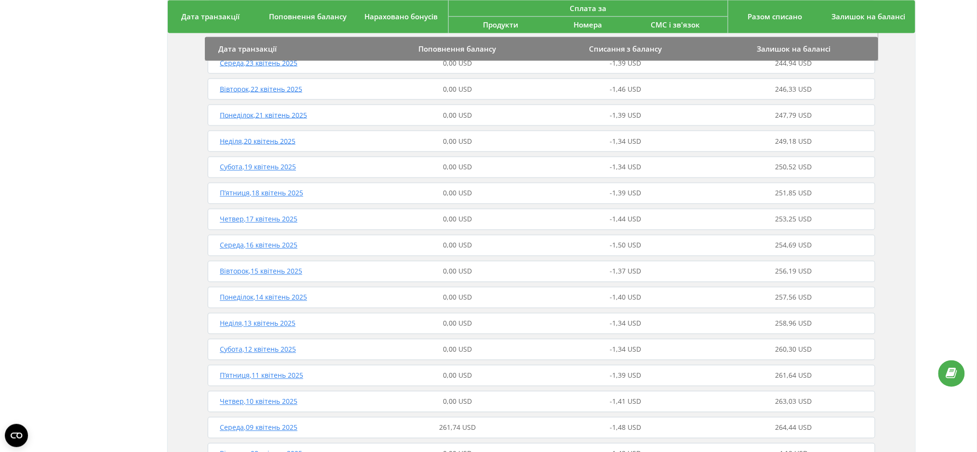
click at [501, 423] on div "261,74 USD" at bounding box center [458, 428] width 168 height 10
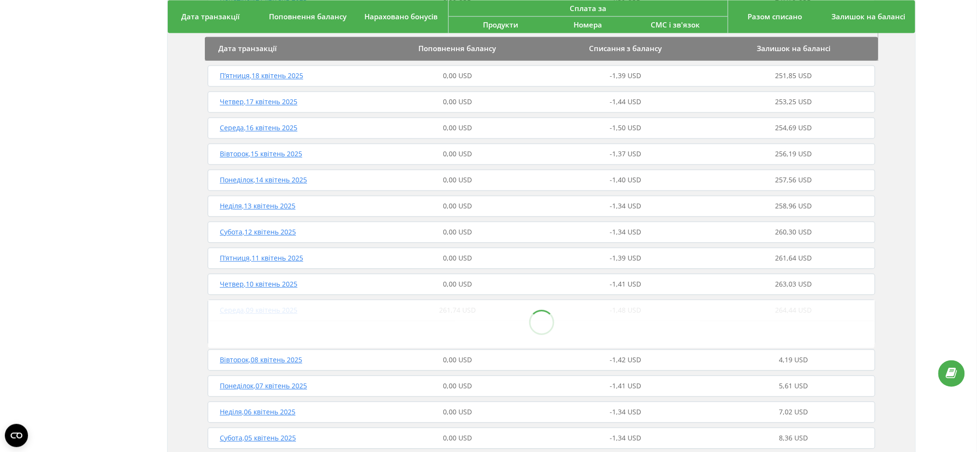
scroll to position [776, 0]
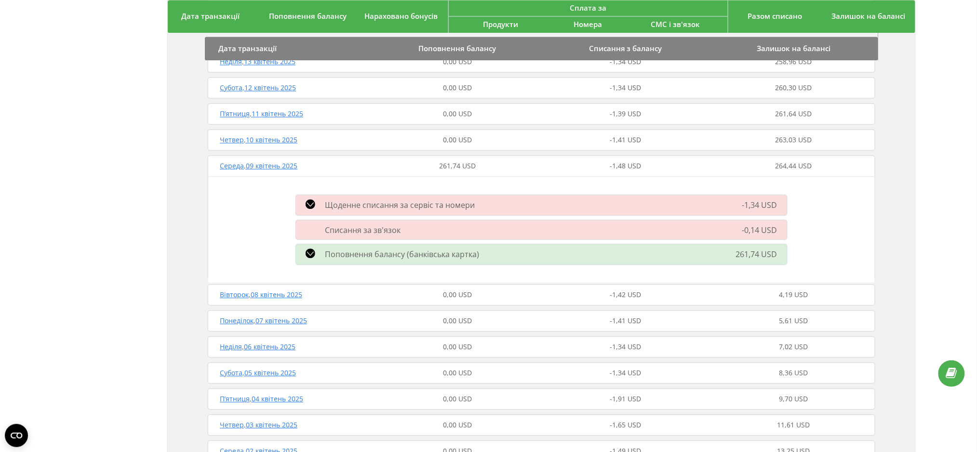
click at [329, 251] on span "Поповнення балансу (банківська картка)" at bounding box center [402, 254] width 154 height 11
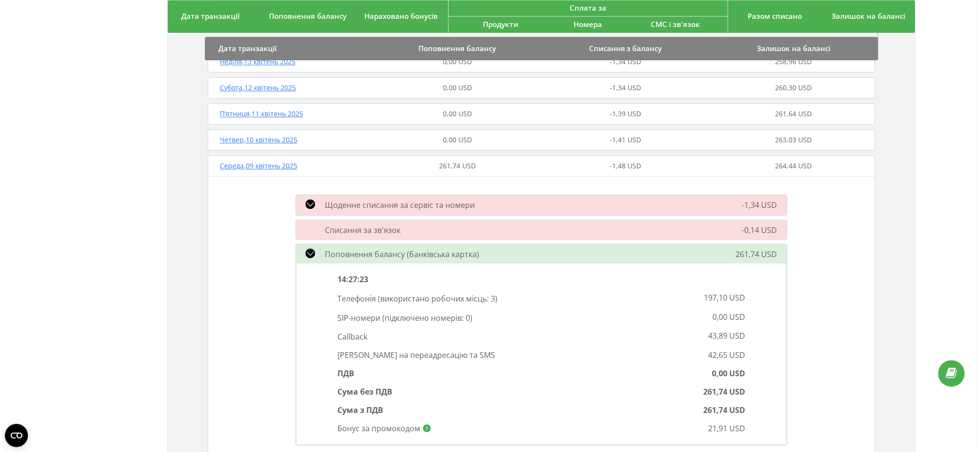
drag, startPoint x: 315, startPoint y: 160, endPoint x: 292, endPoint y: 168, distance: 24.9
click at [315, 162] on div "Середа , 09 квітень 2025 261,74 USD -1,48 USD 264,44 USD" at bounding box center [541, 165] width 673 height 23
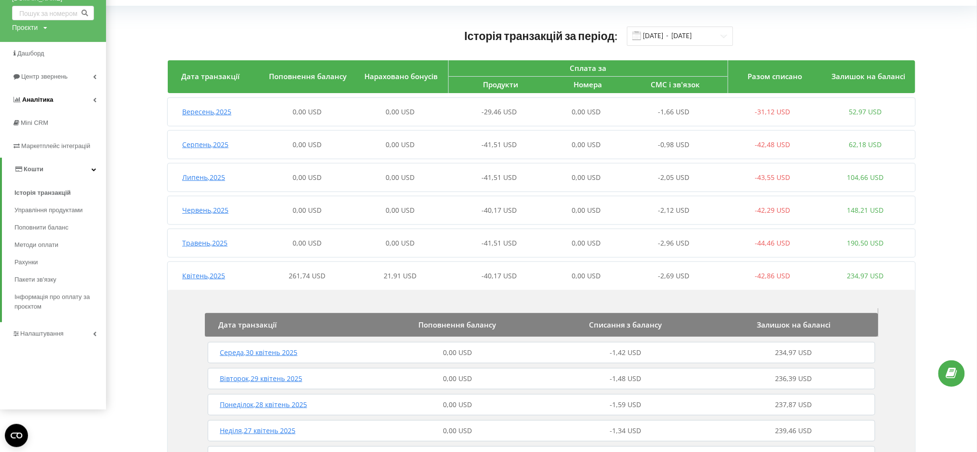
scroll to position [0, 0]
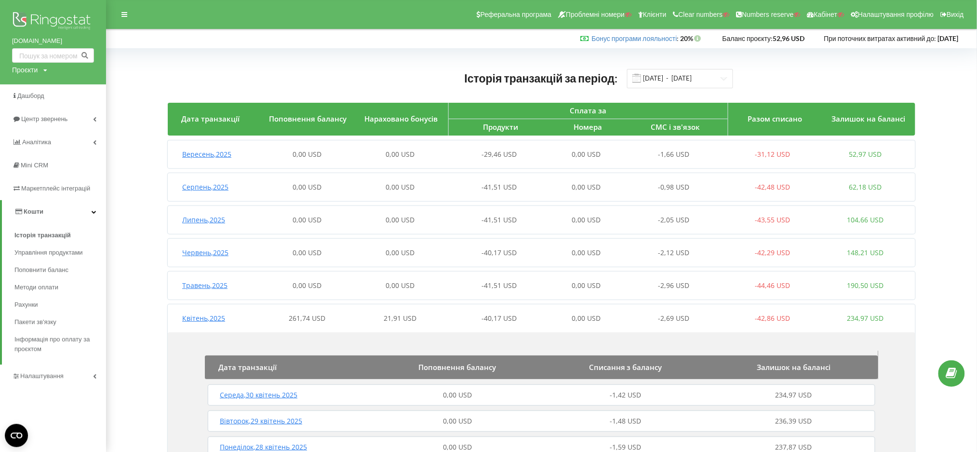
drag, startPoint x: 11, startPoint y: 41, endPoint x: 66, endPoint y: 44, distance: 55.0
click at [66, 44] on div "[DOMAIN_NAME] Проєкти Пошук" at bounding box center [53, 42] width 106 height 84
copy link "[DOMAIN_NAME]"
click at [58, 256] on span "Управління продуктами" at bounding box center [51, 253] width 74 height 10
click at [34, 215] on span "Кошти" at bounding box center [34, 211] width 20 height 7
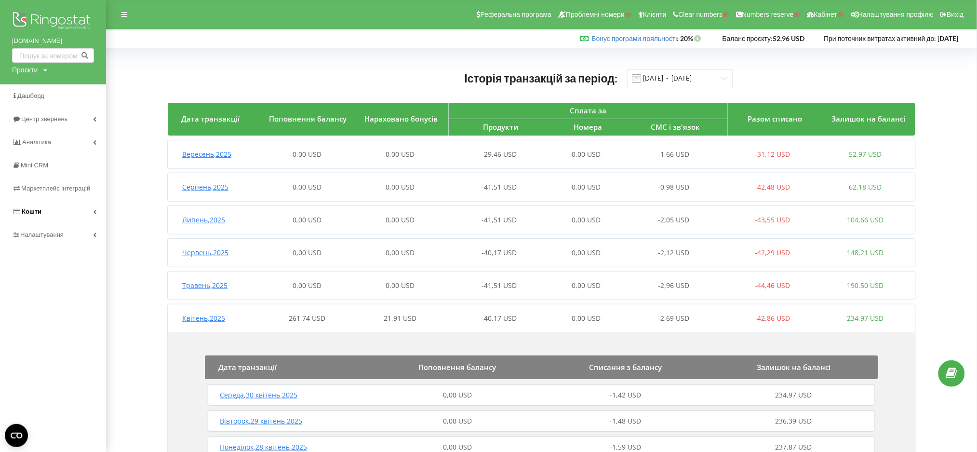
click at [22, 208] on span "Кошти" at bounding box center [32, 211] width 20 height 7
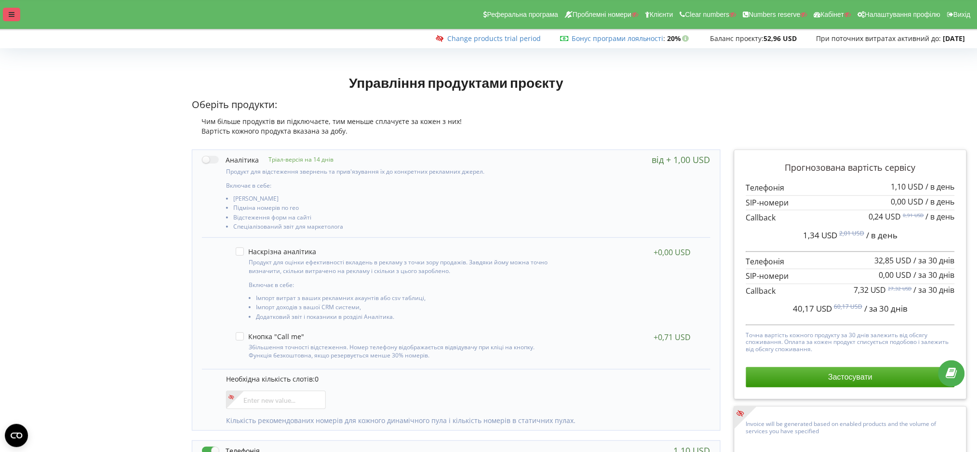
click at [10, 8] on div at bounding box center [11, 15] width 17 height 14
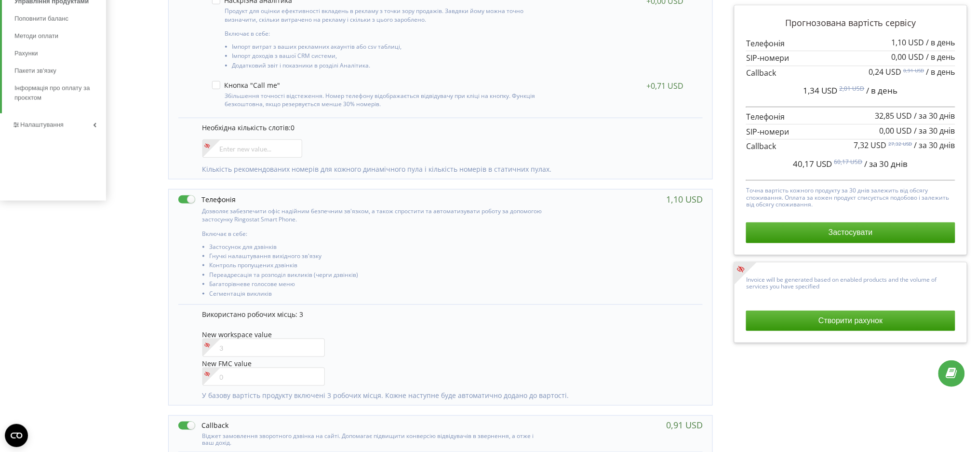
scroll to position [128, 0]
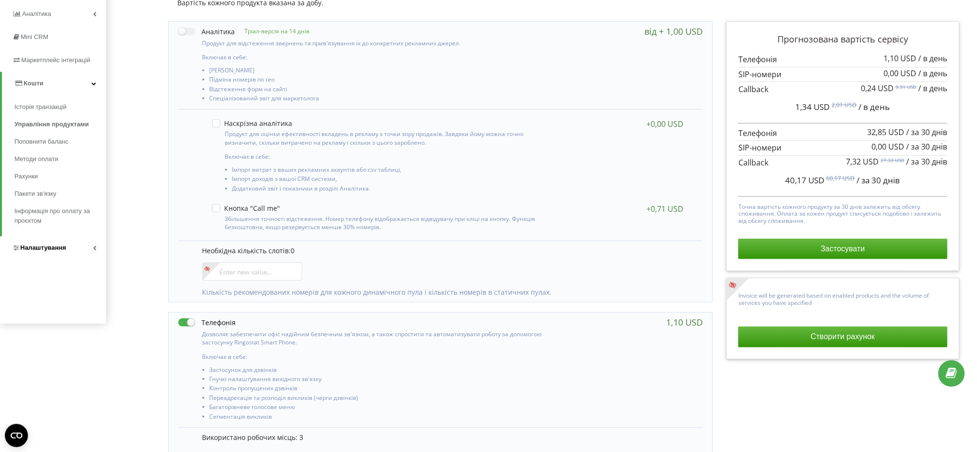
click at [53, 250] on span "Налаштування" at bounding box center [43, 247] width 46 height 7
click at [40, 105] on span "Налаштування" at bounding box center [45, 106] width 46 height 7
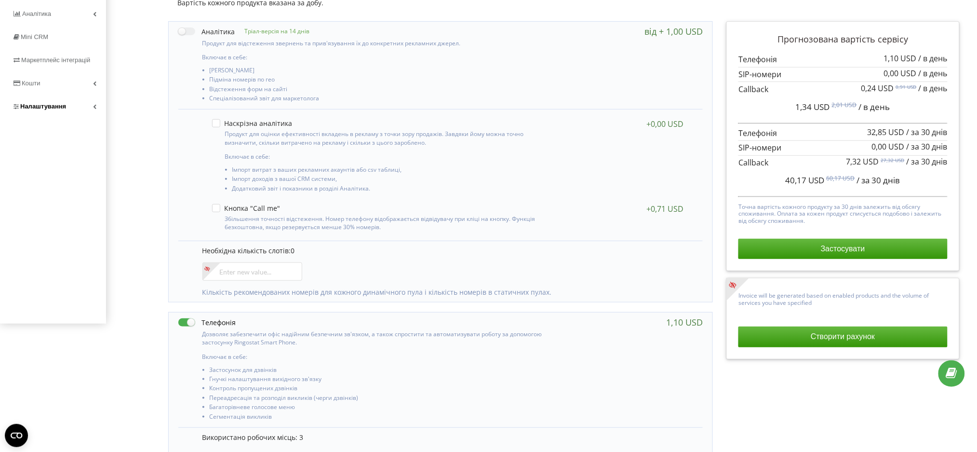
click at [35, 102] on span "Налаштування" at bounding box center [39, 107] width 54 height 10
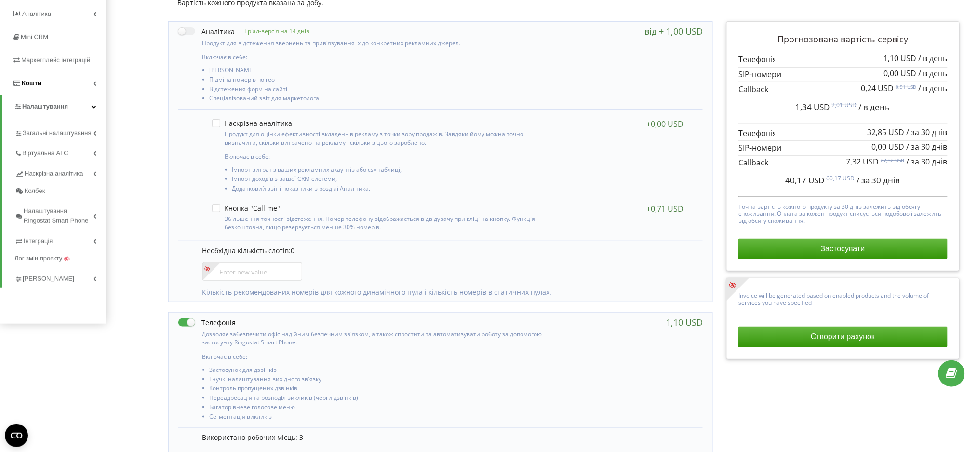
click at [30, 85] on span "Кошти" at bounding box center [32, 83] width 20 height 7
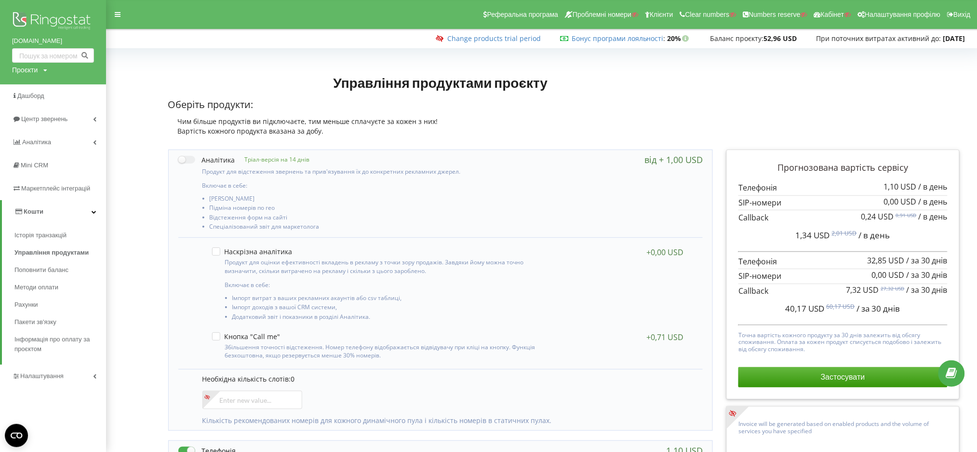
click at [32, 70] on div "Проєкти" at bounding box center [25, 70] width 26 height 10
click at [36, 89] on input "text" at bounding box center [42, 90] width 48 height 14
paste input "valerybride.com"
type input "valerybride.com"
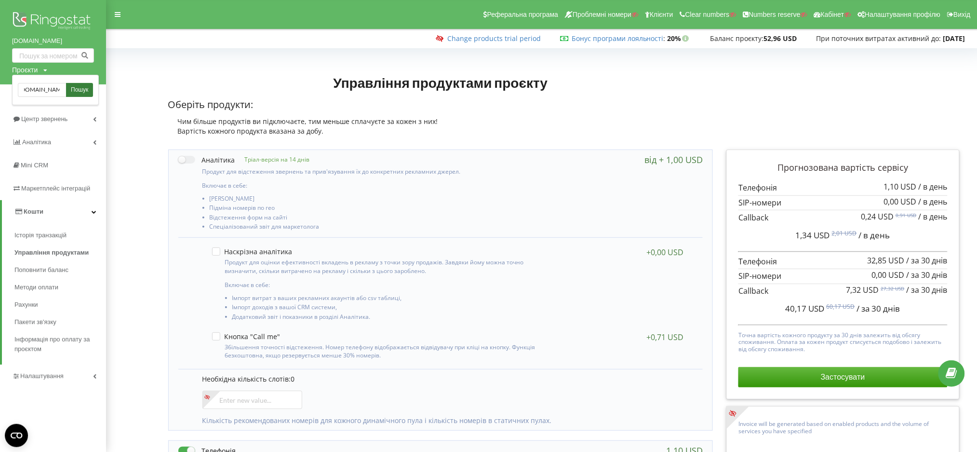
click at [82, 89] on span "Пошук" at bounding box center [79, 90] width 17 height 9
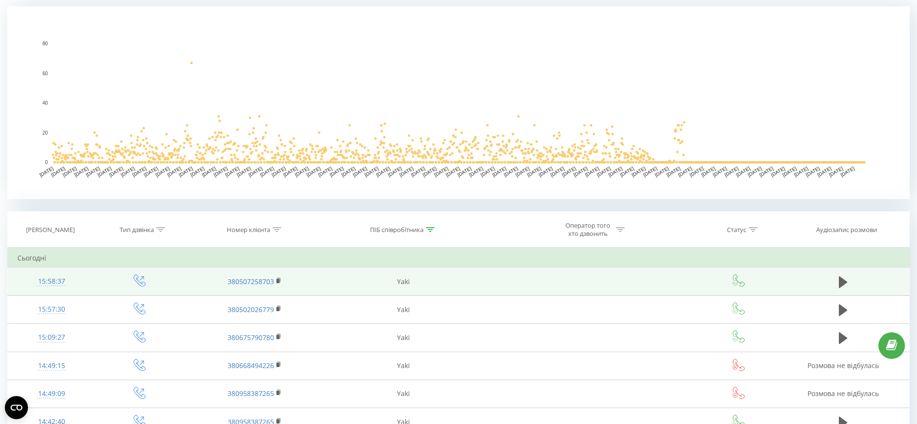
scroll to position [241, 0]
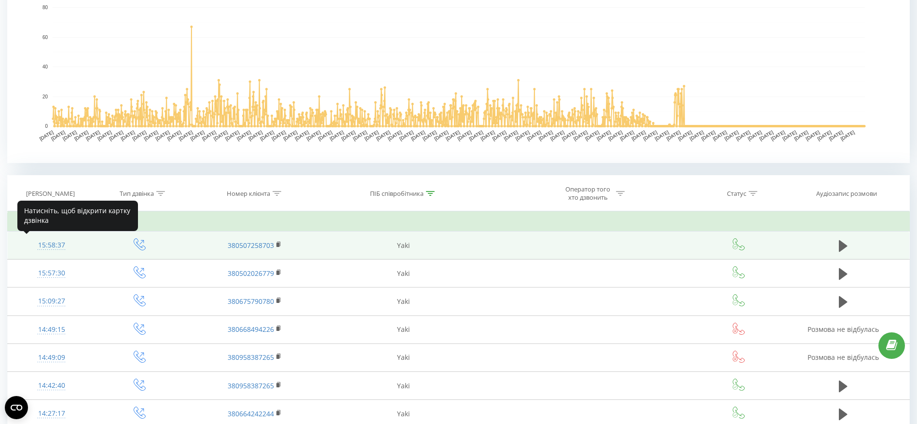
click at [43, 245] on div "15:58:37" at bounding box center [51, 245] width 68 height 19
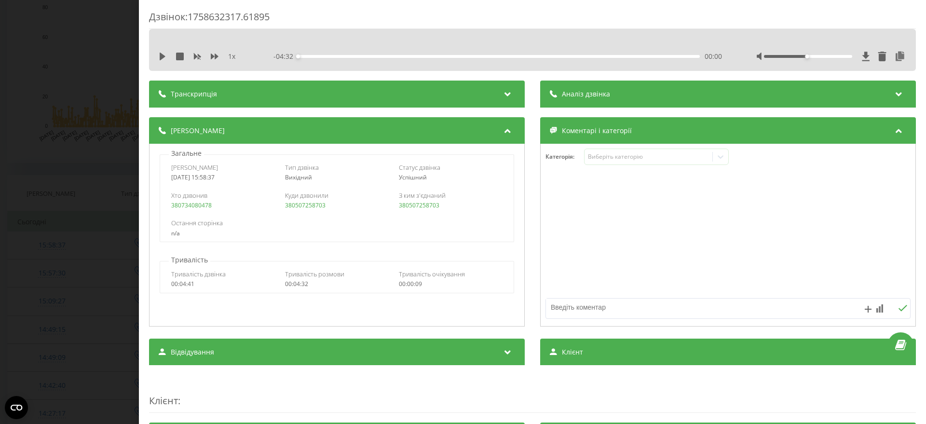
click at [4, 47] on div "Дзвінок : 1758632317.61895 1 x - 04:32 00:00 00:00 Транскрипція Для AI-аналізу …" at bounding box center [463, 212] width 926 height 424
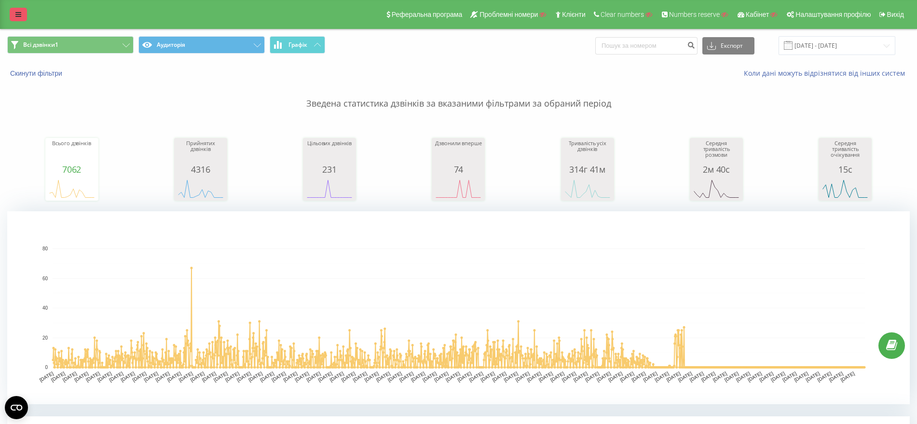
click at [19, 13] on icon at bounding box center [18, 14] width 6 height 7
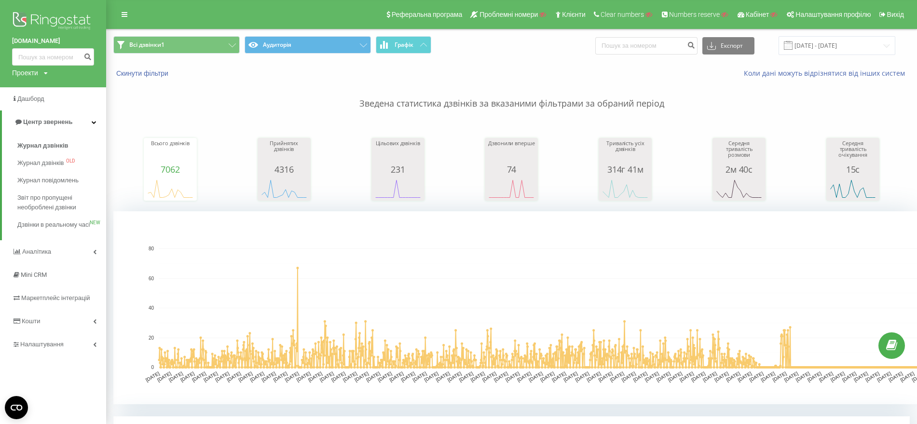
click at [22, 74] on div "Проекти" at bounding box center [25, 73] width 26 height 10
click at [32, 92] on input "text" at bounding box center [39, 88] width 48 height 14
paste input "budegood.com"
type input "budegood.com"
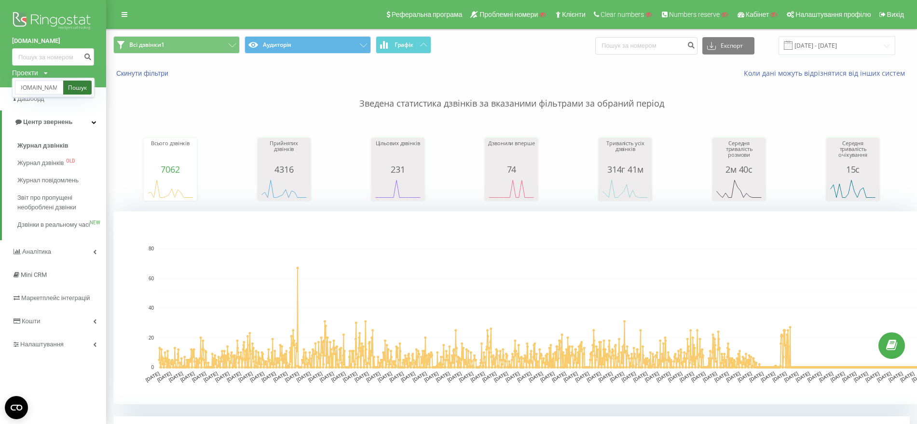
click at [76, 87] on link "Пошук" at bounding box center [77, 88] width 28 height 14
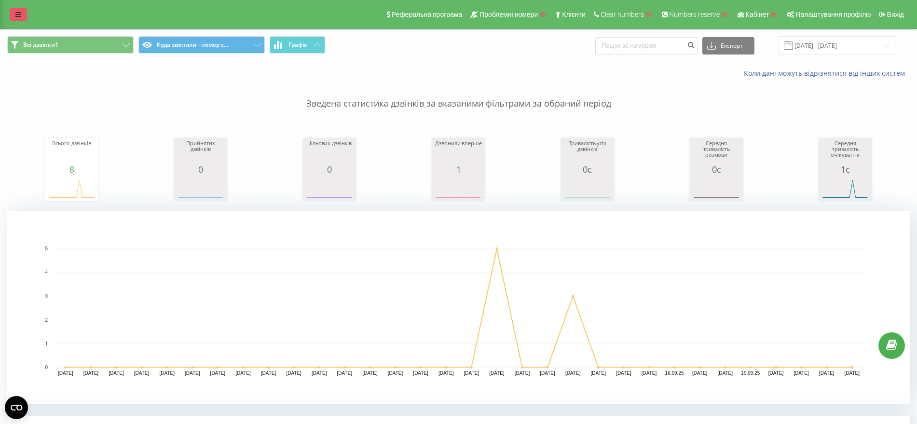
click at [16, 15] on icon at bounding box center [18, 14] width 6 height 7
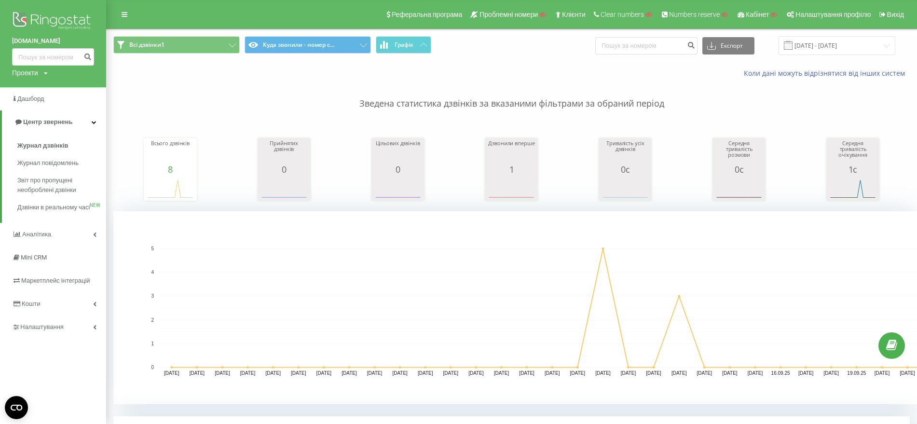
drag, startPoint x: 19, startPoint y: 44, endPoint x: 64, endPoint y: 43, distance: 44.9
click at [64, 43] on div "[DOMAIN_NAME] Проекти Пошук" at bounding box center [53, 43] width 106 height 87
click at [835, 42] on input "[DATE] - [DATE]" at bounding box center [836, 45] width 117 height 19
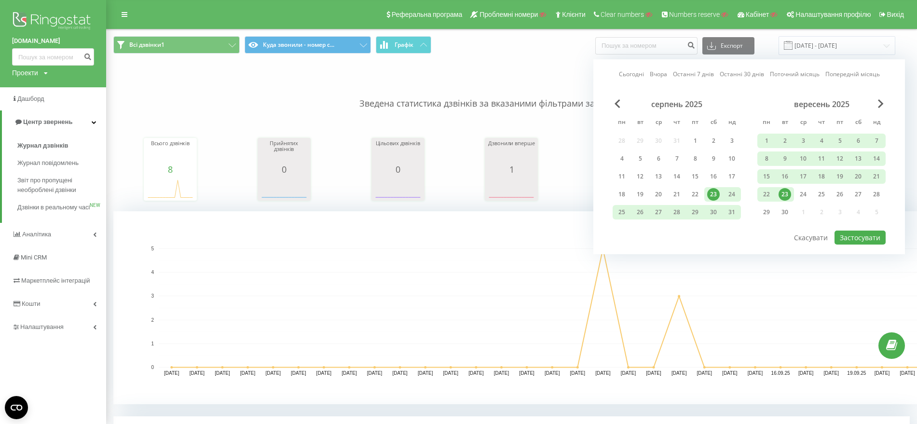
drag, startPoint x: 785, startPoint y: 191, endPoint x: 780, endPoint y: 189, distance: 5.8
click at [785, 192] on div "23" at bounding box center [784, 194] width 13 height 13
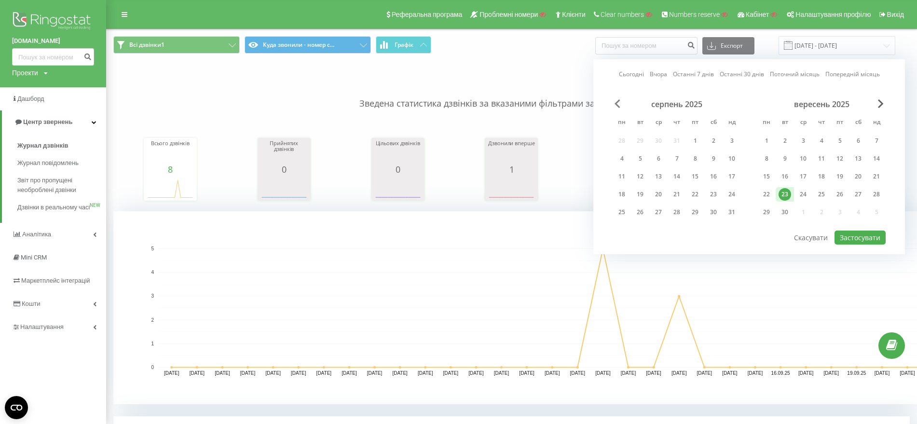
click at [619, 105] on span "Previous Month" at bounding box center [617, 103] width 6 height 9
click at [618, 105] on span "Previous Month" at bounding box center [617, 103] width 6 height 9
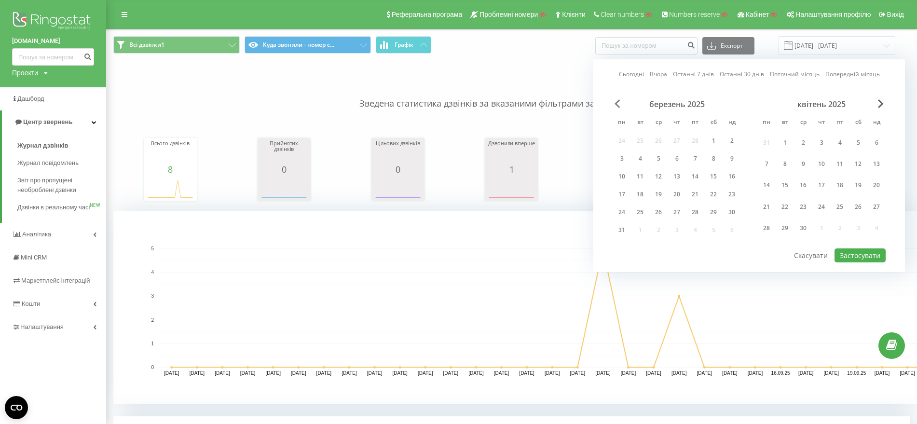
click at [618, 105] on span "Previous Month" at bounding box center [617, 103] width 6 height 9
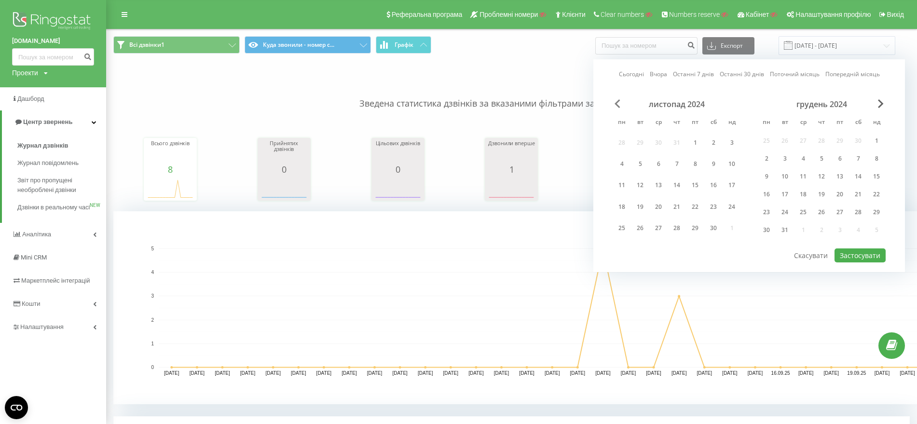
click at [618, 105] on span "Previous Month" at bounding box center [617, 103] width 6 height 9
click at [624, 157] on div "2" at bounding box center [621, 158] width 13 height 13
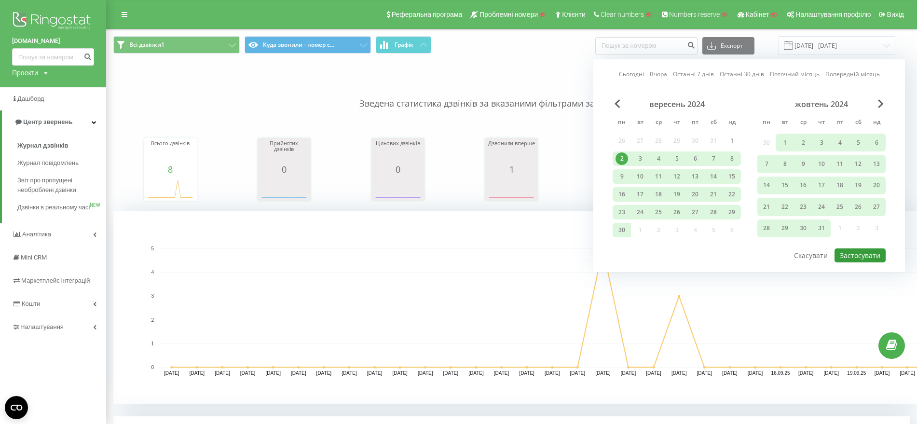
click at [843, 253] on button "Застосувати" at bounding box center [859, 255] width 51 height 14
type input "02.09.2024 - 23.09.2025"
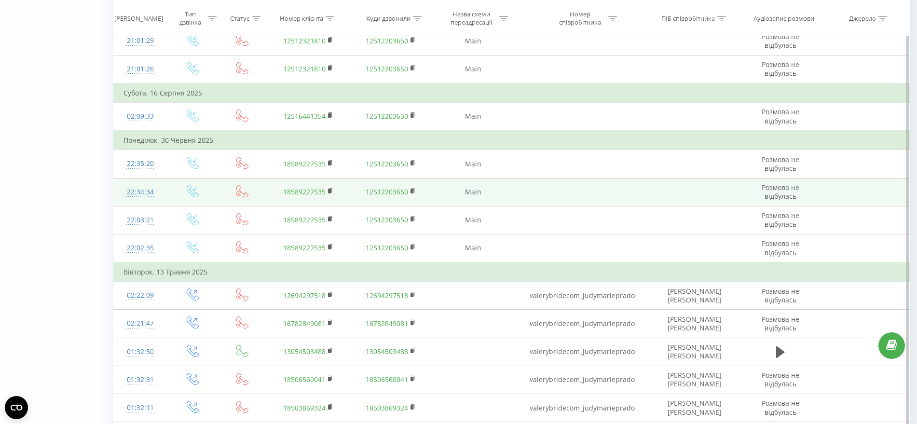
scroll to position [723, 0]
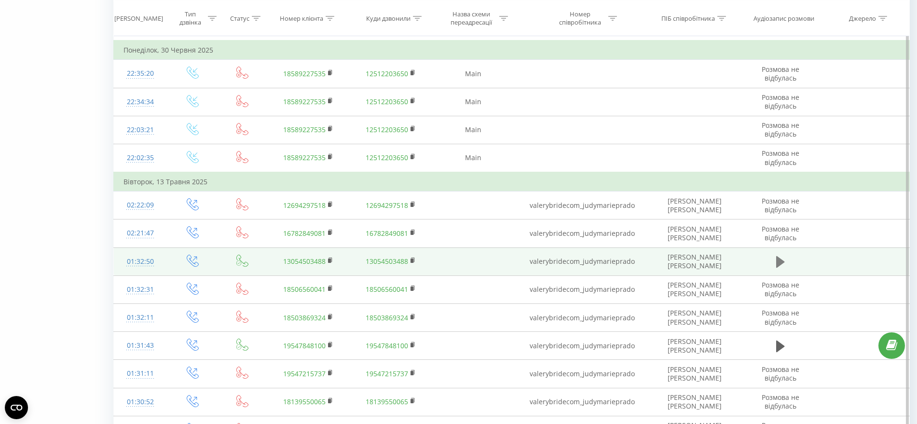
click at [776, 267] on icon at bounding box center [780, 262] width 9 height 12
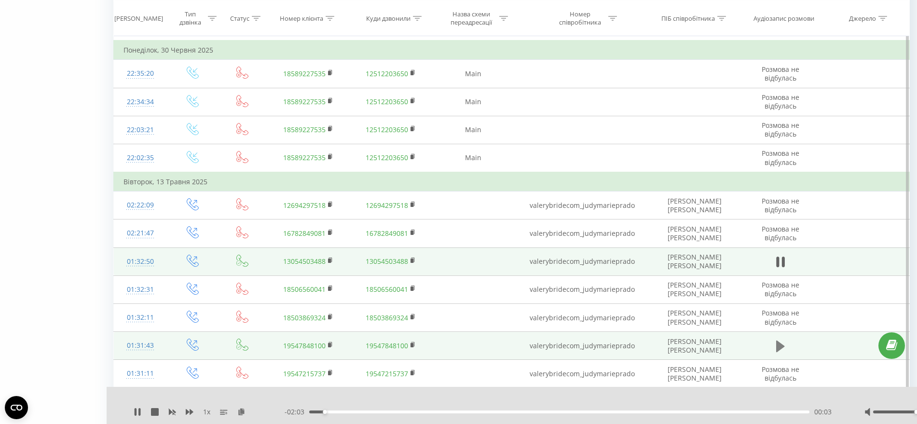
click at [777, 346] on icon at bounding box center [780, 346] width 9 height 12
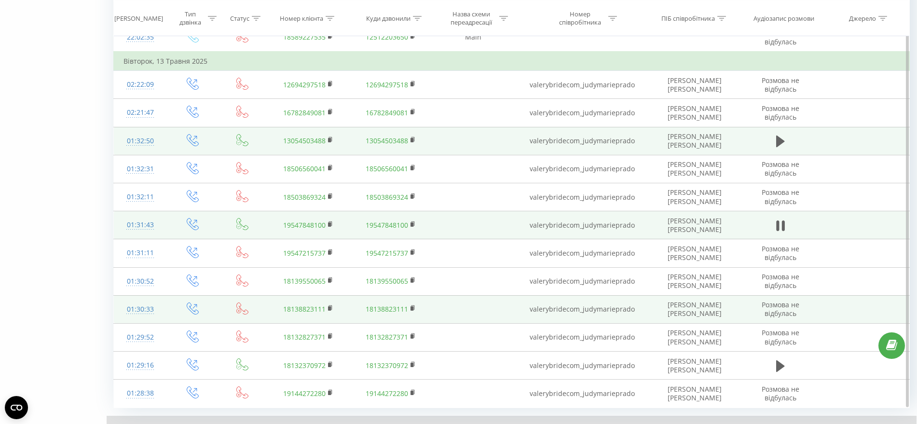
scroll to position [901, 0]
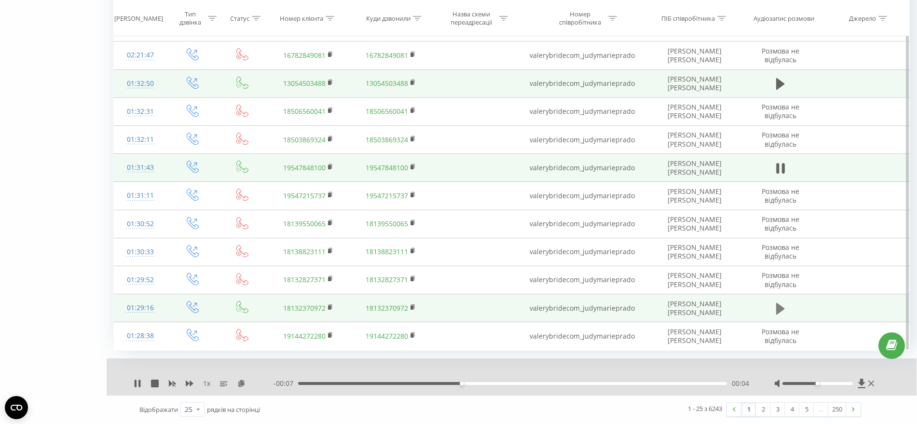
click at [779, 306] on icon at bounding box center [780, 309] width 9 height 12
click at [769, 305] on td at bounding box center [780, 308] width 79 height 28
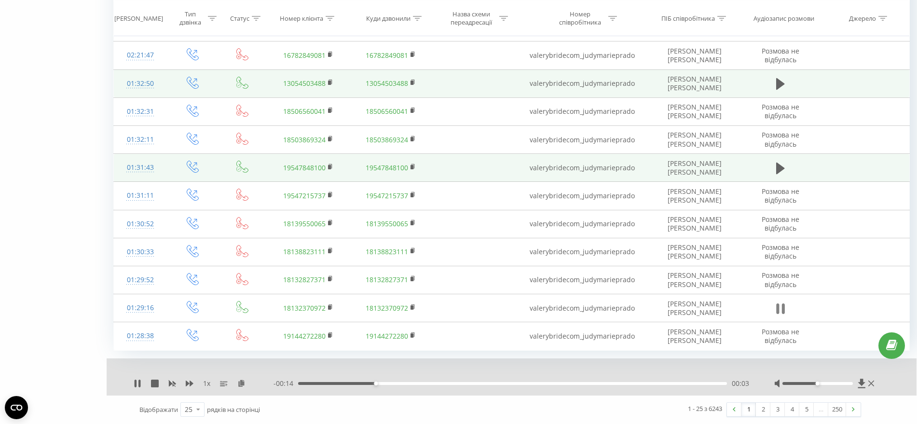
click at [776, 307] on icon at bounding box center [780, 309] width 9 height 14
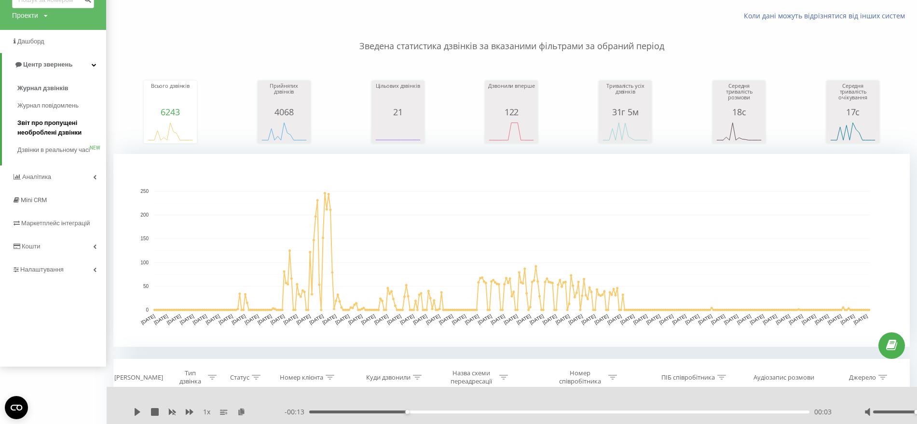
scroll to position [0, 0]
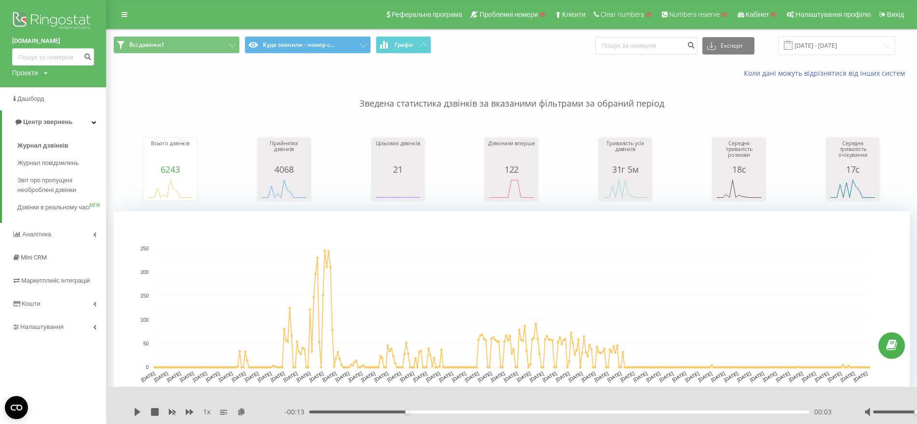
drag, startPoint x: 8, startPoint y: 41, endPoint x: 58, endPoint y: 41, distance: 50.1
click at [58, 41] on div "valerybride.com Проекти Пошук" at bounding box center [53, 43] width 106 height 87
copy link "valerybride.com"
click at [26, 72] on div "Проекти" at bounding box center [25, 73] width 26 height 10
click at [37, 89] on input "text" at bounding box center [39, 88] width 48 height 14
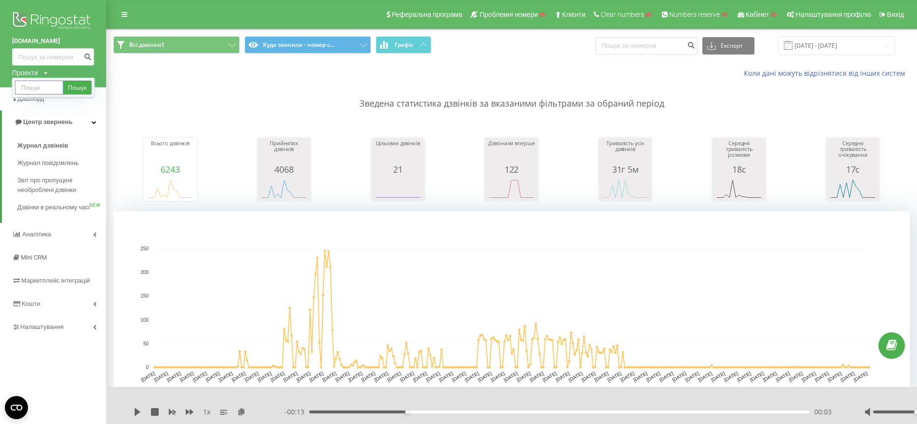
paste input "provorota.in.ua"
type input "provorota.in.ua"
click at [76, 84] on link "Пошук" at bounding box center [77, 88] width 28 height 14
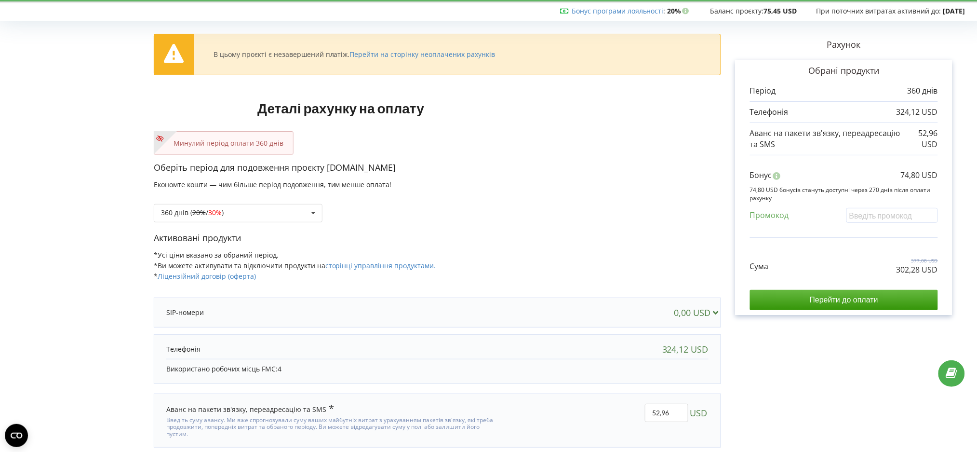
scroll to position [52, 0]
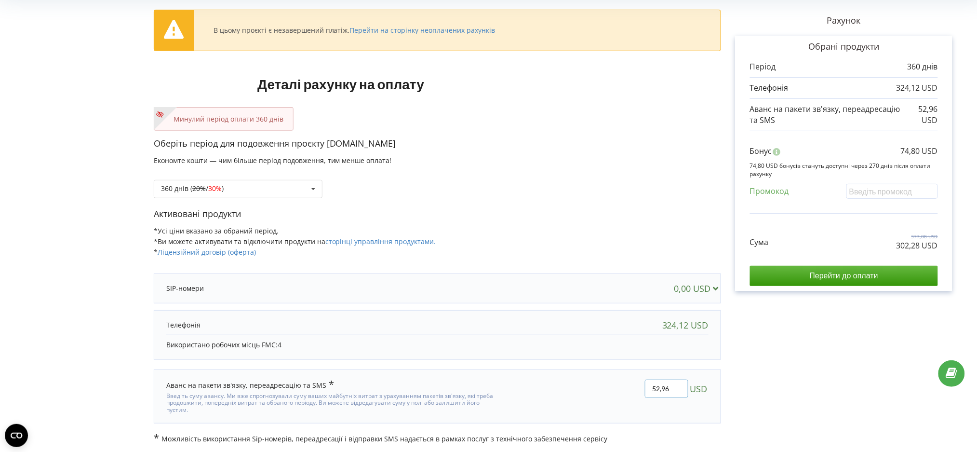
drag, startPoint x: 676, startPoint y: 389, endPoint x: 618, endPoint y: 369, distance: 61.1
click at [618, 369] on div "Аванс на пакети зв'язку, переадресацію та SMS 52,96 USD" at bounding box center [438, 396] width 568 height 54
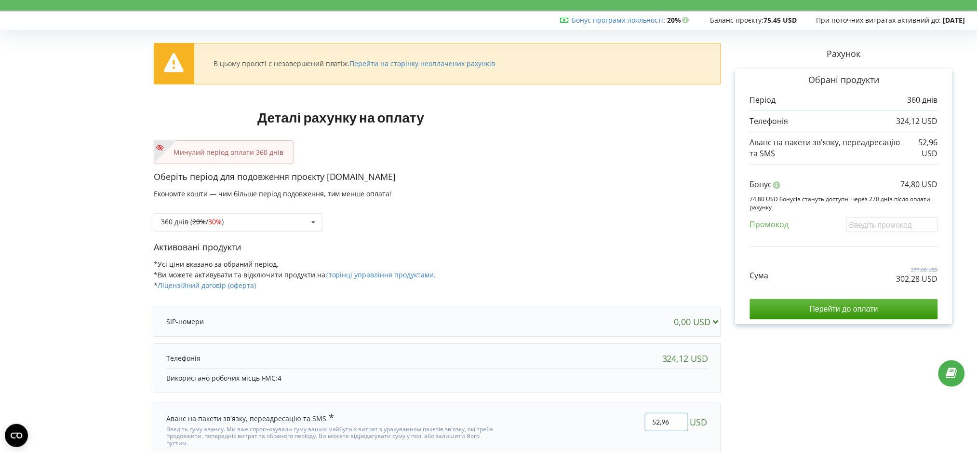
scroll to position [0, 0]
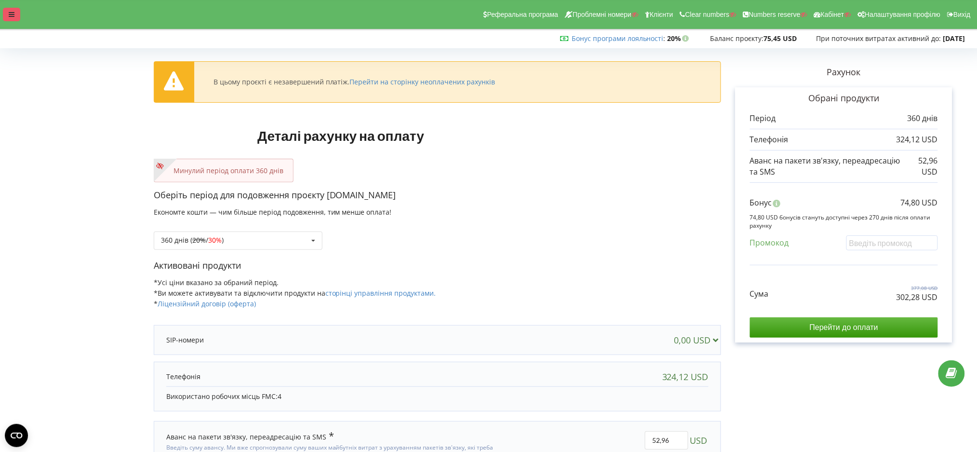
click at [10, 12] on icon at bounding box center [12, 14] width 6 height 7
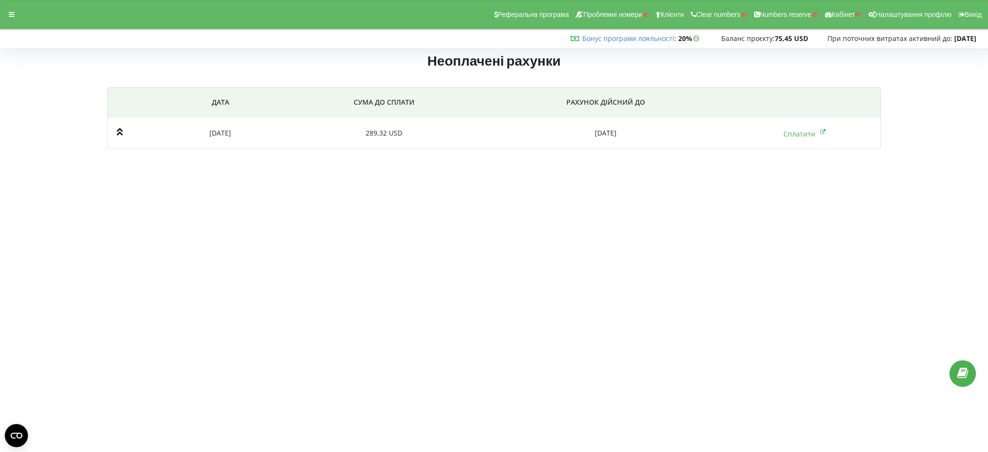
drag, startPoint x: 14, startPoint y: 14, endPoint x: 60, endPoint y: 2, distance: 48.2
click at [15, 13] on div at bounding box center [11, 15] width 17 height 14
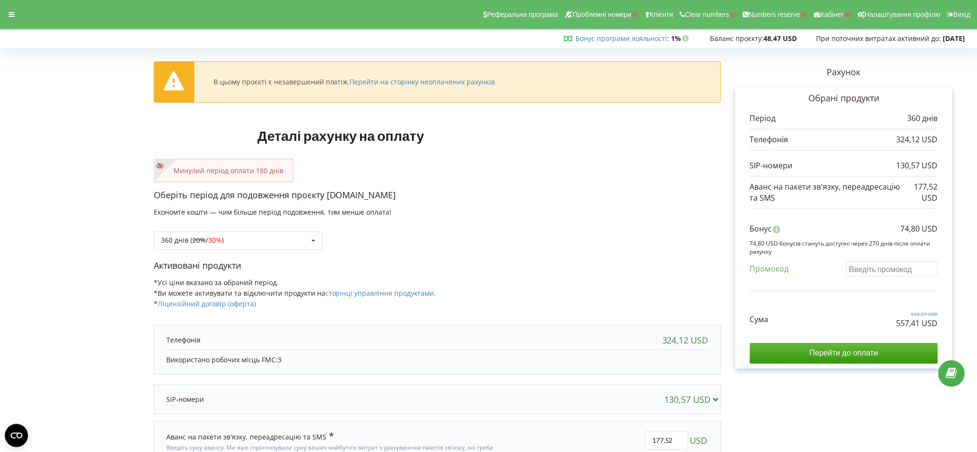
click at [857, 267] on input "text" at bounding box center [893, 268] width 92 height 15
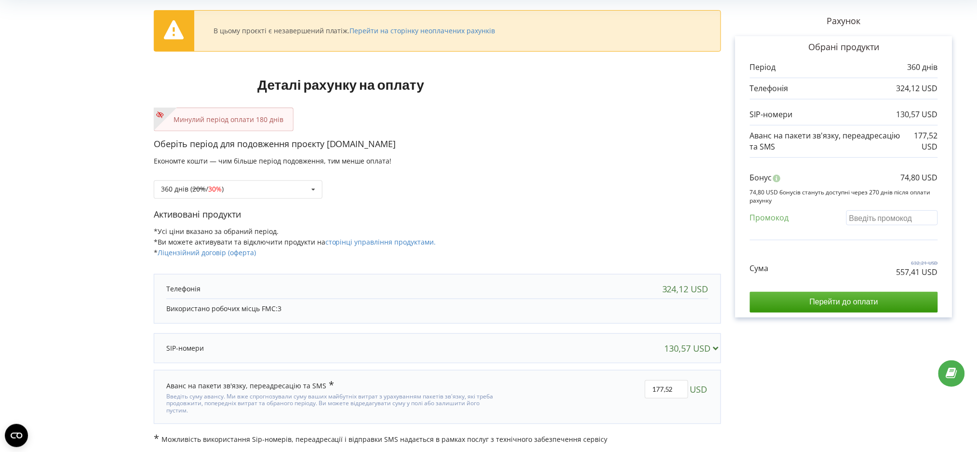
scroll to position [52, 0]
drag, startPoint x: 674, startPoint y: 386, endPoint x: 624, endPoint y: 382, distance: 49.9
click at [626, 383] on div "177,52 USD" at bounding box center [611, 396] width 208 height 47
type input "77"
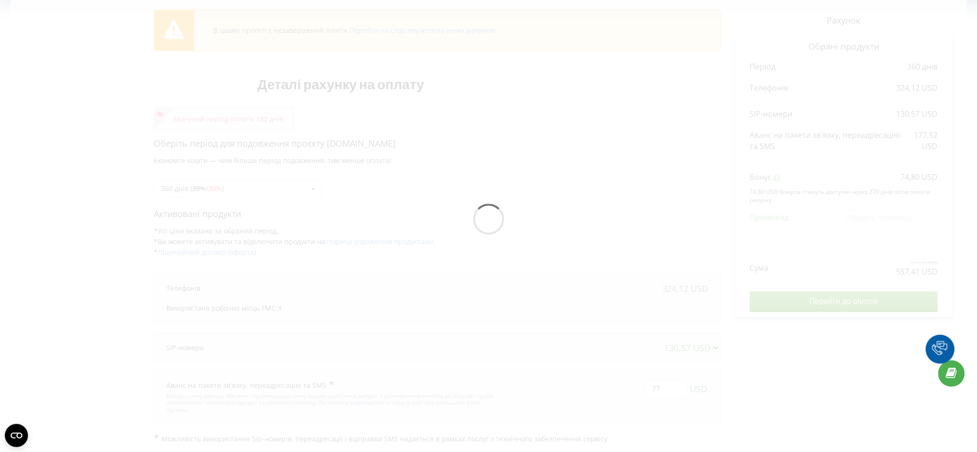
click at [600, 384] on div "В цьому проєкті є незавершений платіж. Перейти на сторінку неоплачених рахунків…" at bounding box center [488, 222] width 957 height 444
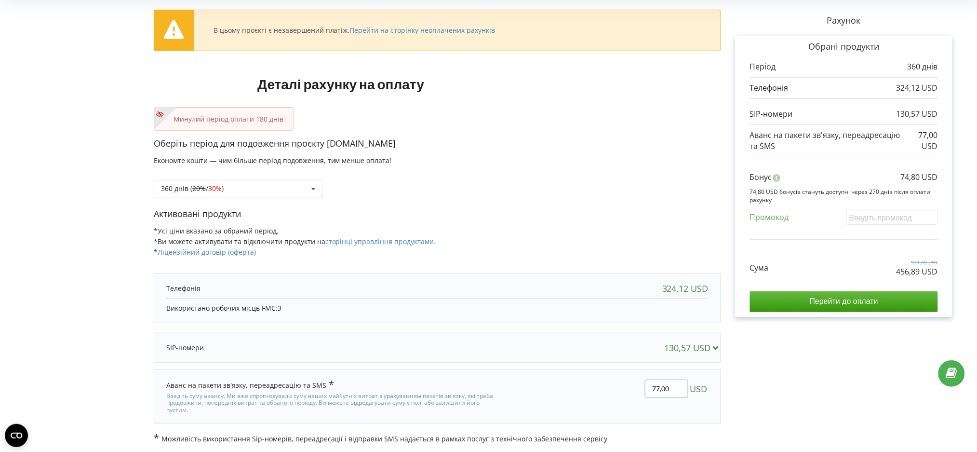
drag, startPoint x: 656, startPoint y: 385, endPoint x: 677, endPoint y: 388, distance: 21.4
click at [677, 388] on input "77,00" at bounding box center [666, 388] width 43 height 18
type input "76"
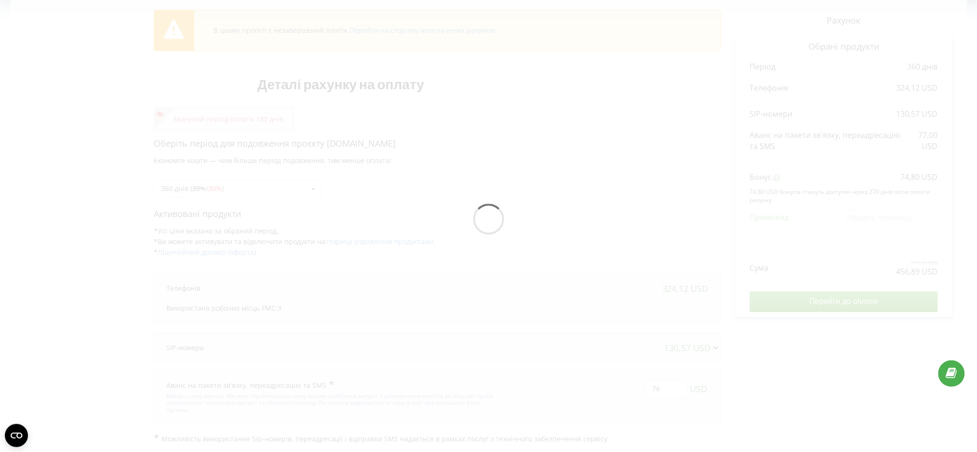
click at [657, 408] on div "В цьому проєкті є незавершений платіж. Перейти на сторінку неоплачених рахунків…" at bounding box center [488, 222] width 957 height 444
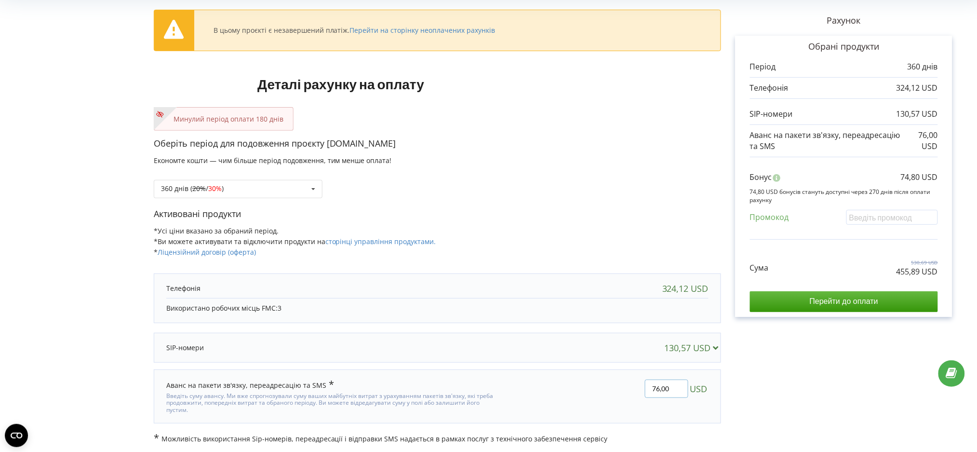
drag, startPoint x: 674, startPoint y: 389, endPoint x: 649, endPoint y: 392, distance: 25.3
click at [649, 392] on input "76,00" at bounding box center [666, 388] width 43 height 18
type input "75"
click at [634, 378] on div "В цьому проєкті є незавершений платіж. Перейти на сторінку неоплачених рахунків…" at bounding box center [488, 222] width 957 height 444
drag, startPoint x: 900, startPoint y: 274, endPoint x: 952, endPoint y: 278, distance: 52.2
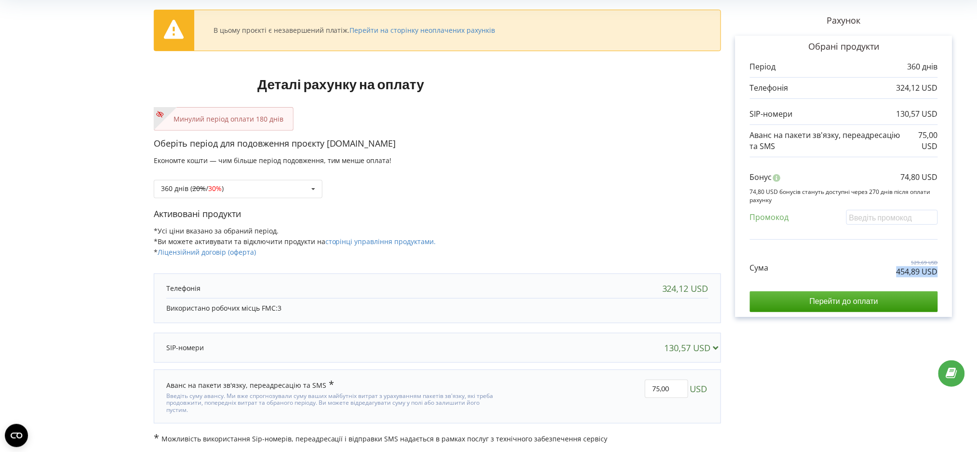
click at [952, 278] on div "Обрані продукти Період 360 днів 324,12 USD 130,57 USD 75,00 USD" at bounding box center [844, 176] width 217 height 281
copy div "454,89 USD"
click at [795, 305] on input "Перейти до оплати" at bounding box center [844, 301] width 188 height 20
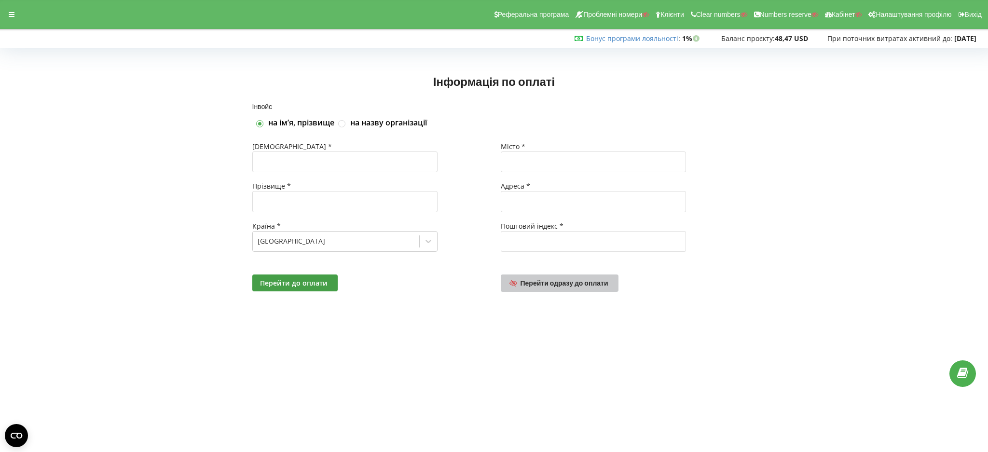
click at [541, 282] on span "Перейти одразу до оплати" at bounding box center [564, 283] width 88 height 8
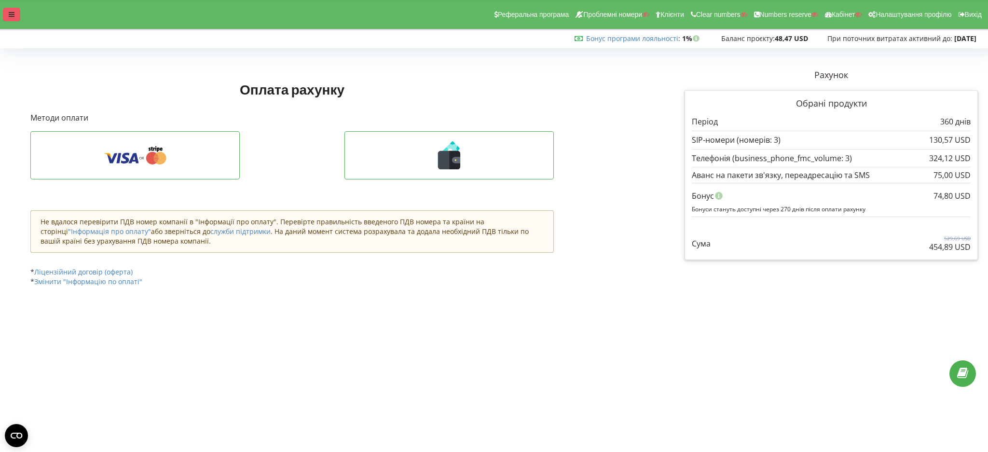
click at [9, 13] on icon at bounding box center [12, 14] width 6 height 7
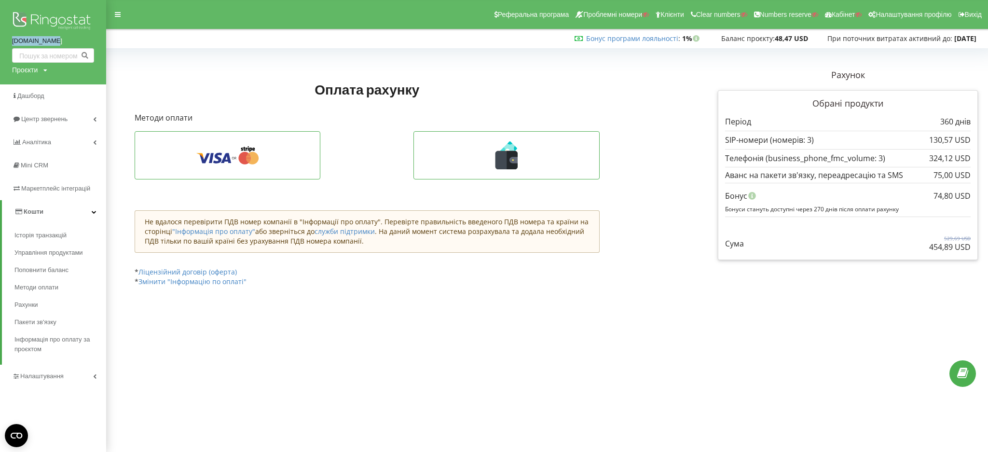
drag, startPoint x: 7, startPoint y: 43, endPoint x: 62, endPoint y: 41, distance: 55.5
click at [62, 41] on div "[DOMAIN_NAME] Проєкти Пошук" at bounding box center [53, 42] width 106 height 84
copy link "[DOMAIN_NAME]"
click at [480, 169] on icon at bounding box center [506, 155] width 166 height 28
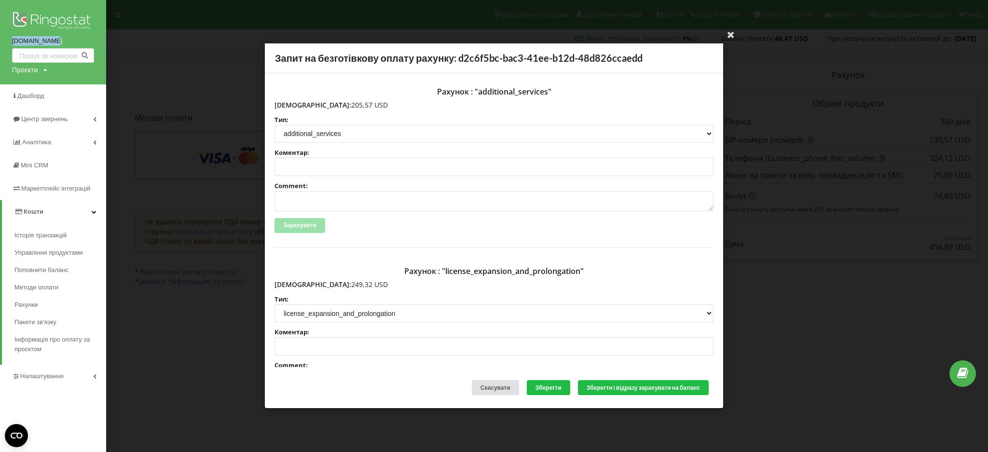
drag, startPoint x: 295, startPoint y: 104, endPoint x: 365, endPoint y: 106, distance: 69.9
click at [365, 106] on p "[DEMOGRAPHIC_DATA]: 205,57 USD" at bounding box center [493, 105] width 439 height 10
copy p "205,57 USD"
drag, startPoint x: 294, startPoint y: 284, endPoint x: 343, endPoint y: 285, distance: 48.7
click at [343, 285] on p "[DEMOGRAPHIC_DATA]: 249,32 USD" at bounding box center [493, 285] width 439 height 10
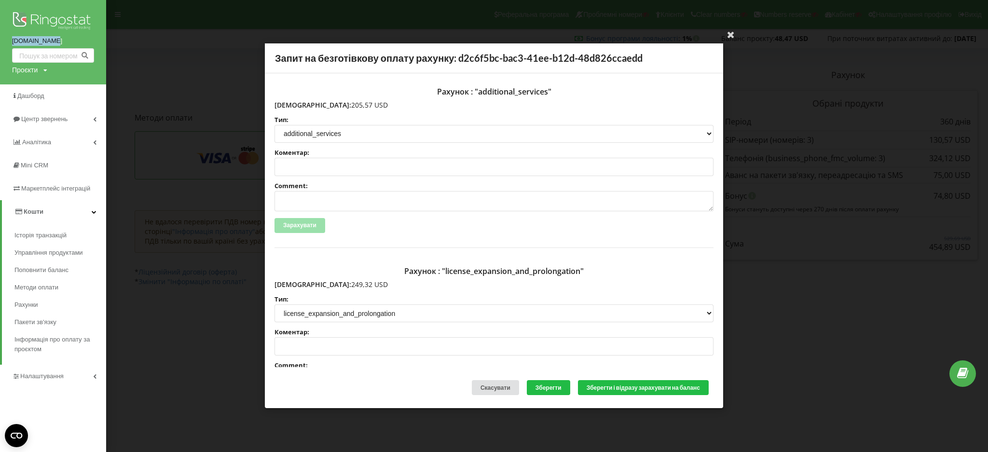
copy p "249,32 USD"
click at [331, 15] on div "Ваша електронна адреса успішно підтверджена Запит на безготівкову оплату рахунк…" at bounding box center [494, 226] width 988 height 452
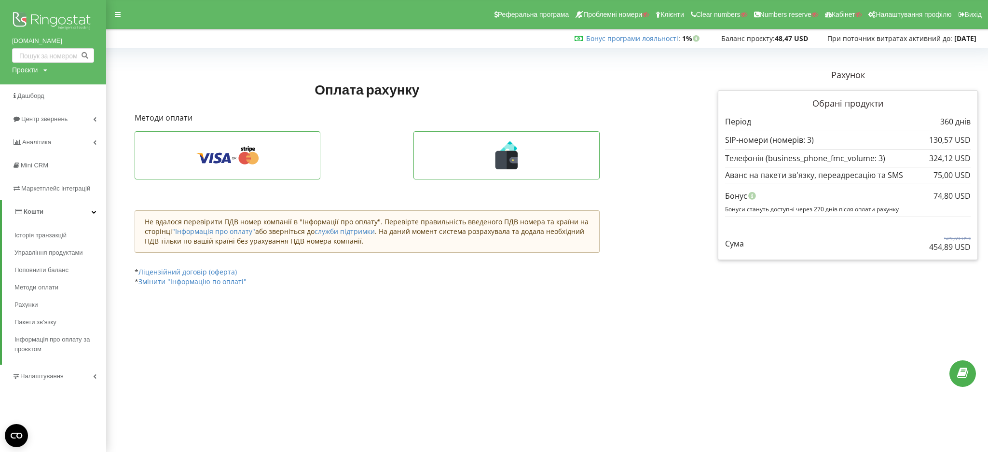
click at [19, 73] on div "Проєкти" at bounding box center [25, 70] width 26 height 10
click at [28, 90] on input "text" at bounding box center [42, 90] width 48 height 14
paste input "[URL][DOMAIN_NAME]"
type input "[DOMAIN_NAME]"
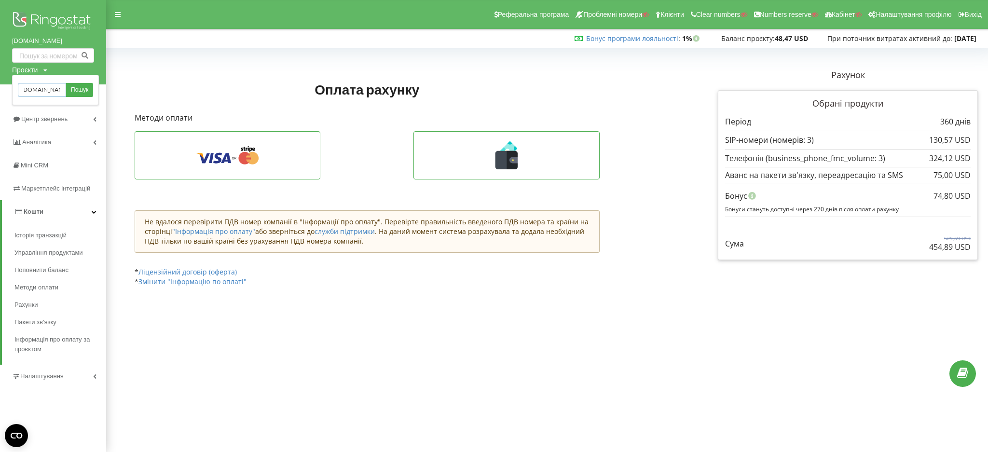
scroll to position [0, 0]
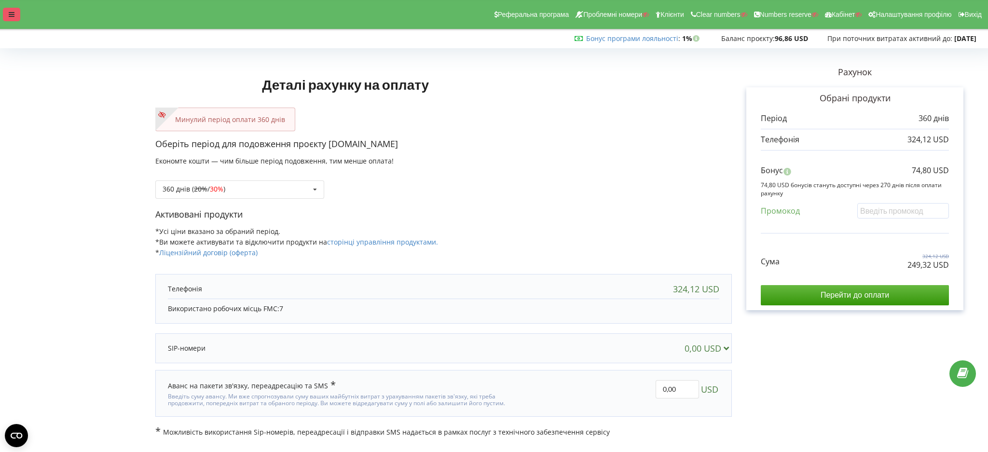
click at [7, 10] on div at bounding box center [11, 15] width 17 height 14
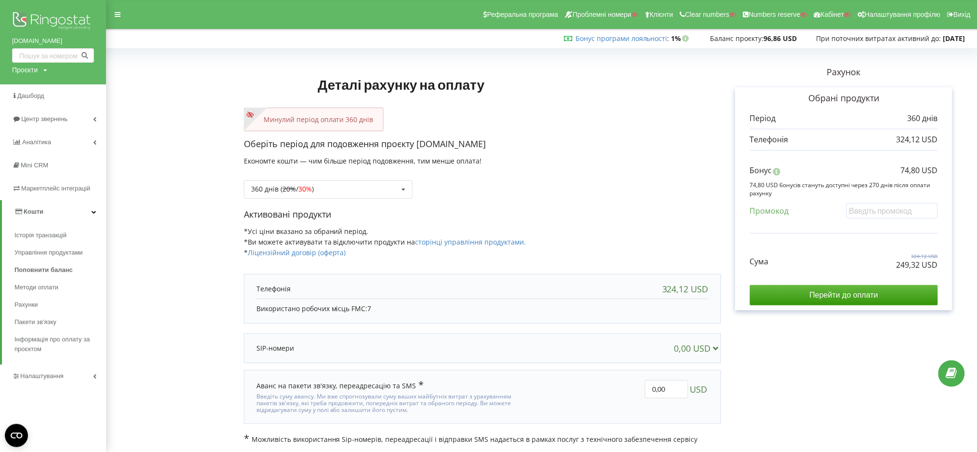
click at [21, 73] on div "Проєкти" at bounding box center [25, 70] width 26 height 10
drag, startPoint x: 28, startPoint y: 92, endPoint x: 44, endPoint y: 87, distance: 17.1
click at [28, 92] on input "text" at bounding box center [42, 90] width 48 height 14
paste input "[DOMAIN_NAME]"
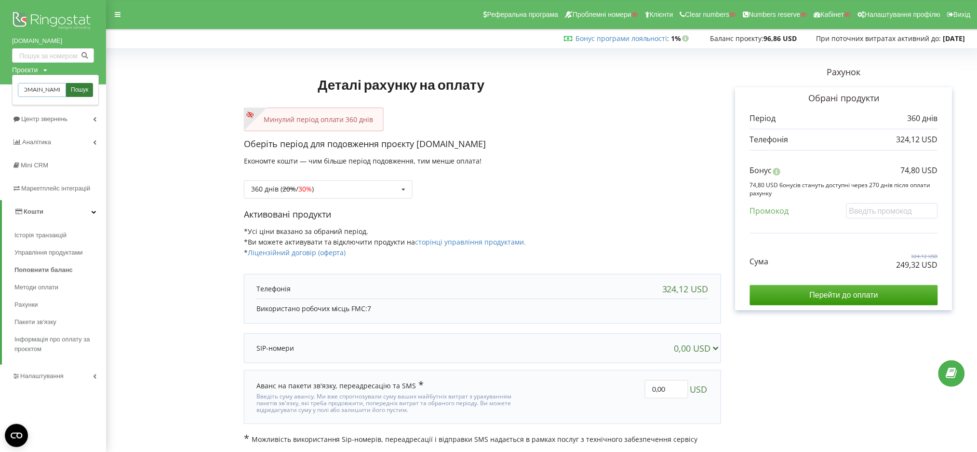
type input "[DOMAIN_NAME]"
click at [76, 90] on span "Пошук" at bounding box center [79, 90] width 17 height 9
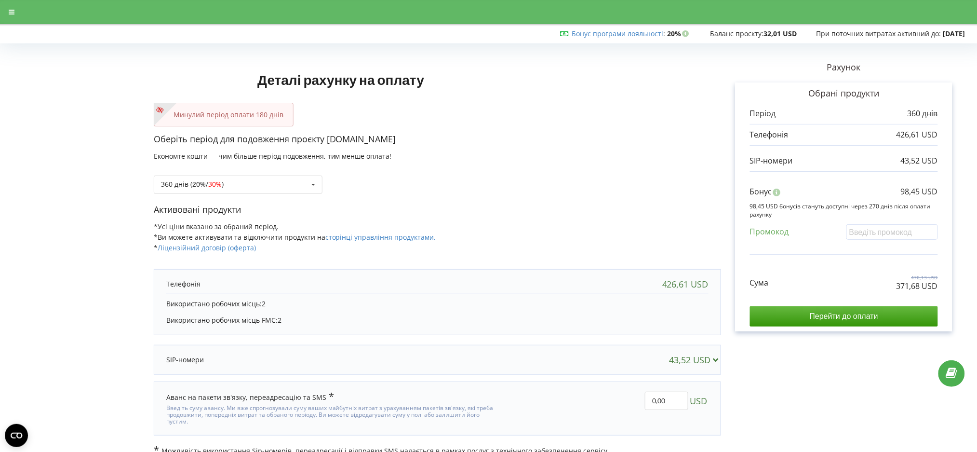
drag, startPoint x: 91, startPoint y: 182, endPoint x: 0, endPoint y: 5, distance: 199.3
click at [91, 175] on form "Деталі рахунку на оплату Минулий період оплати 180 днів Оберіть період для подо…" at bounding box center [488, 251] width 957 height 409
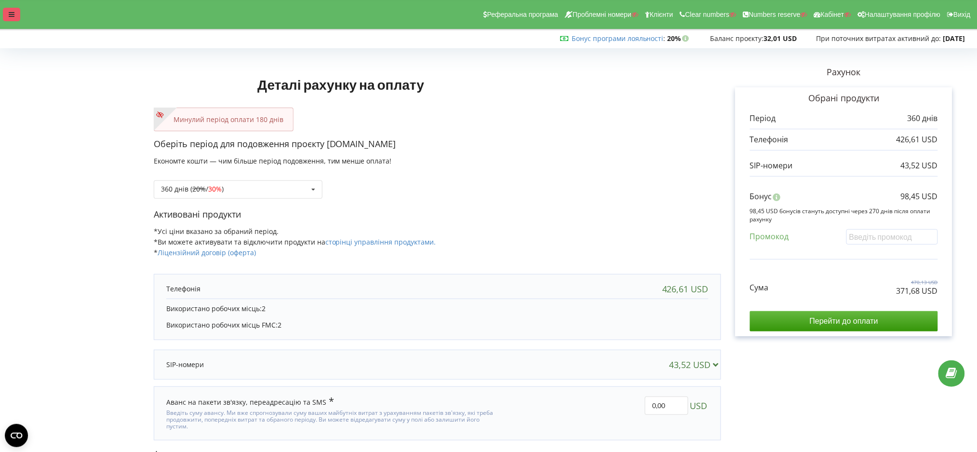
click at [12, 14] on icon at bounding box center [12, 14] width 6 height 7
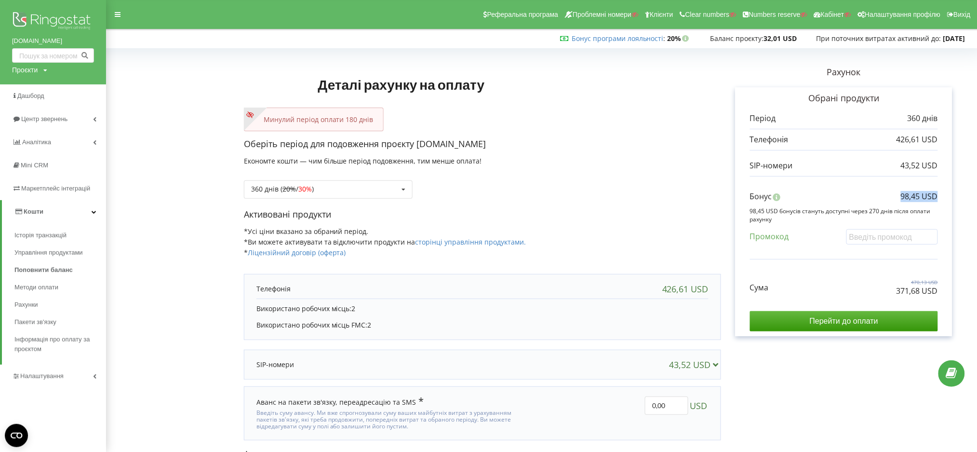
drag, startPoint x: 892, startPoint y: 192, endPoint x: 940, endPoint y: 196, distance: 48.4
click at [940, 196] on div "Обрані продукти Період 360 днів 426,61 USD 43,52 USD Бонус" at bounding box center [844, 211] width 217 height 249
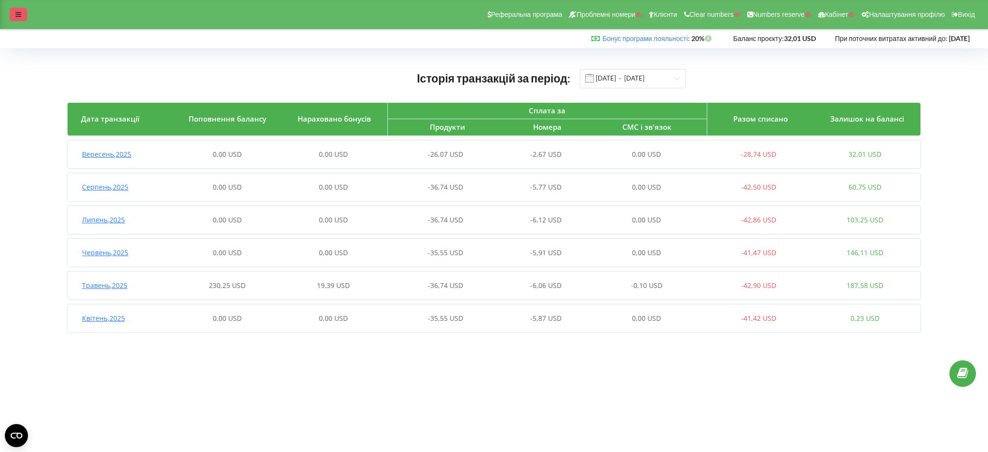
click at [14, 10] on div at bounding box center [18, 15] width 17 height 14
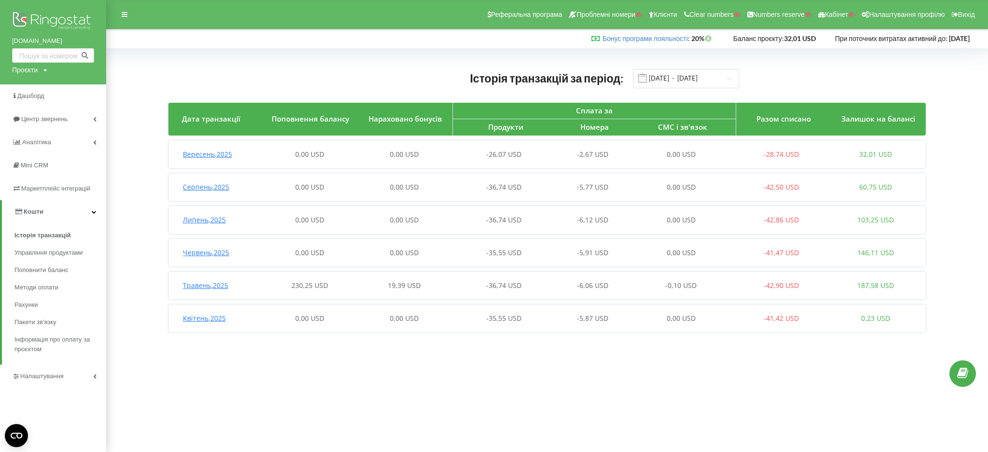
drag, startPoint x: 9, startPoint y: 43, endPoint x: 71, endPoint y: 41, distance: 61.7
click at [71, 41] on div "[DOMAIN_NAME] Проєкти Пошук" at bounding box center [53, 42] width 106 height 84
copy link "[DOMAIN_NAME]"
click at [271, 283] on div "230,25 USD" at bounding box center [310, 286] width 94 height 10
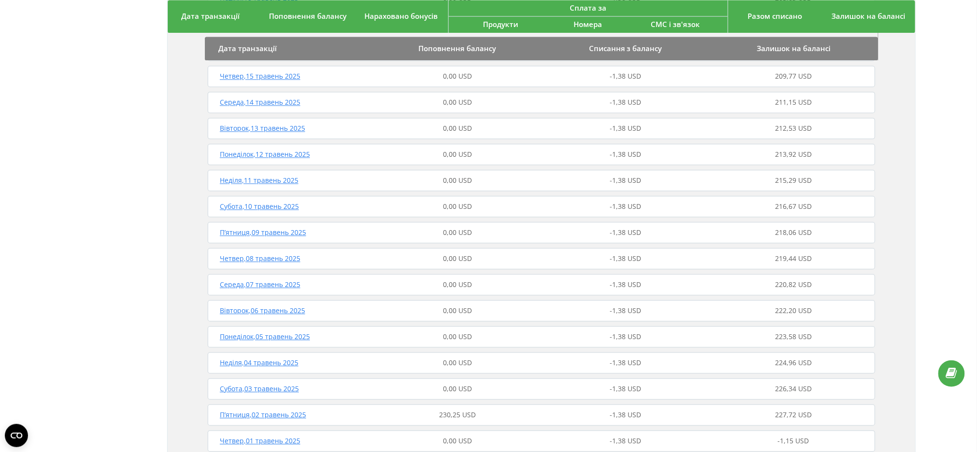
scroll to position [778, 0]
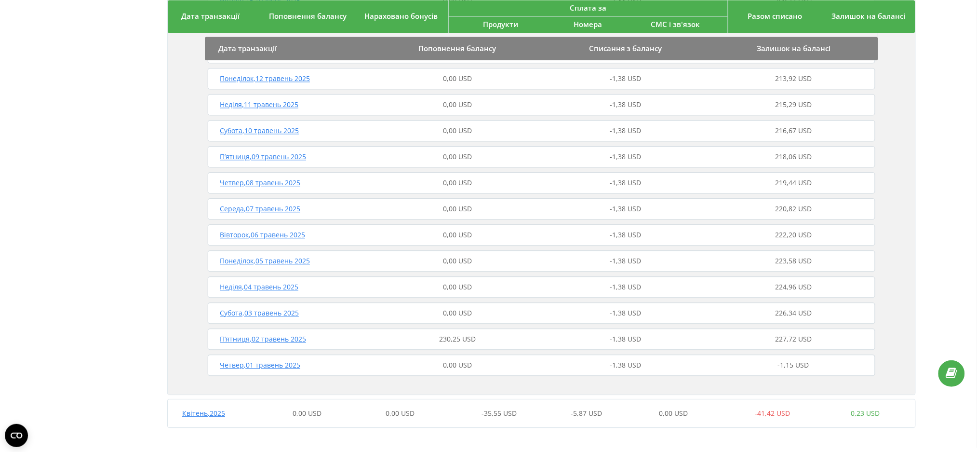
click at [415, 339] on div "230,25 USD" at bounding box center [458, 339] width 168 height 10
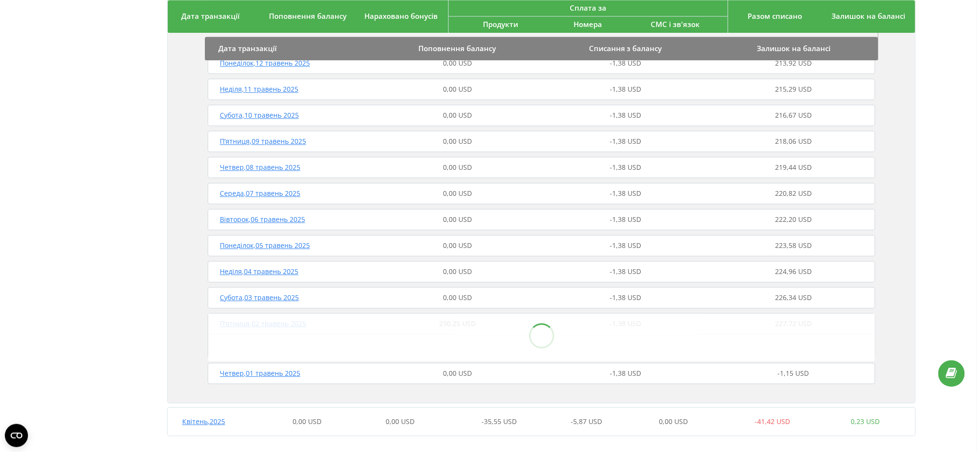
scroll to position [802, 0]
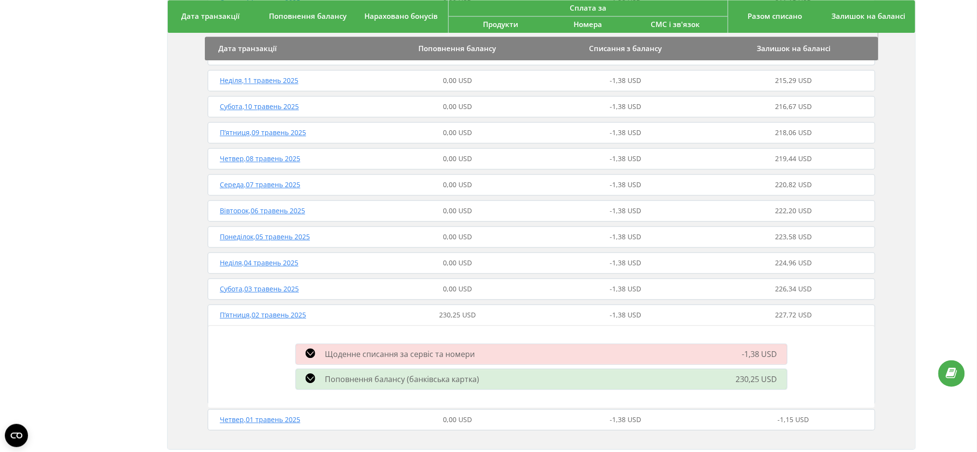
click at [406, 313] on div "230,25 USD" at bounding box center [458, 315] width 168 height 10
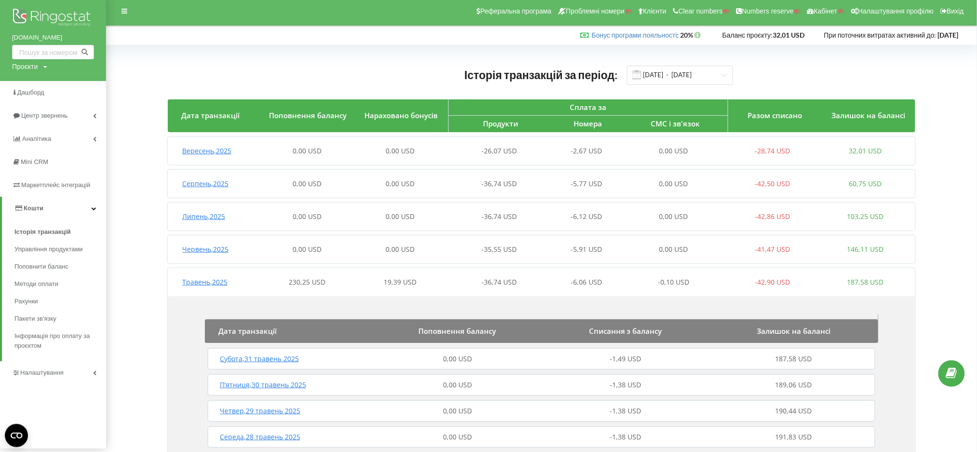
scroll to position [0, 0]
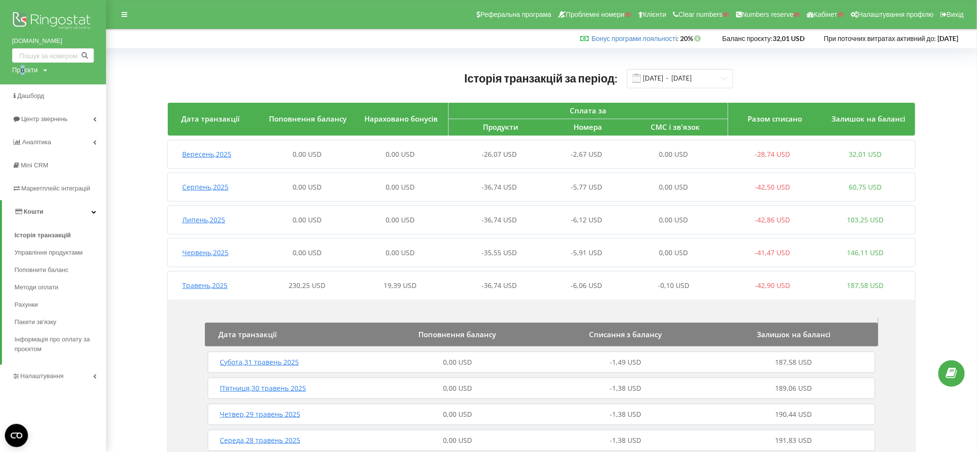
click at [21, 69] on div "Проєкти" at bounding box center [25, 70] width 26 height 10
click at [32, 93] on input "text" at bounding box center [42, 90] width 48 height 14
paste input "[PERSON_NAME][DOMAIN_NAME]"
type input "[PERSON_NAME][DOMAIN_NAME]"
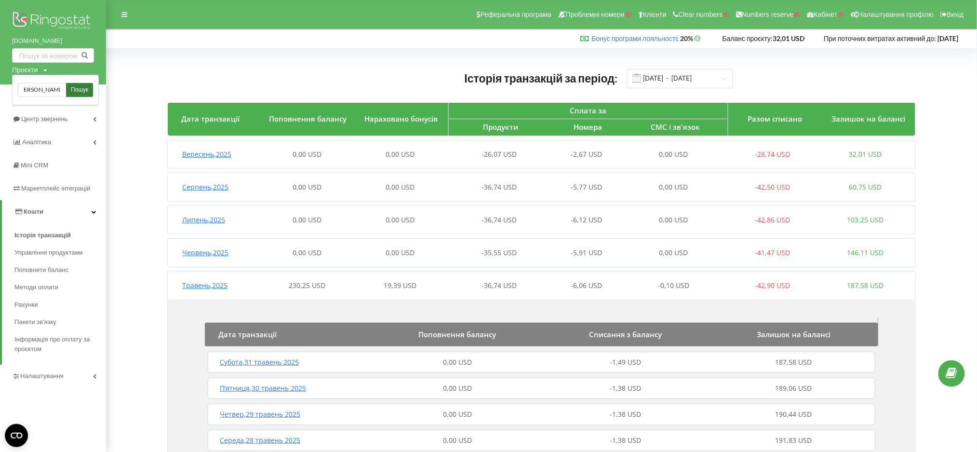
click at [79, 87] on span "Пошук" at bounding box center [79, 90] width 17 height 9
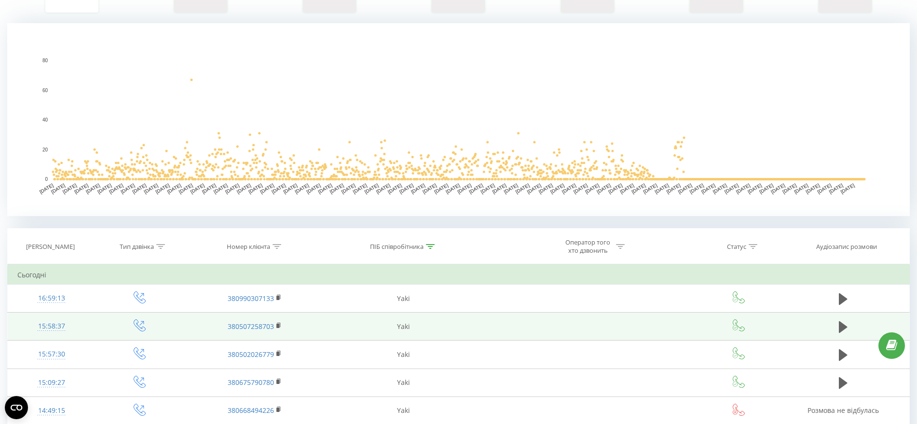
scroll to position [241, 0]
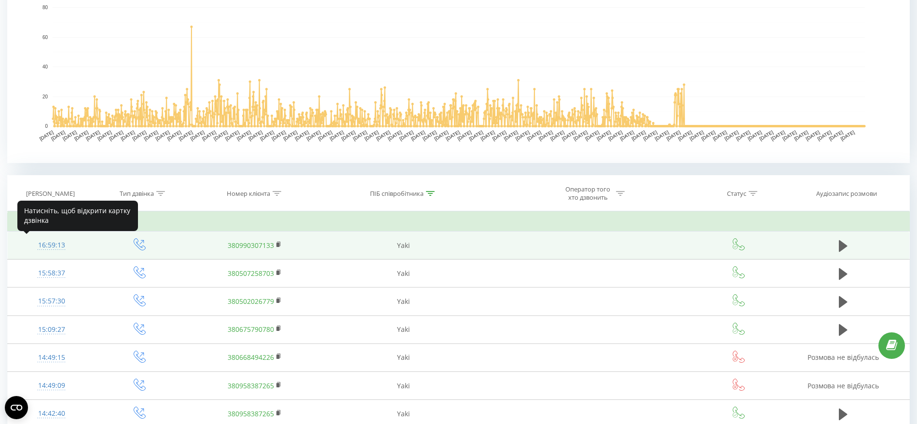
click at [43, 246] on div "16:59:13" at bounding box center [51, 245] width 68 height 19
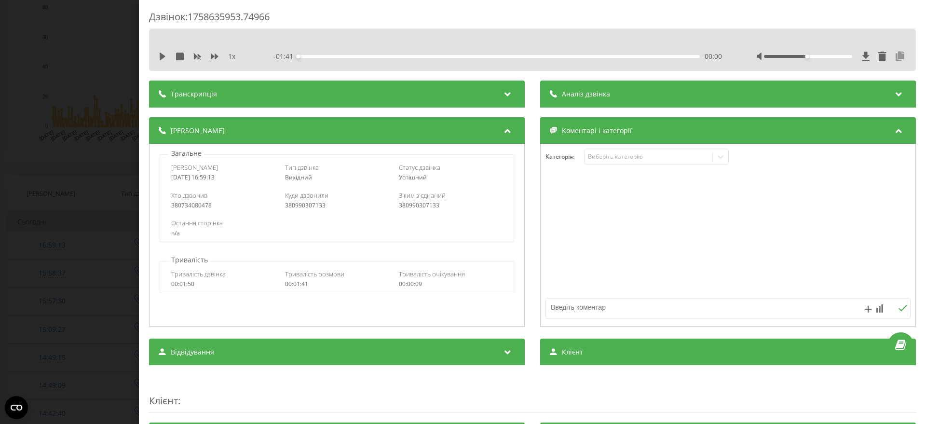
click at [894, 54] on icon at bounding box center [900, 57] width 12 height 10
click at [0, 58] on div "Дзвінок : 1758635953.74966 1 x - 01:41 00:00 00:00 Транскрипція Для AI-аналізу …" at bounding box center [463, 212] width 926 height 424
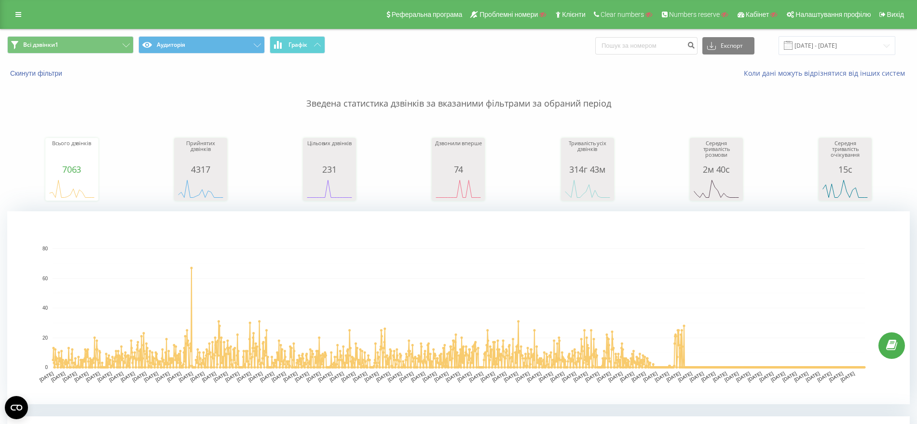
click at [7, 16] on div "Реферальна програма Проблемні номери Клієнти Clear numbers Numbers reserve Кабі…" at bounding box center [458, 14] width 917 height 29
click at [19, 10] on link at bounding box center [18, 15] width 17 height 14
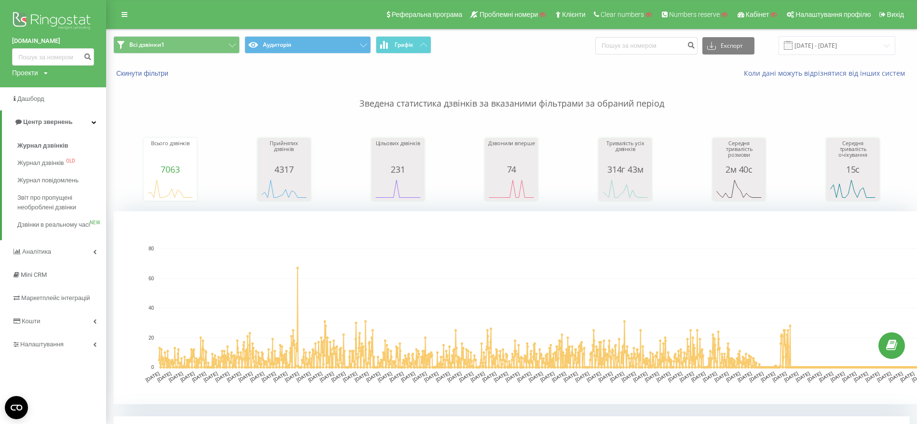
drag, startPoint x: 30, startPoint y: 70, endPoint x: 31, endPoint y: 77, distance: 6.8
click at [29, 70] on div "Проекти" at bounding box center [25, 73] width 26 height 10
click at [32, 91] on input "text" at bounding box center [39, 88] width 48 height 14
paste input "balun.com.ua"
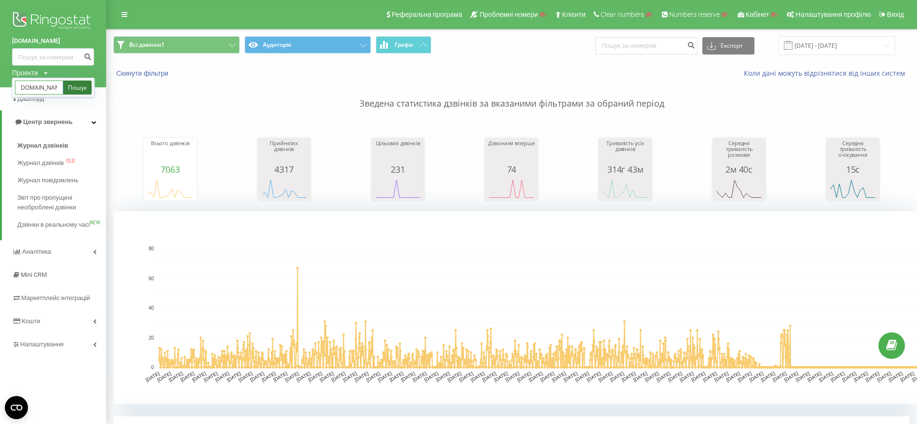
type input "balun.com.ua"
click at [83, 85] on link "Пошук" at bounding box center [77, 88] width 28 height 14
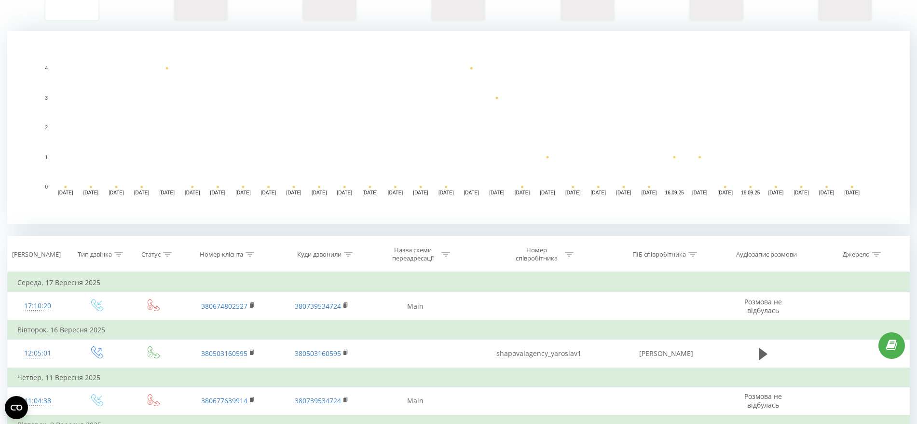
scroll to position [301, 0]
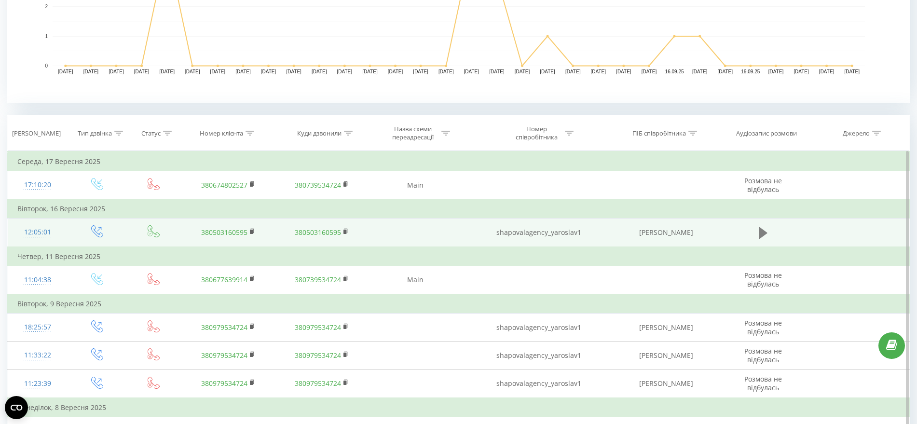
click at [760, 232] on icon at bounding box center [762, 233] width 9 height 12
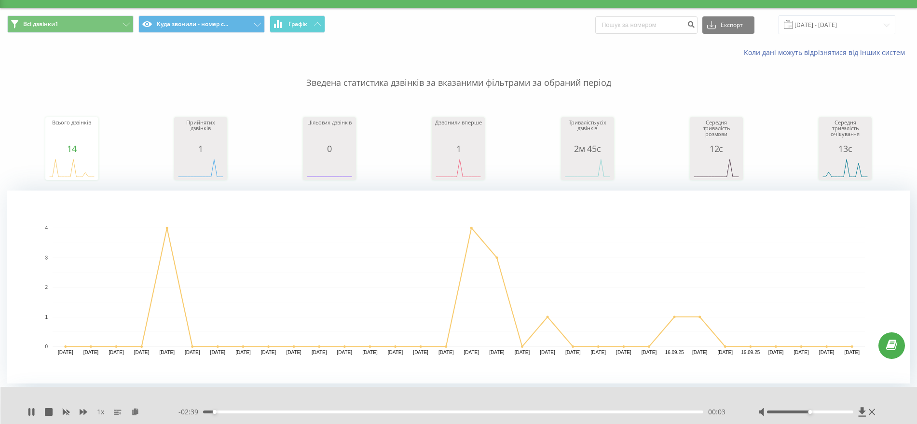
scroll to position [0, 0]
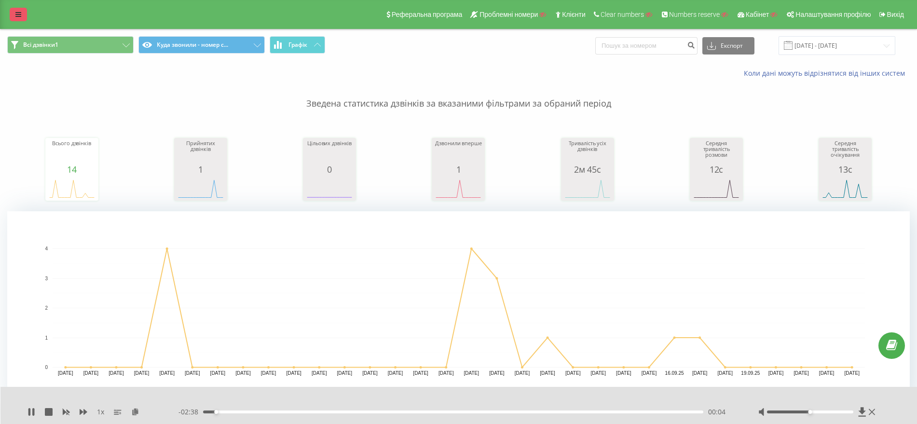
click at [25, 13] on link at bounding box center [18, 15] width 17 height 14
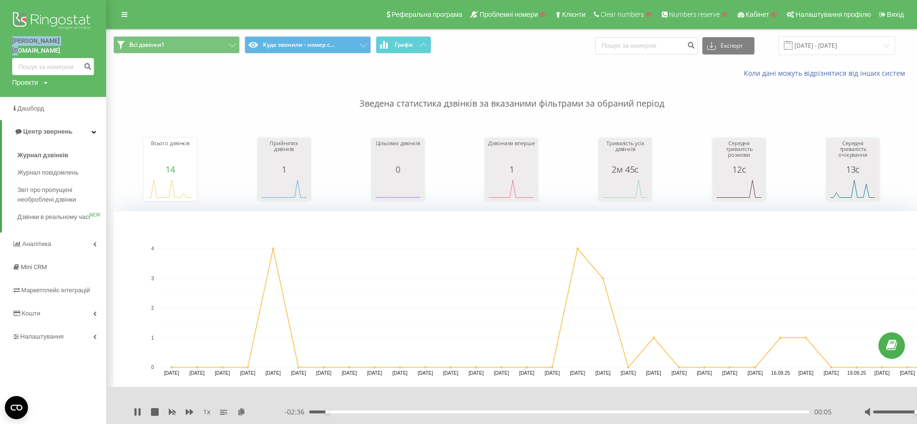
drag, startPoint x: 8, startPoint y: 41, endPoint x: 94, endPoint y: 42, distance: 85.8
click at [94, 42] on div "shapoval.agency Проекти Пошук" at bounding box center [53, 48] width 106 height 97
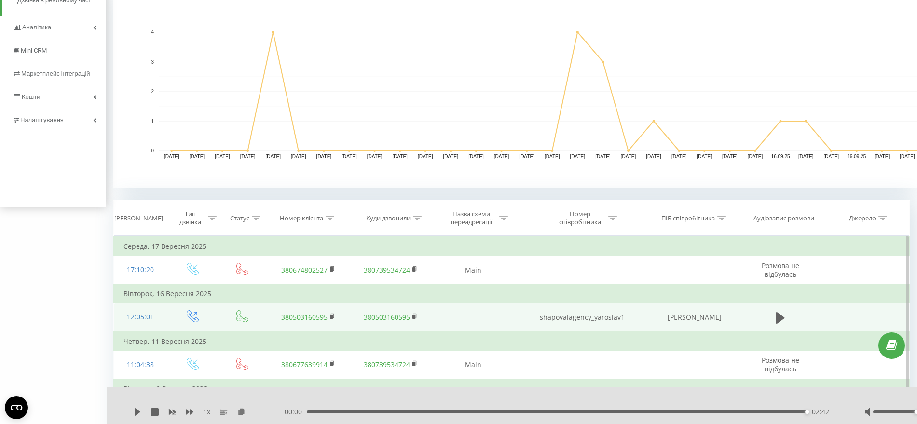
scroll to position [60, 0]
